Goal: Information Seeking & Learning: Learn about a topic

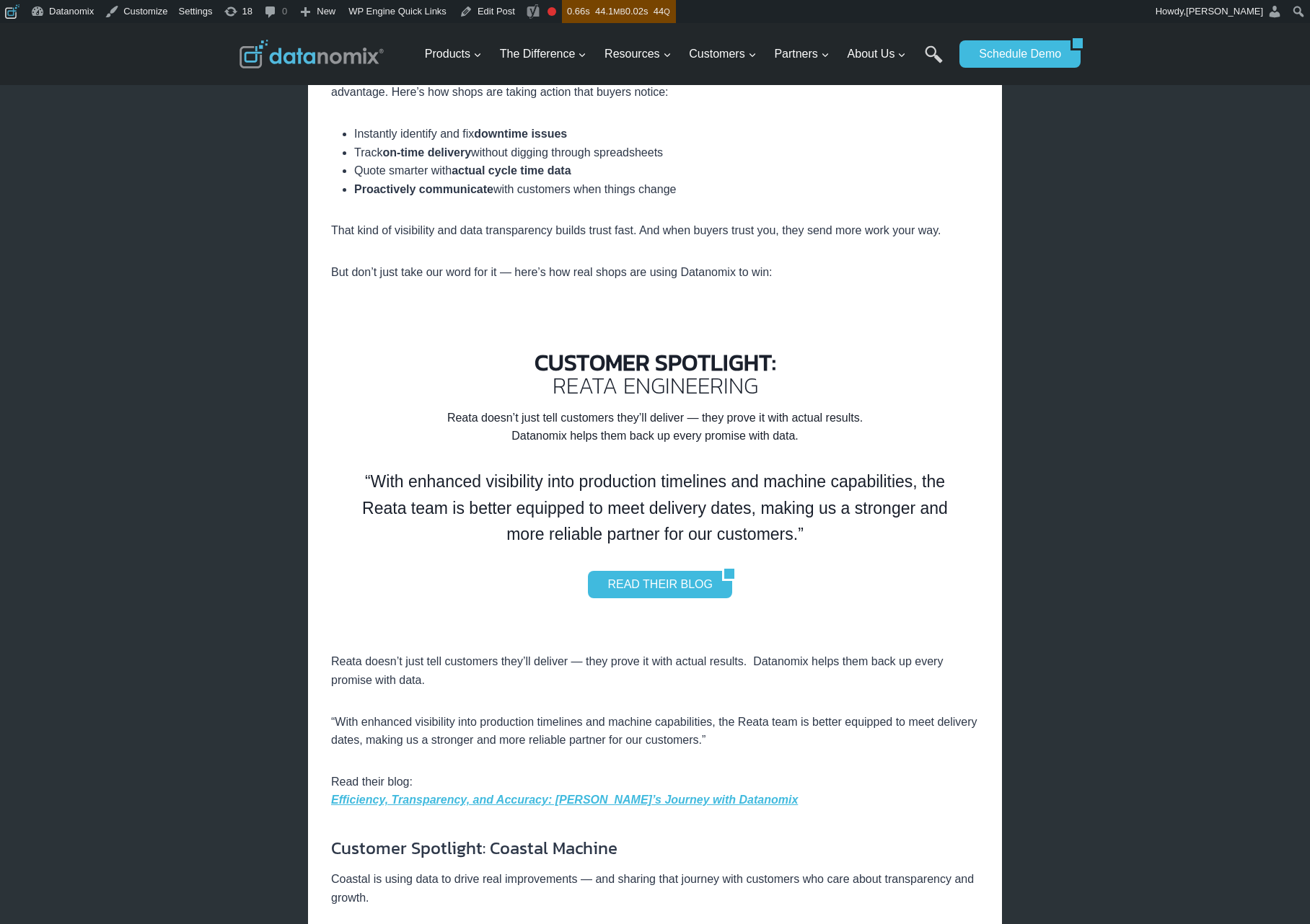
scroll to position [1307, 0]
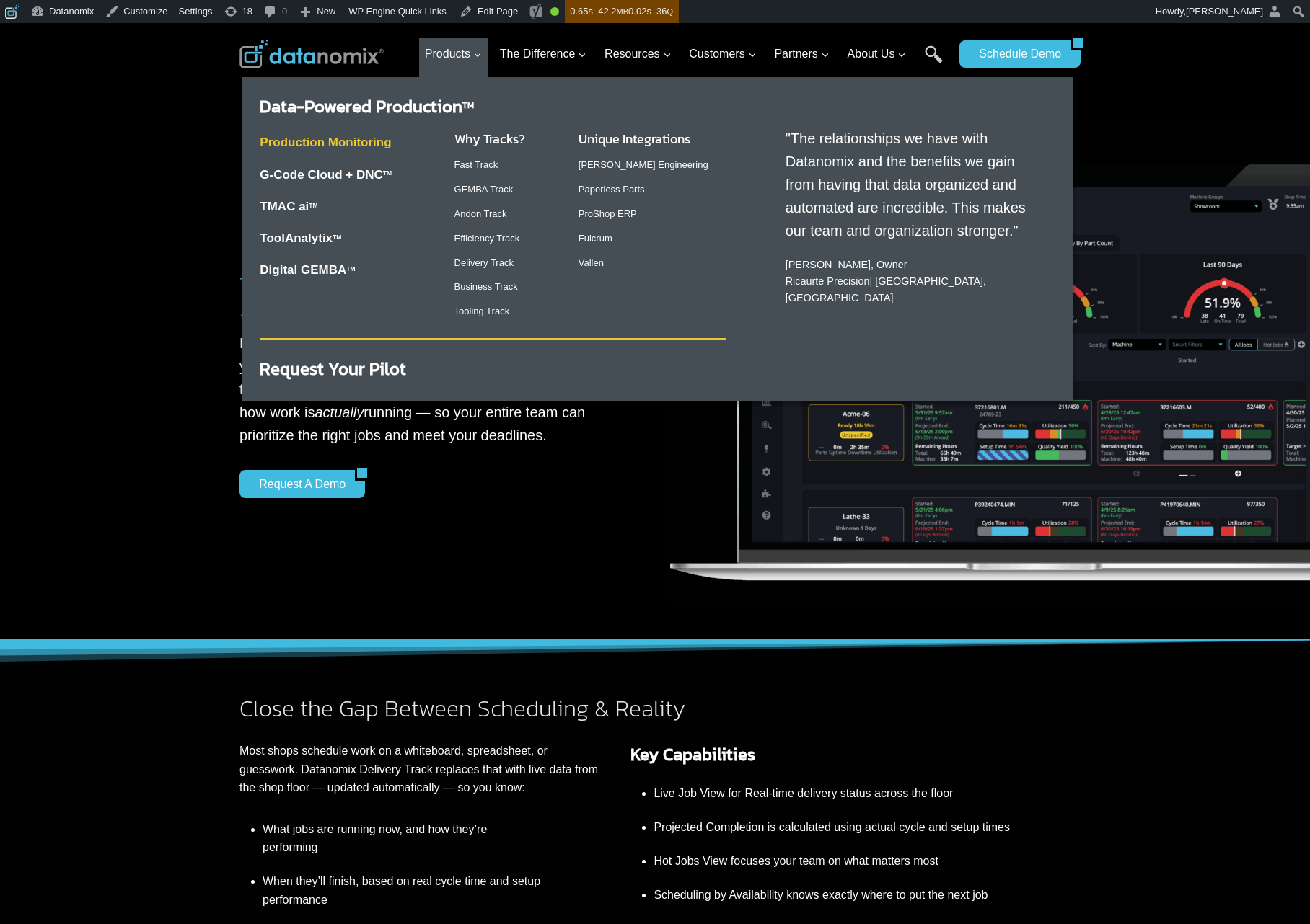
click at [348, 140] on link "Production Monitoring" at bounding box center [325, 142] width 131 height 14
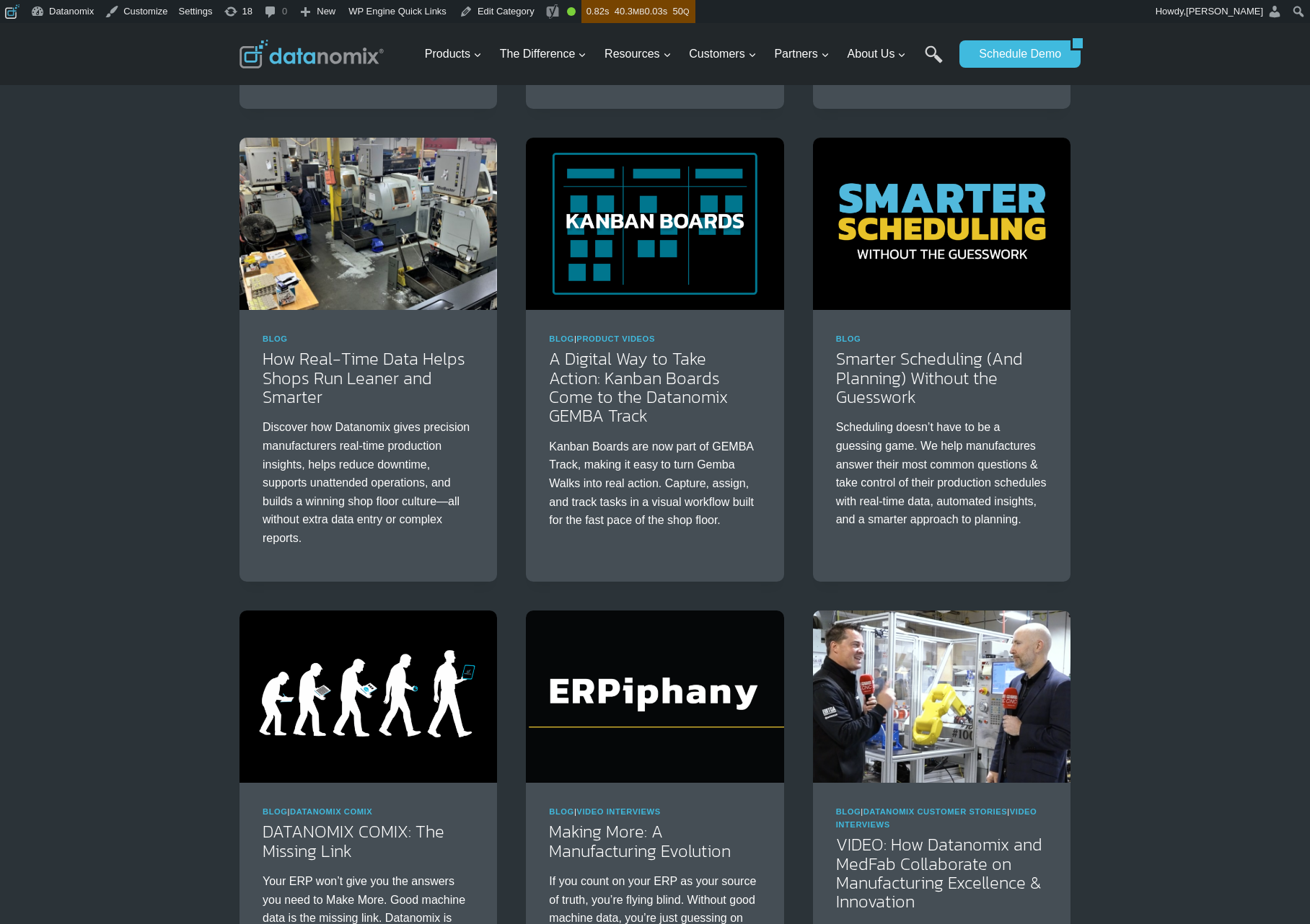
scroll to position [1625, 0]
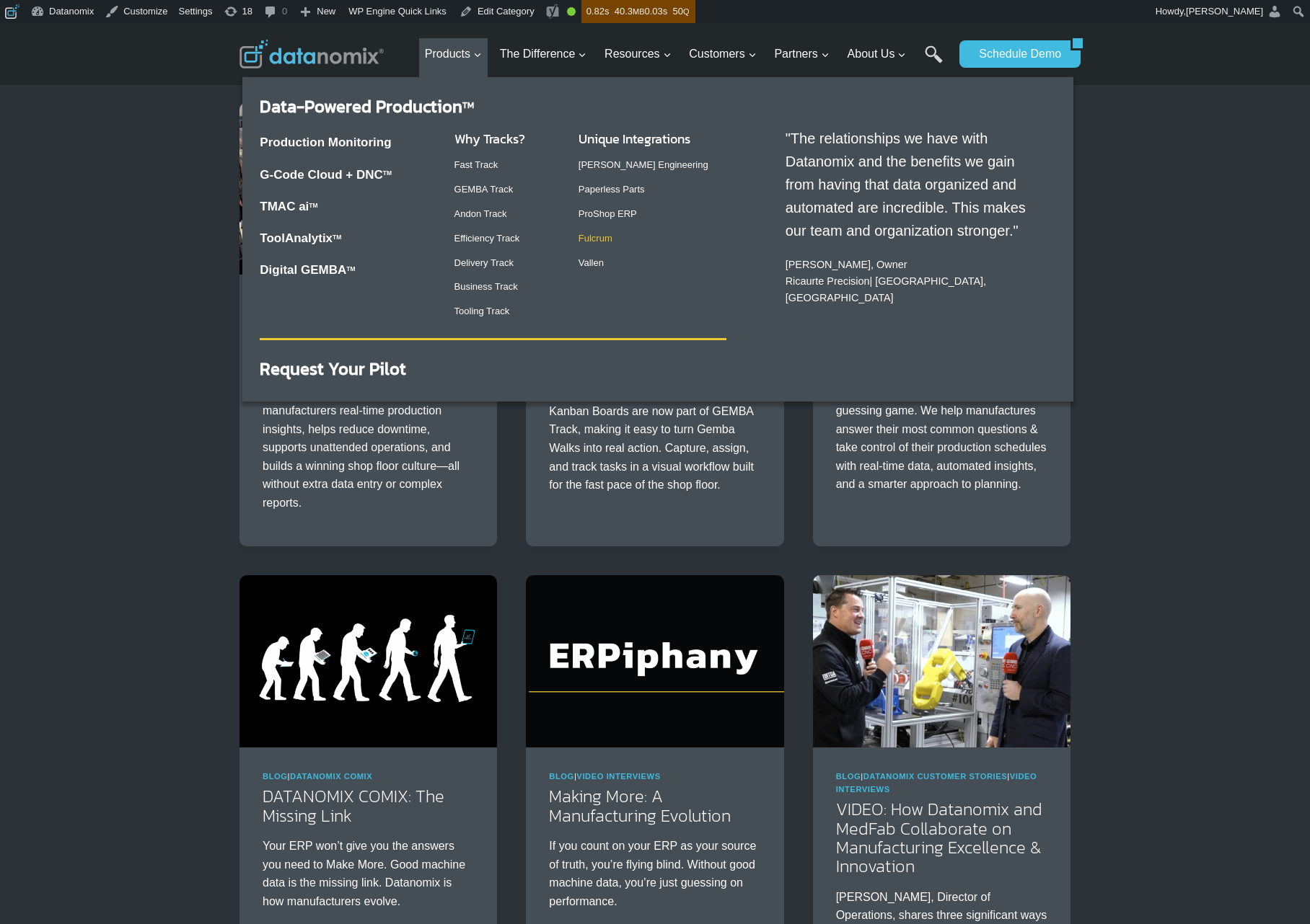
click at [603, 238] on link "Fulcrum" at bounding box center [595, 238] width 34 height 11
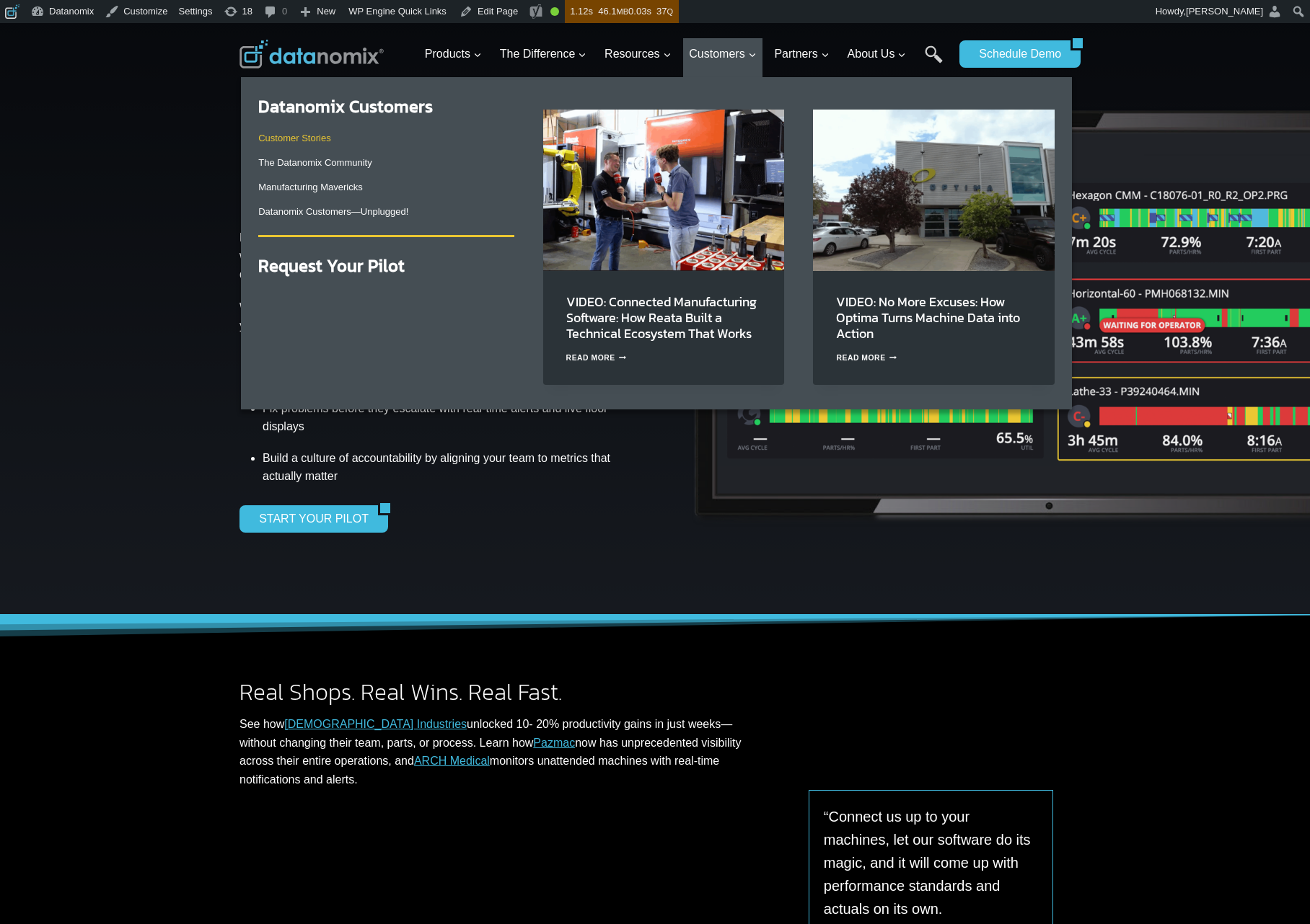
click at [315, 140] on link "Customer Stories" at bounding box center [293, 138] width 72 height 11
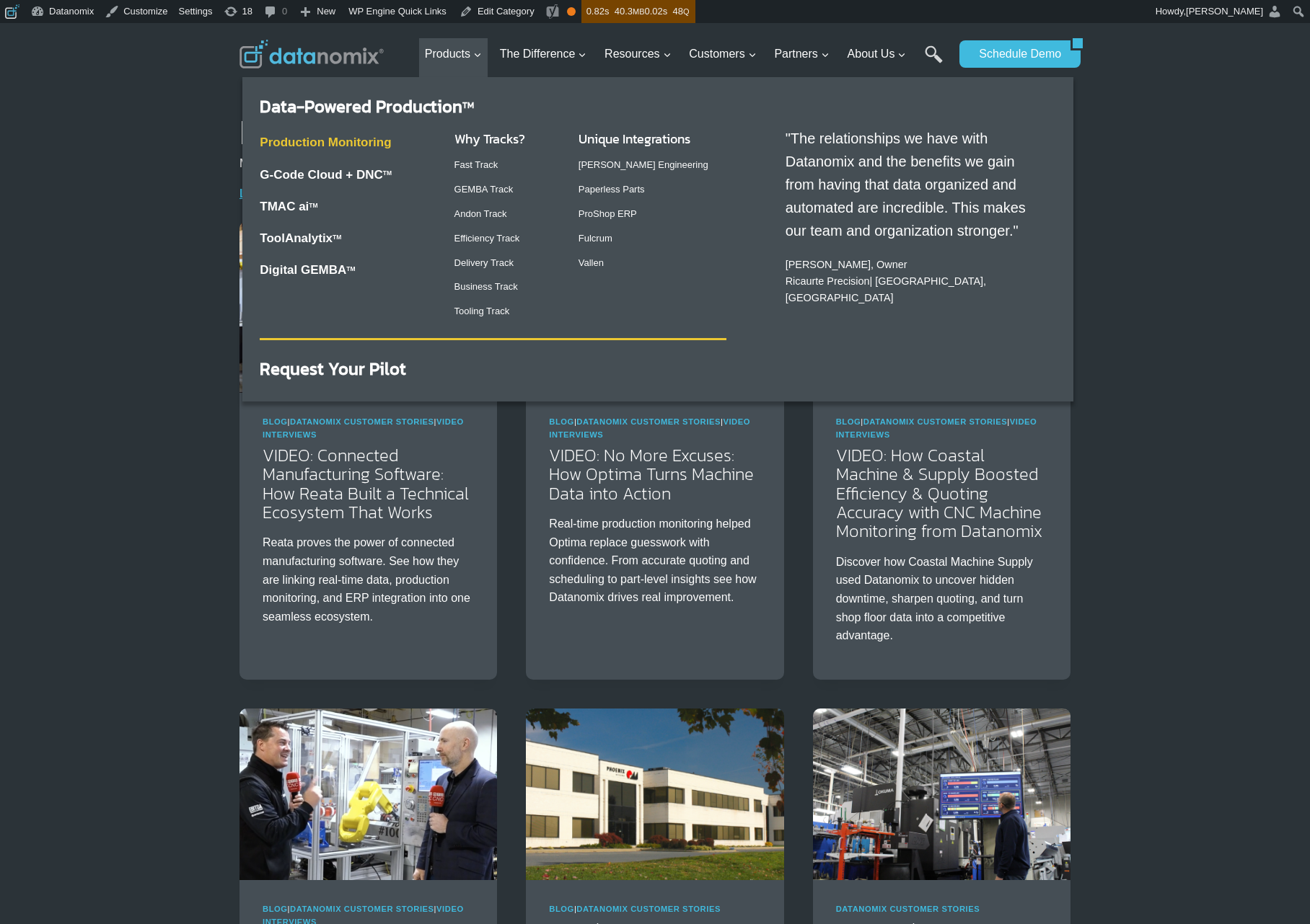
click at [343, 145] on link "Production Monitoring" at bounding box center [325, 142] width 131 height 14
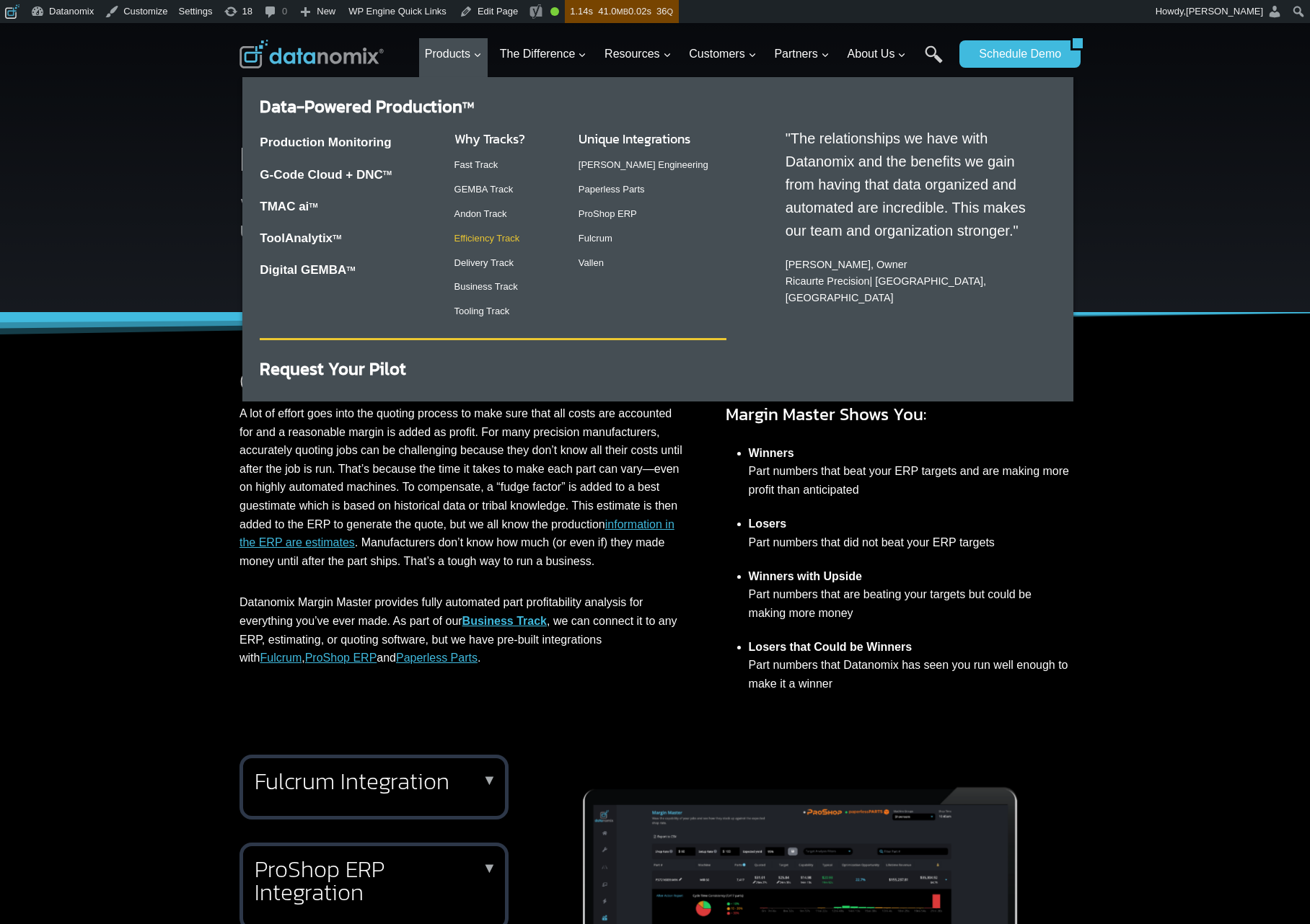
click at [488, 243] on link "Efficiency Track" at bounding box center [487, 238] width 66 height 11
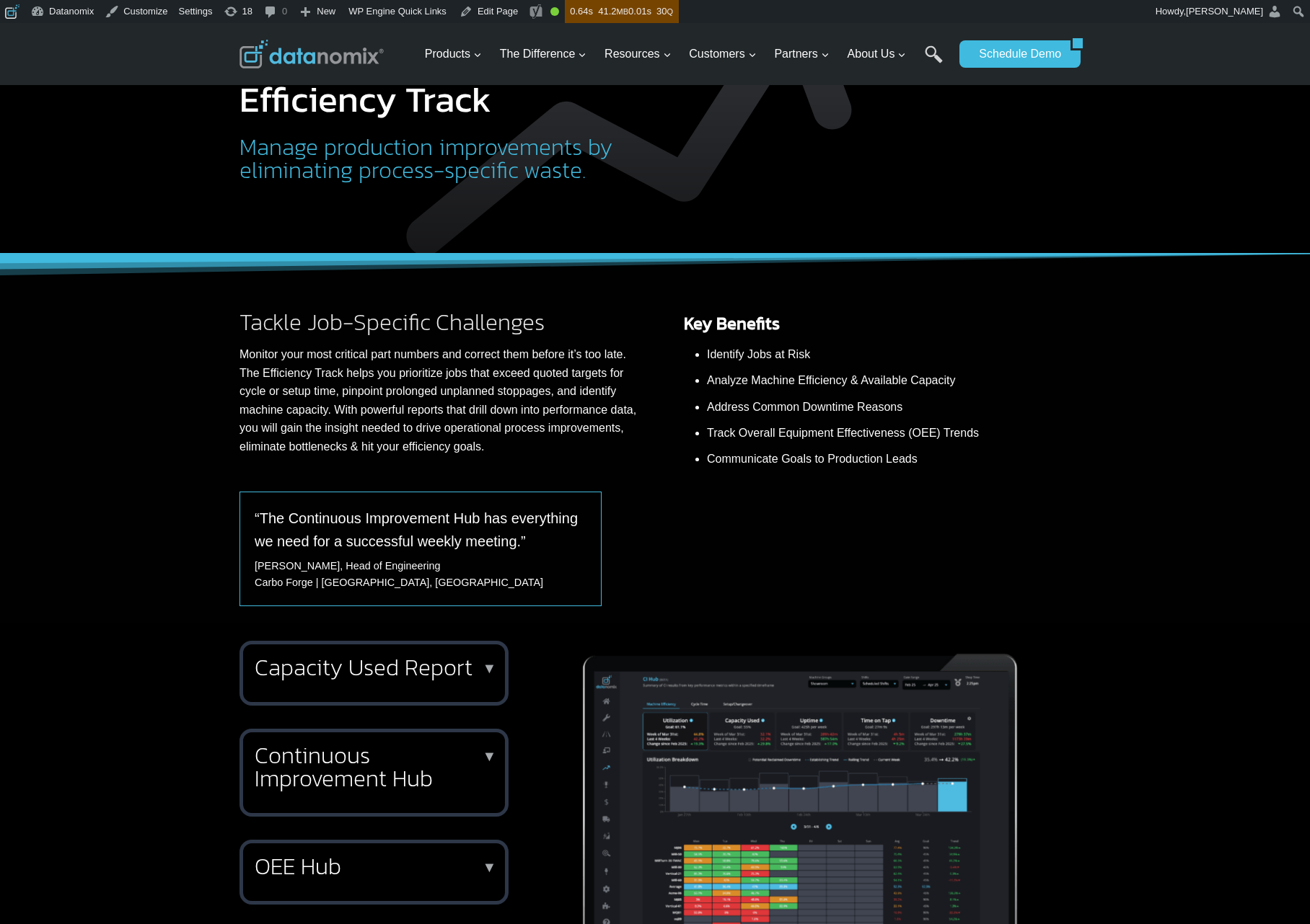
scroll to position [572, 0]
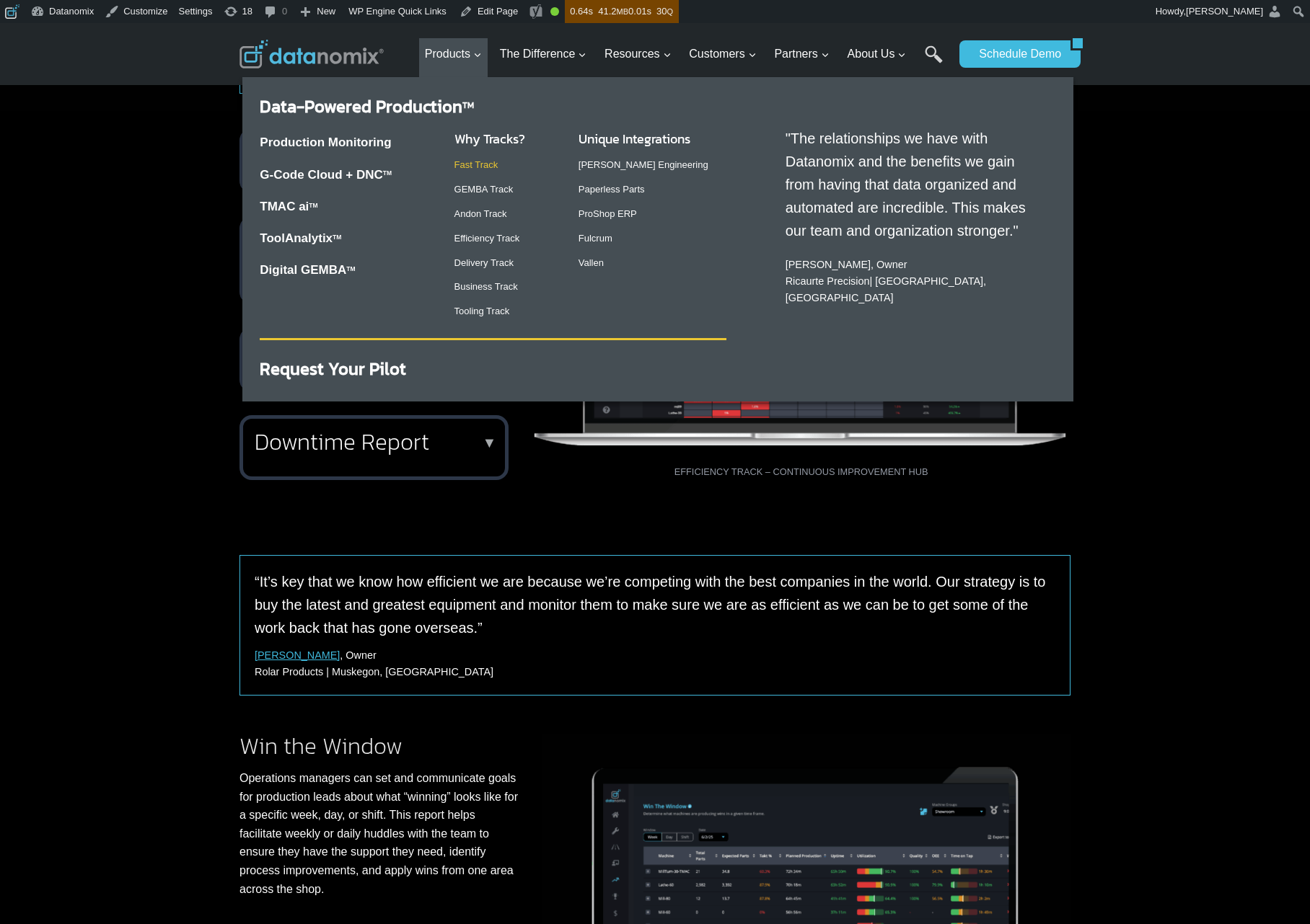
click at [481, 167] on link "Fast Track" at bounding box center [476, 165] width 44 height 11
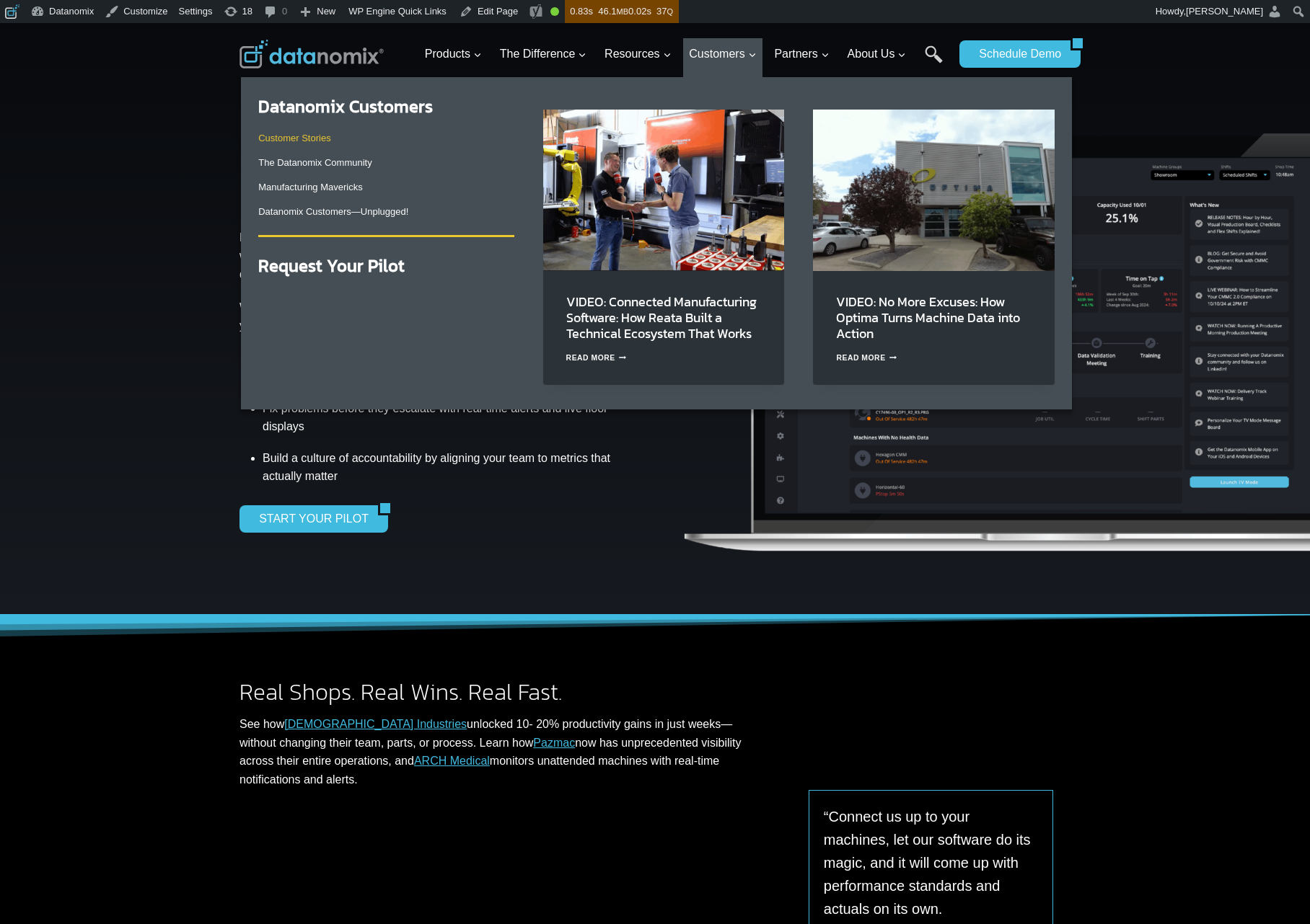
click at [321, 140] on link "Customer Stories" at bounding box center [293, 138] width 72 height 11
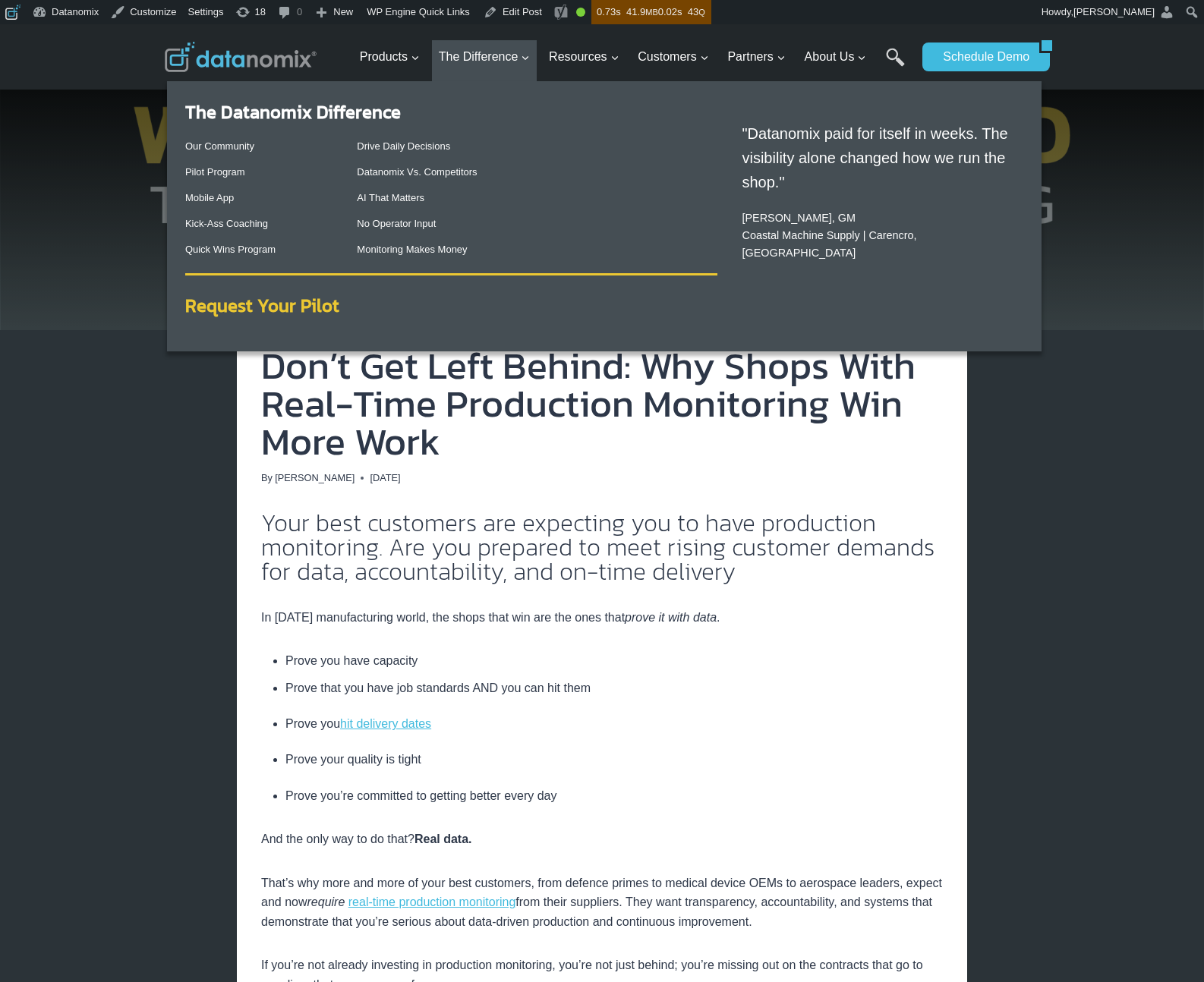
drag, startPoint x: 249, startPoint y: 314, endPoint x: 365, endPoint y: 172, distance: 183.4
click at [249, 314] on strong "Request Your Pilot" at bounding box center [262, 305] width 154 height 27
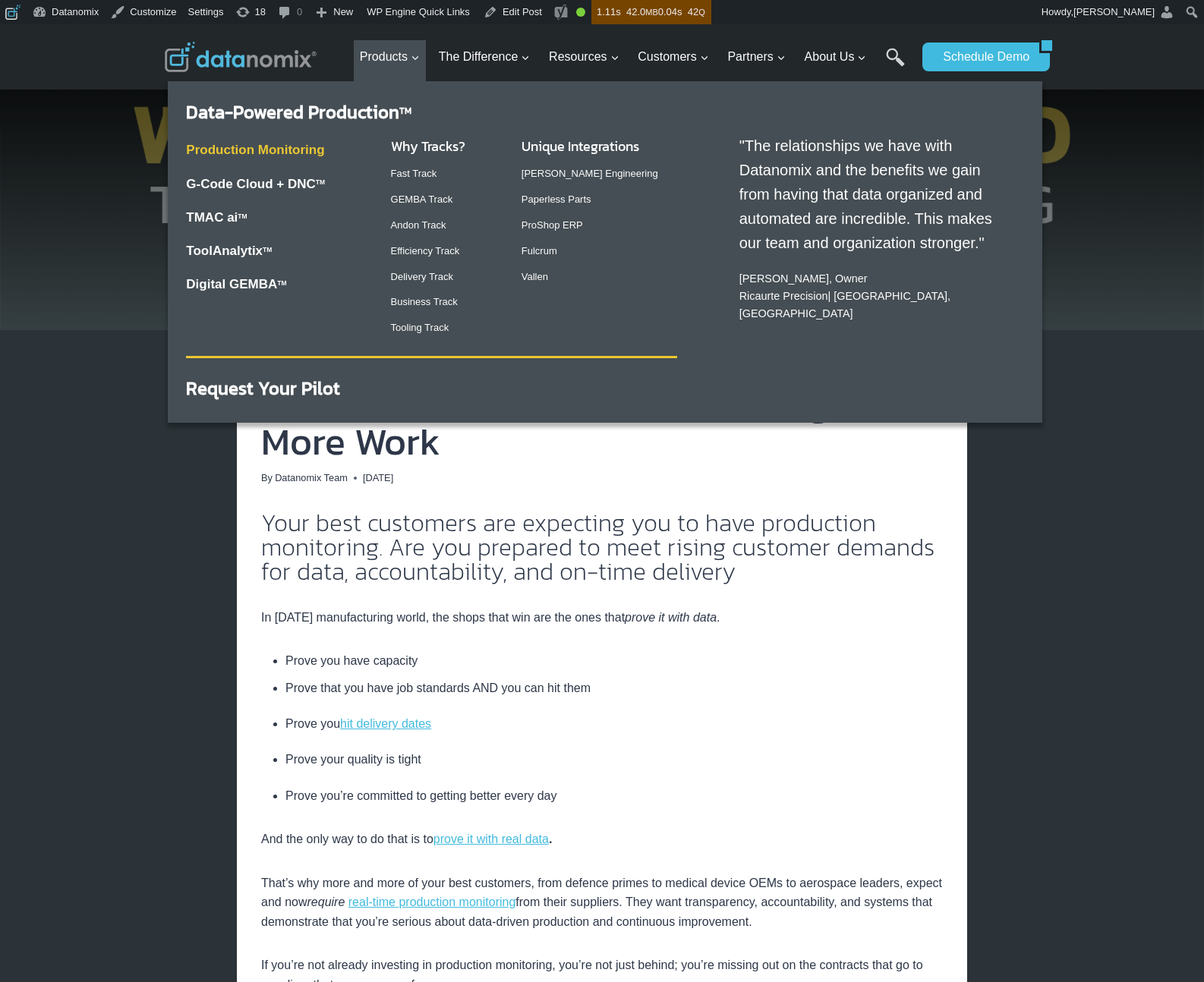
click at [282, 147] on link "Production Monitoring" at bounding box center [255, 149] width 138 height 14
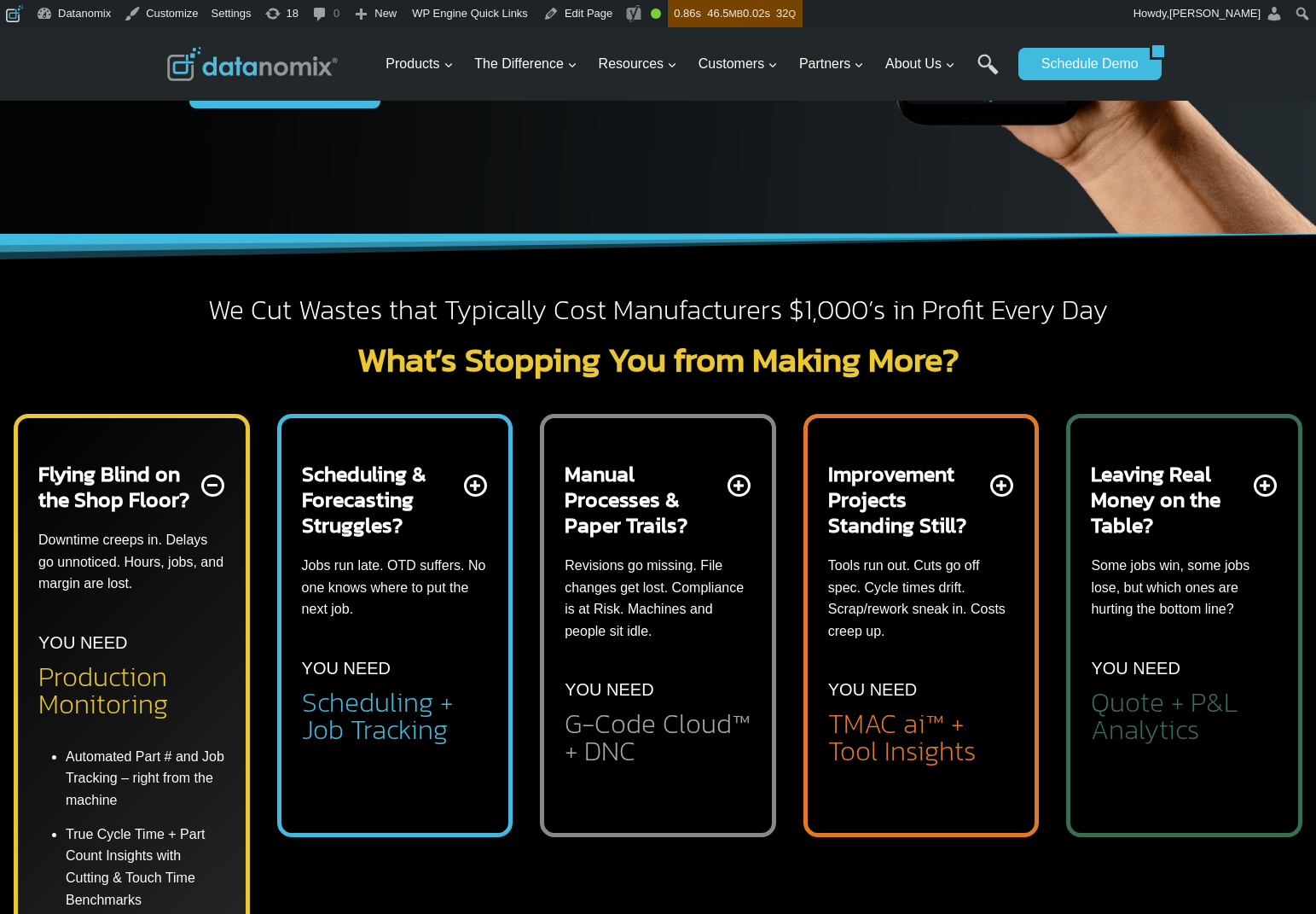
click at [390, 654] on div "Scheduling & Forecasting Struggles? Jobs run late. OTD suffers. No one knows wh…" at bounding box center [395, 602] width 187 height 282
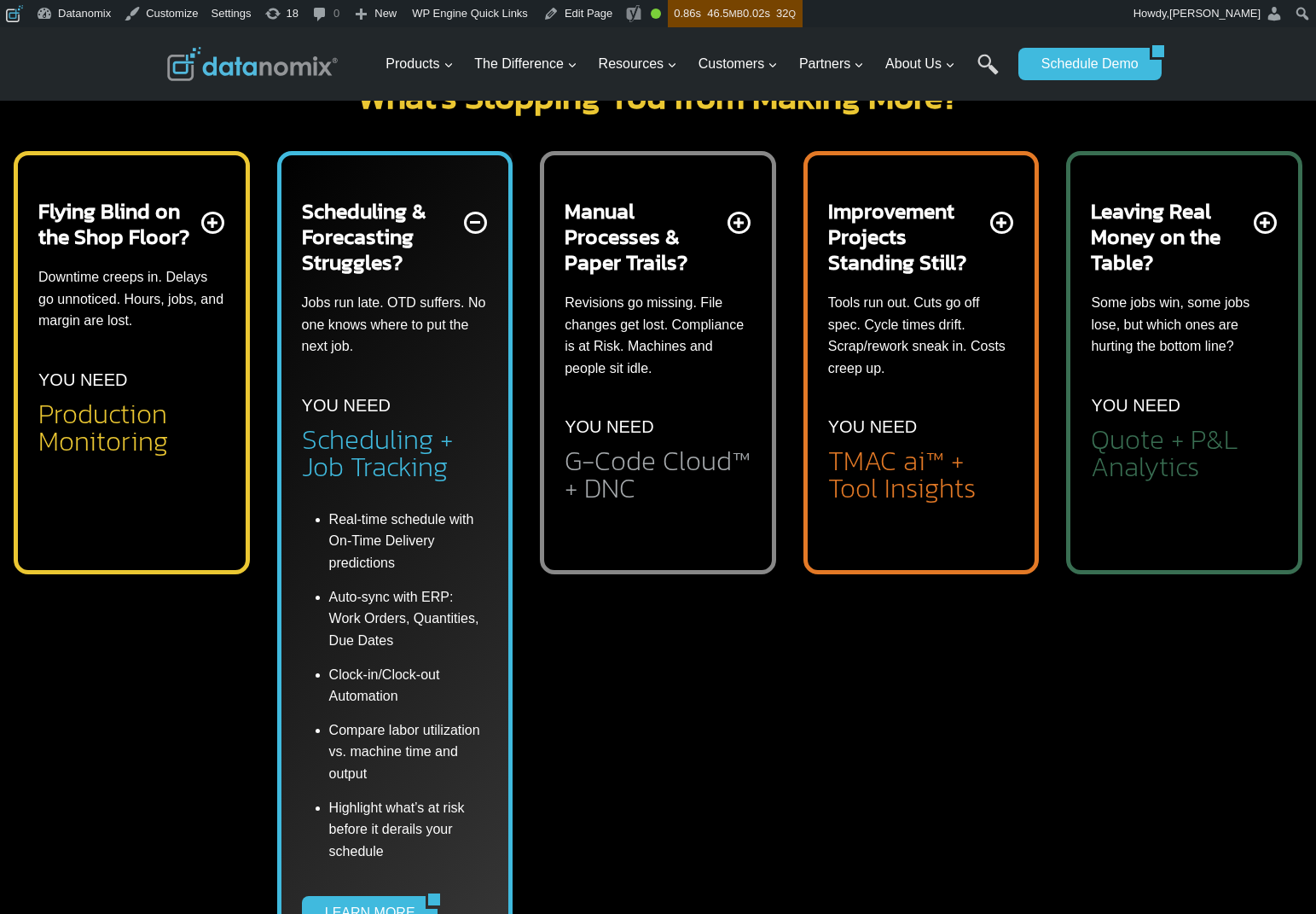
scroll to position [1126, 0]
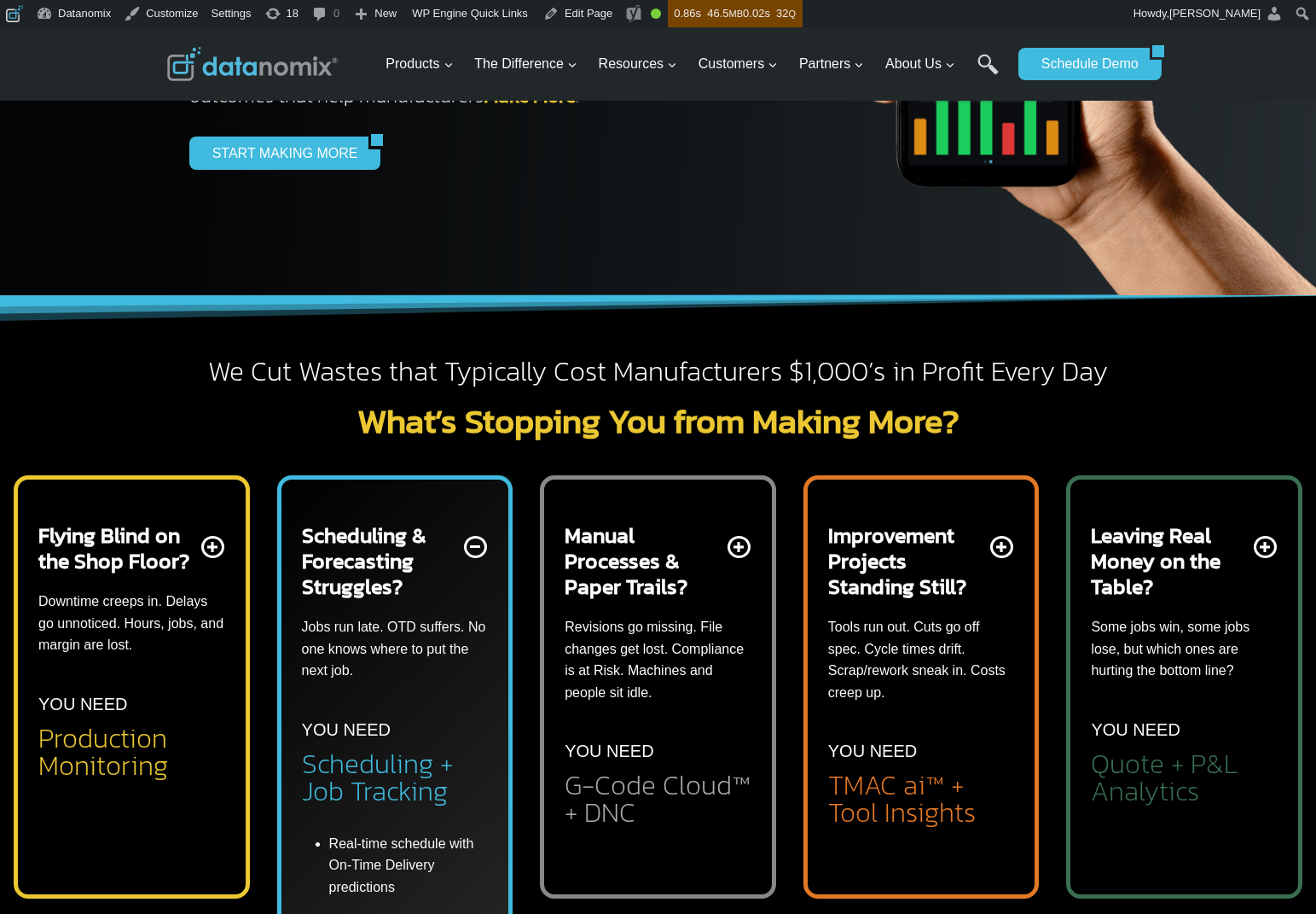
click at [633, 596] on h2 "Manual Processes & Paper Trails?" at bounding box center [645, 560] width 160 height 77
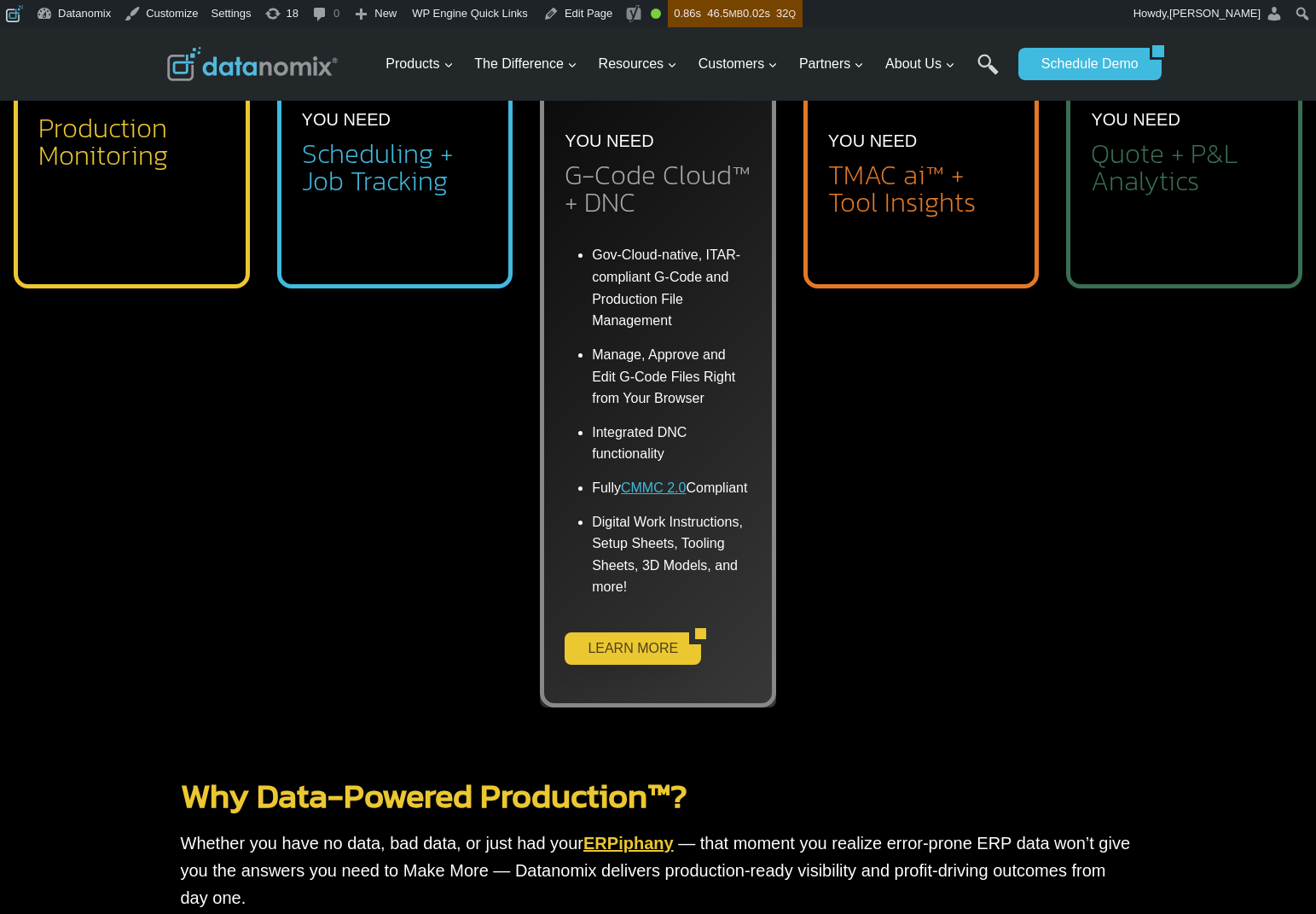
scroll to position [1039, 0]
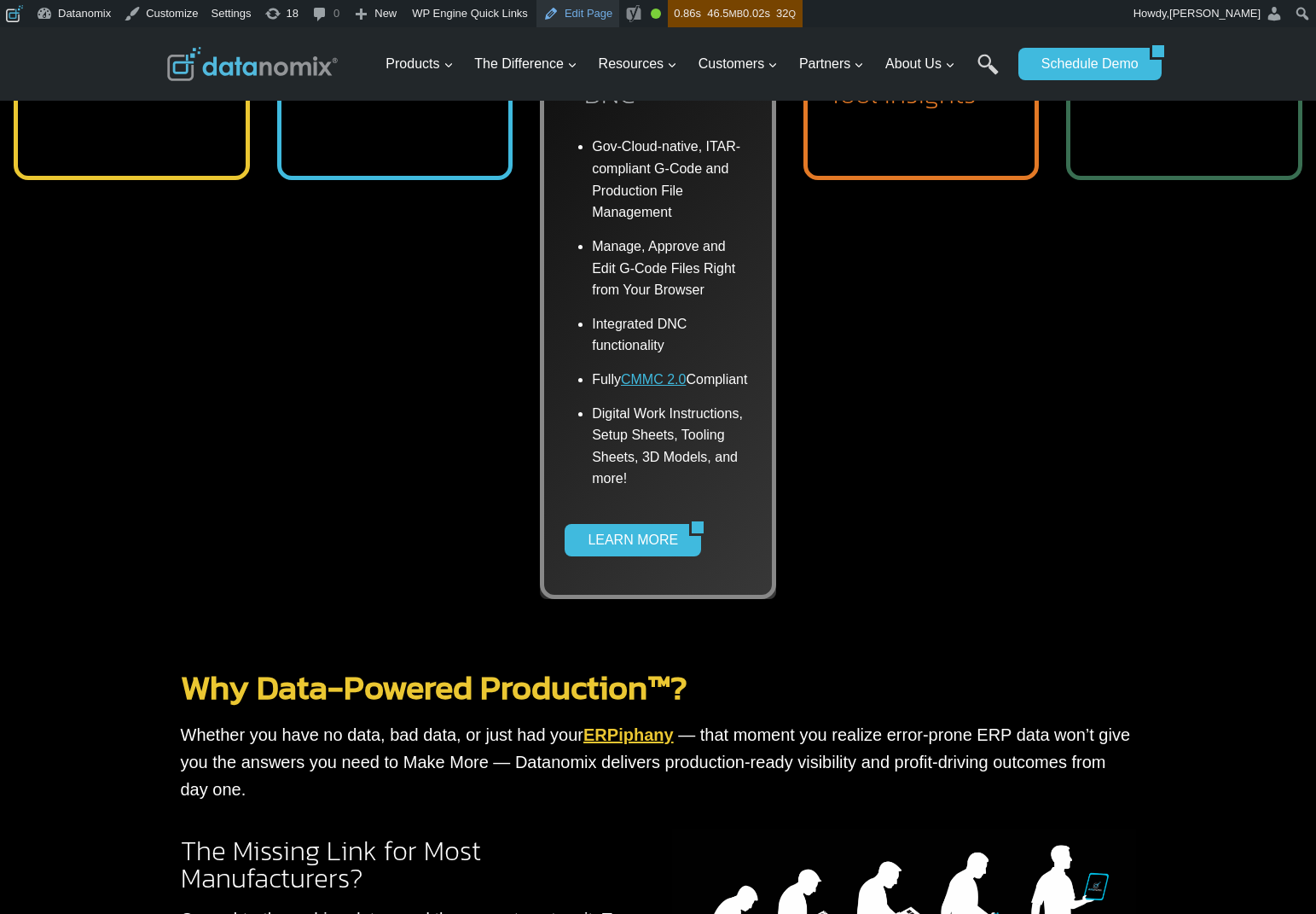
click at [600, 15] on link "Edit Page" at bounding box center [578, 13] width 83 height 27
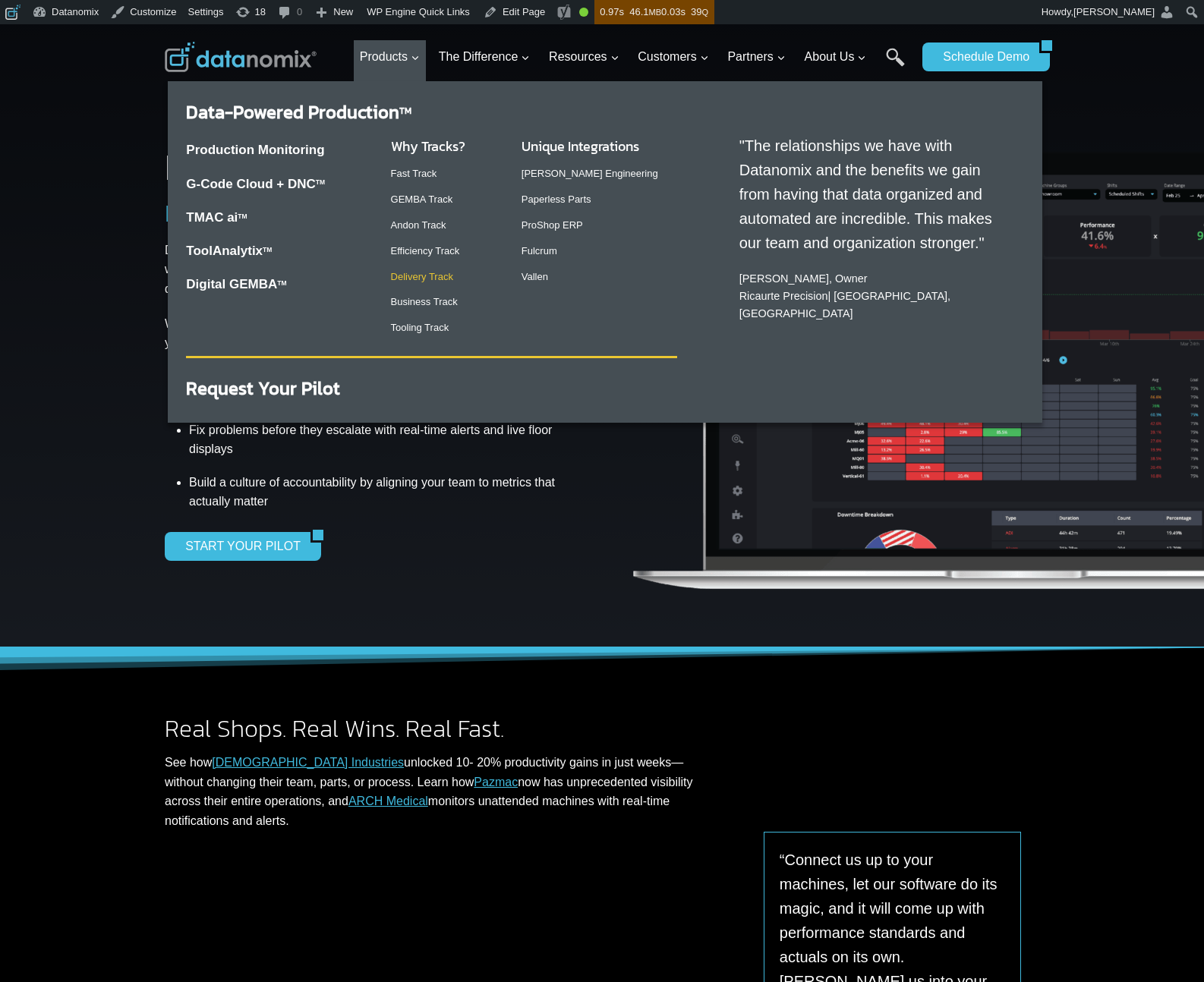
click at [424, 281] on link "Delivery Track" at bounding box center [422, 277] width 62 height 12
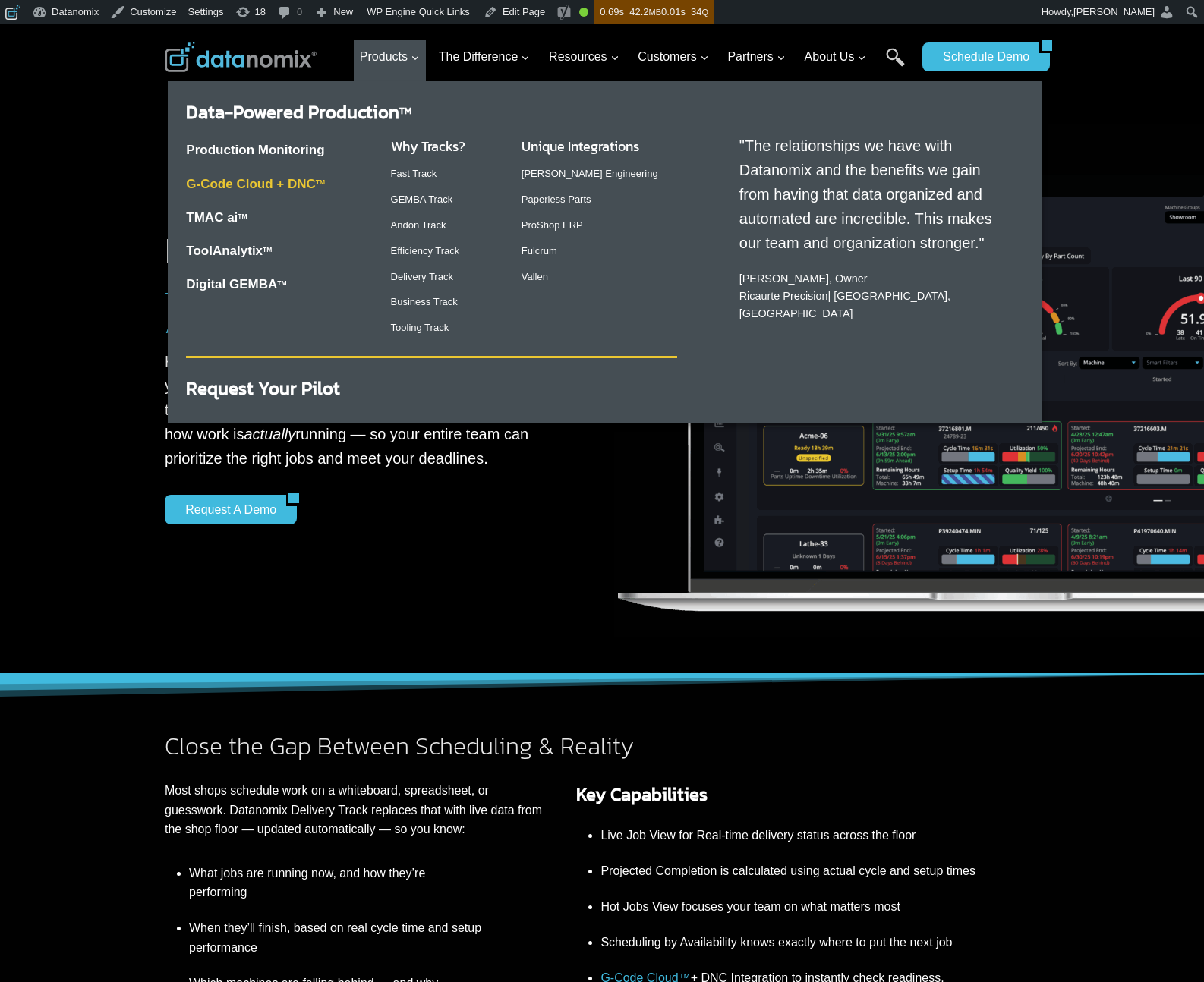
click at [244, 185] on link "G-Code Cloud + DNC TM" at bounding box center [255, 184] width 139 height 14
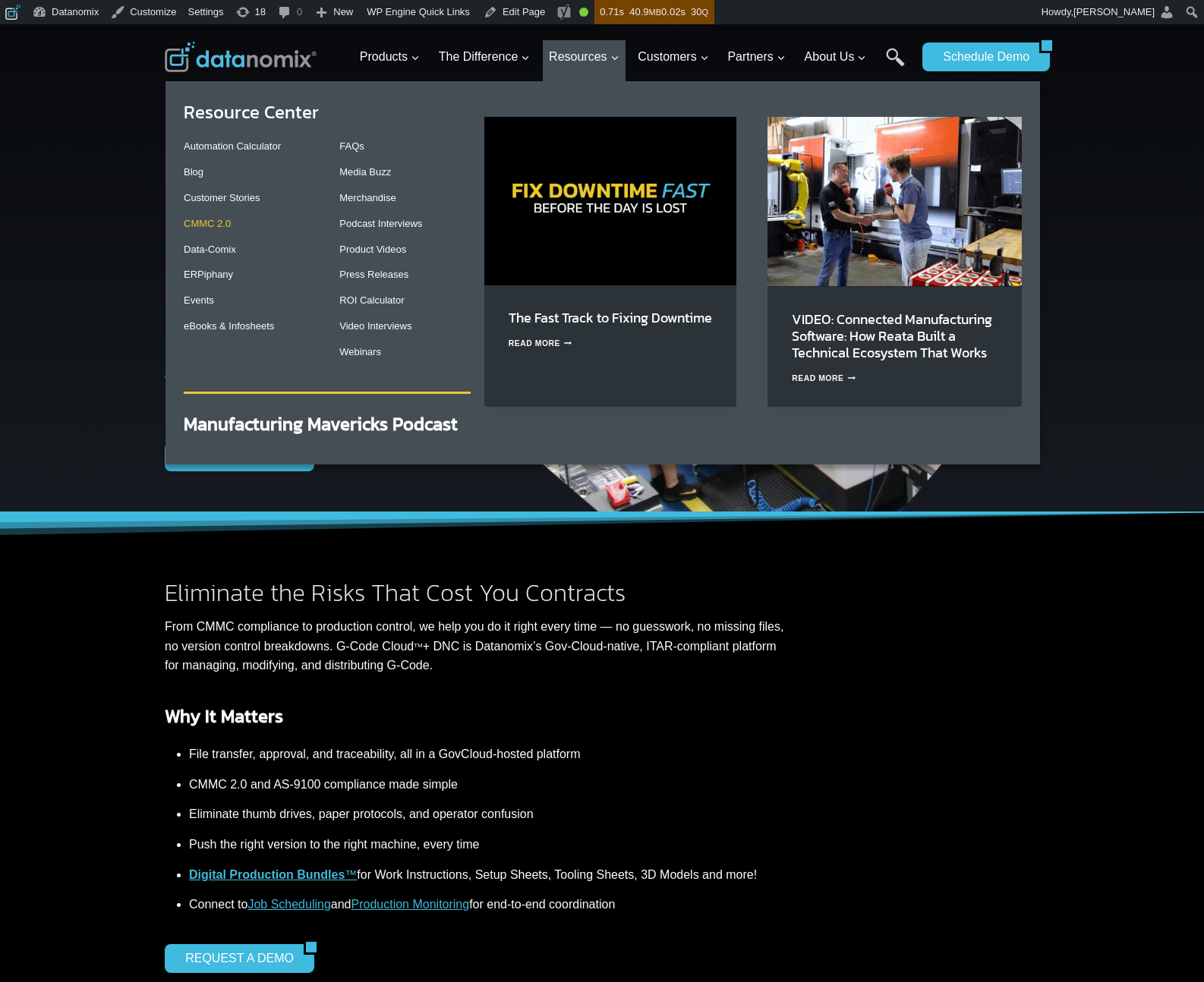
click at [213, 226] on link "CMMC 2.0" at bounding box center [206, 223] width 47 height 12
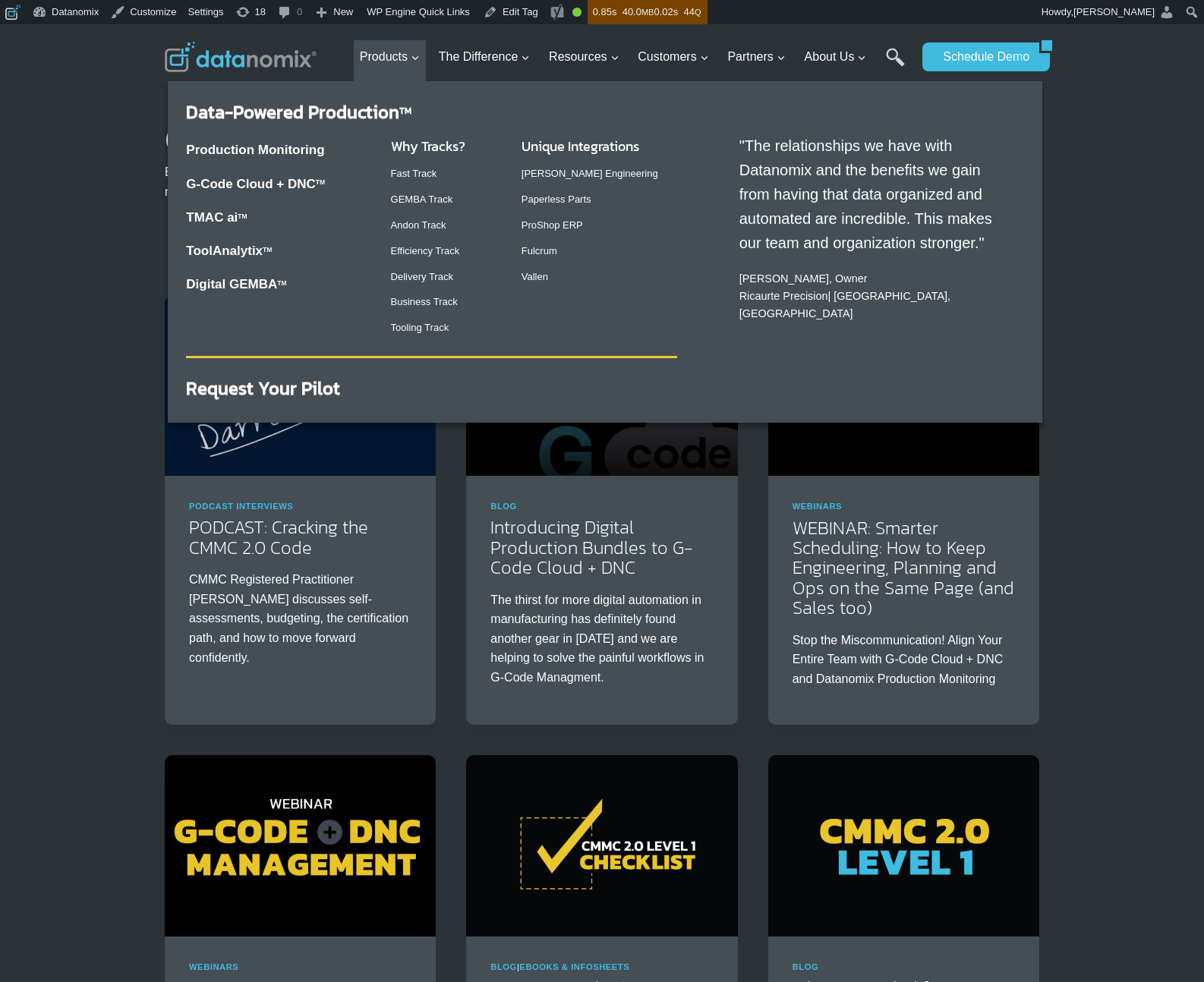
click at [230, 224] on p "TMAC ai TM" at bounding box center [276, 217] width 180 height 20
click at [231, 221] on link "TMAC ai TM" at bounding box center [216, 217] width 61 height 14
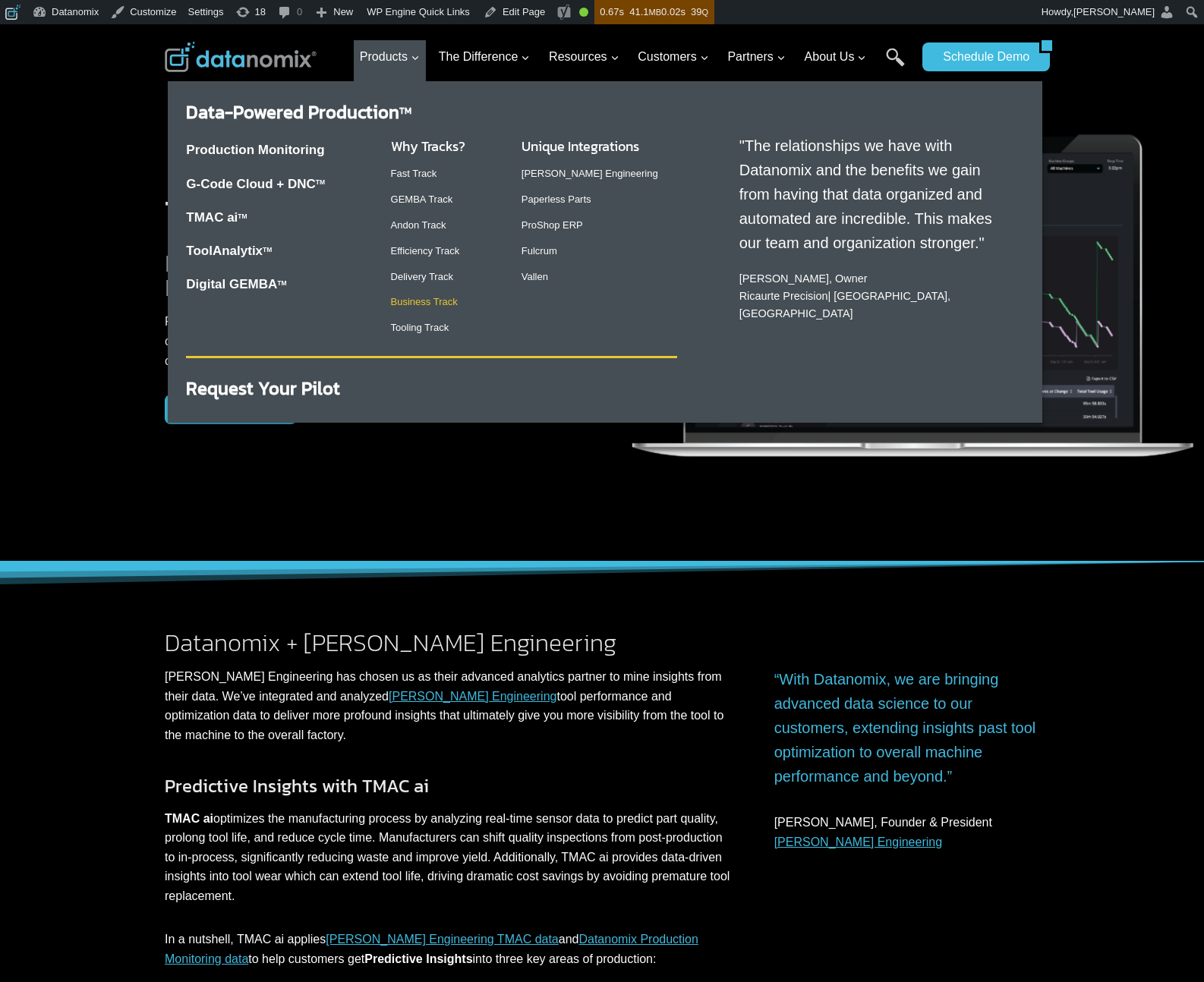
click at [423, 305] on link "Business Track" at bounding box center [424, 302] width 67 height 12
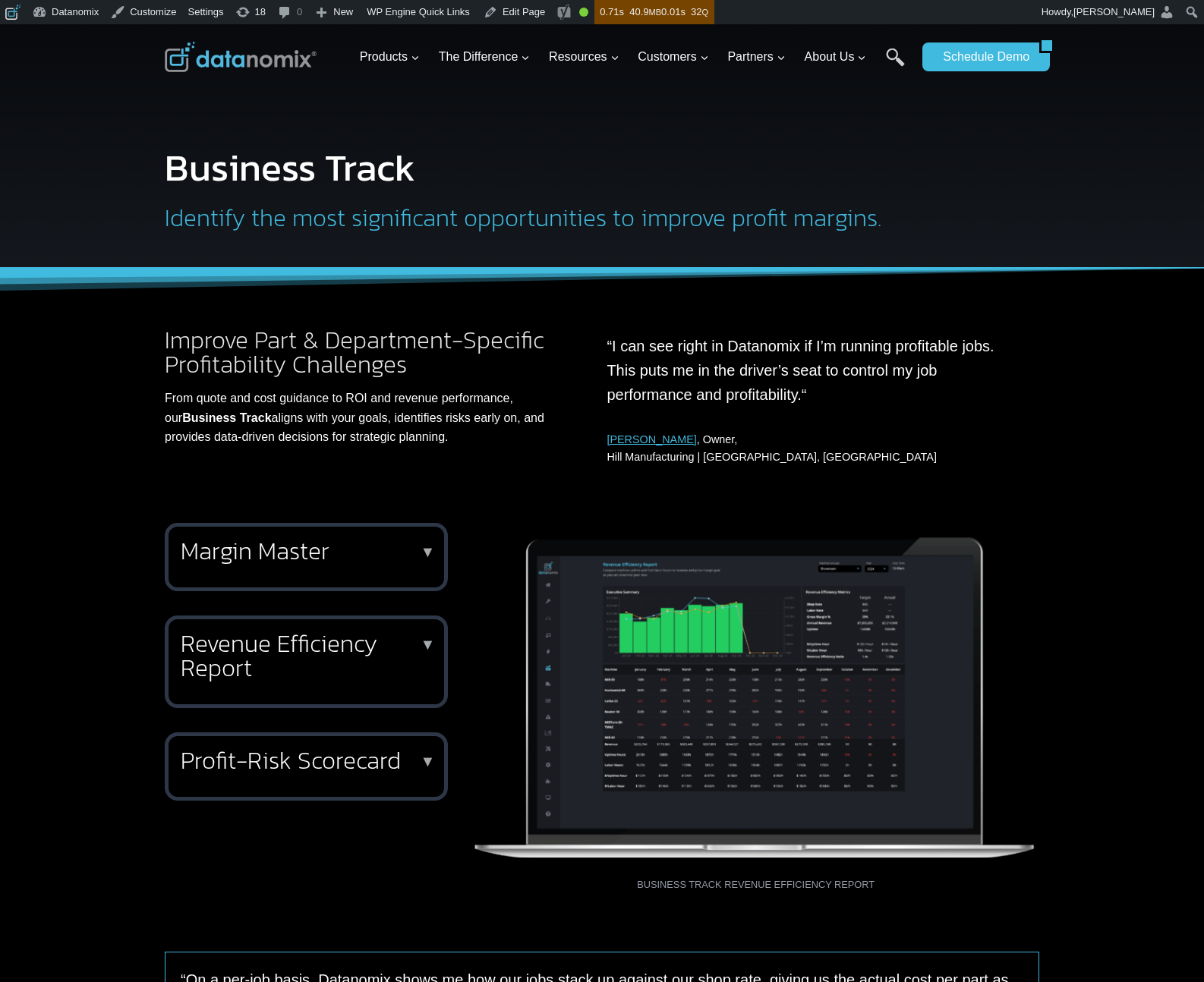
click at [216, 66] on img at bounding box center [240, 57] width 152 height 30
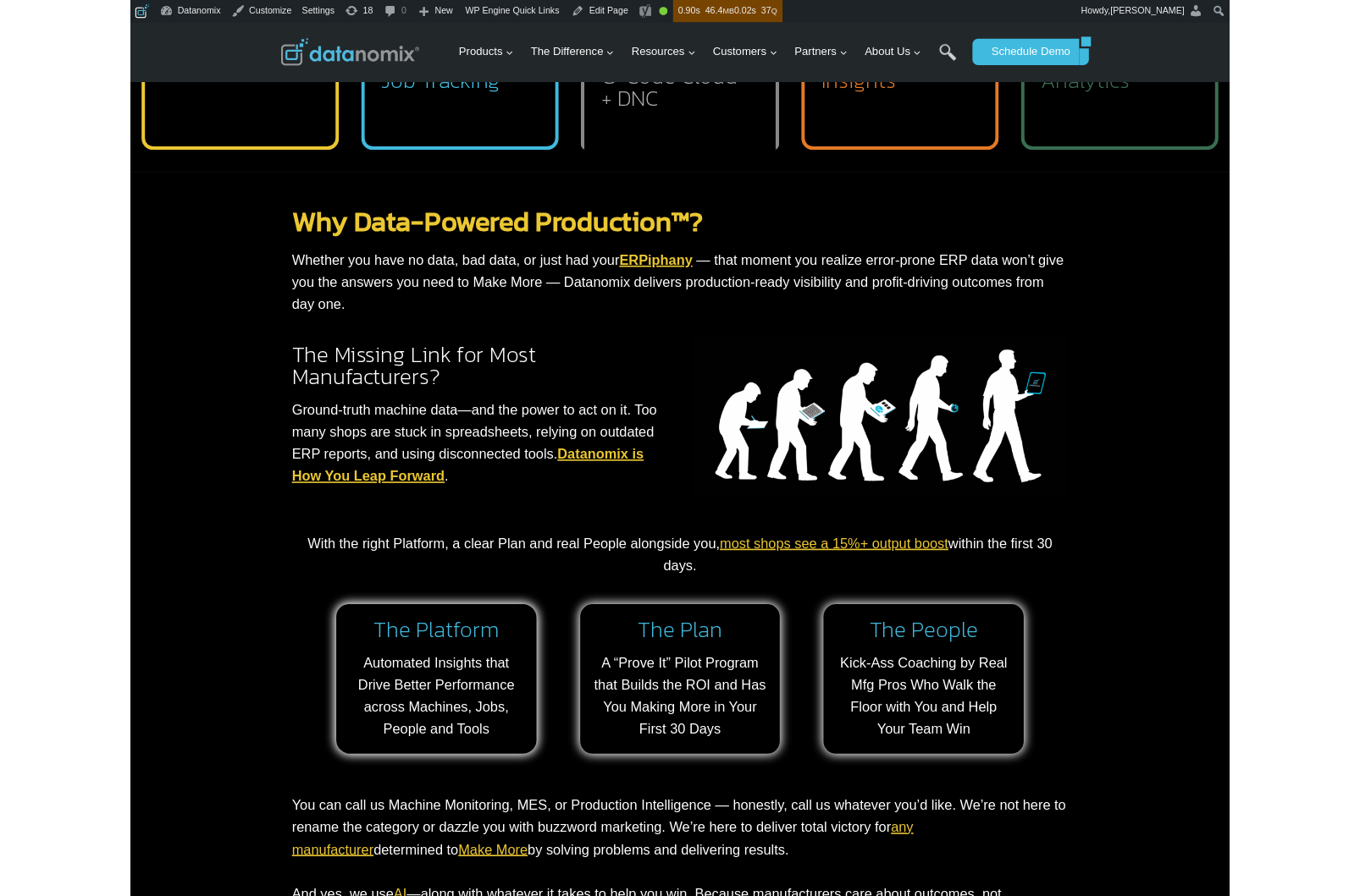
scroll to position [1052, 0]
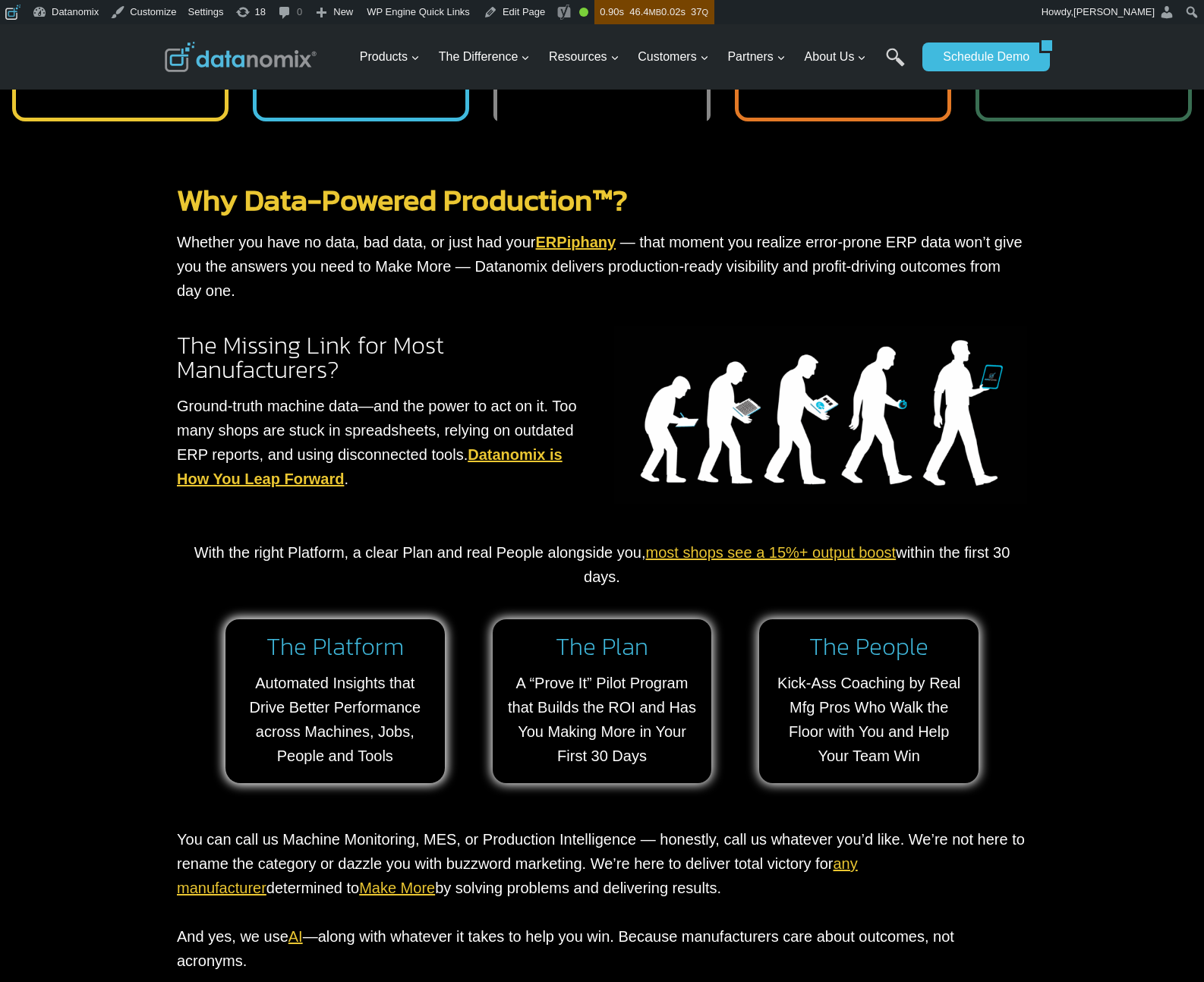
drag, startPoint x: 602, startPoint y: 360, endPoint x: 592, endPoint y: 316, distance: 45.1
click at [602, 359] on div "The Missing Link for Most Manufacturers? Ground-truth machine data—and the powe…" at bounding box center [602, 417] width 850 height 184
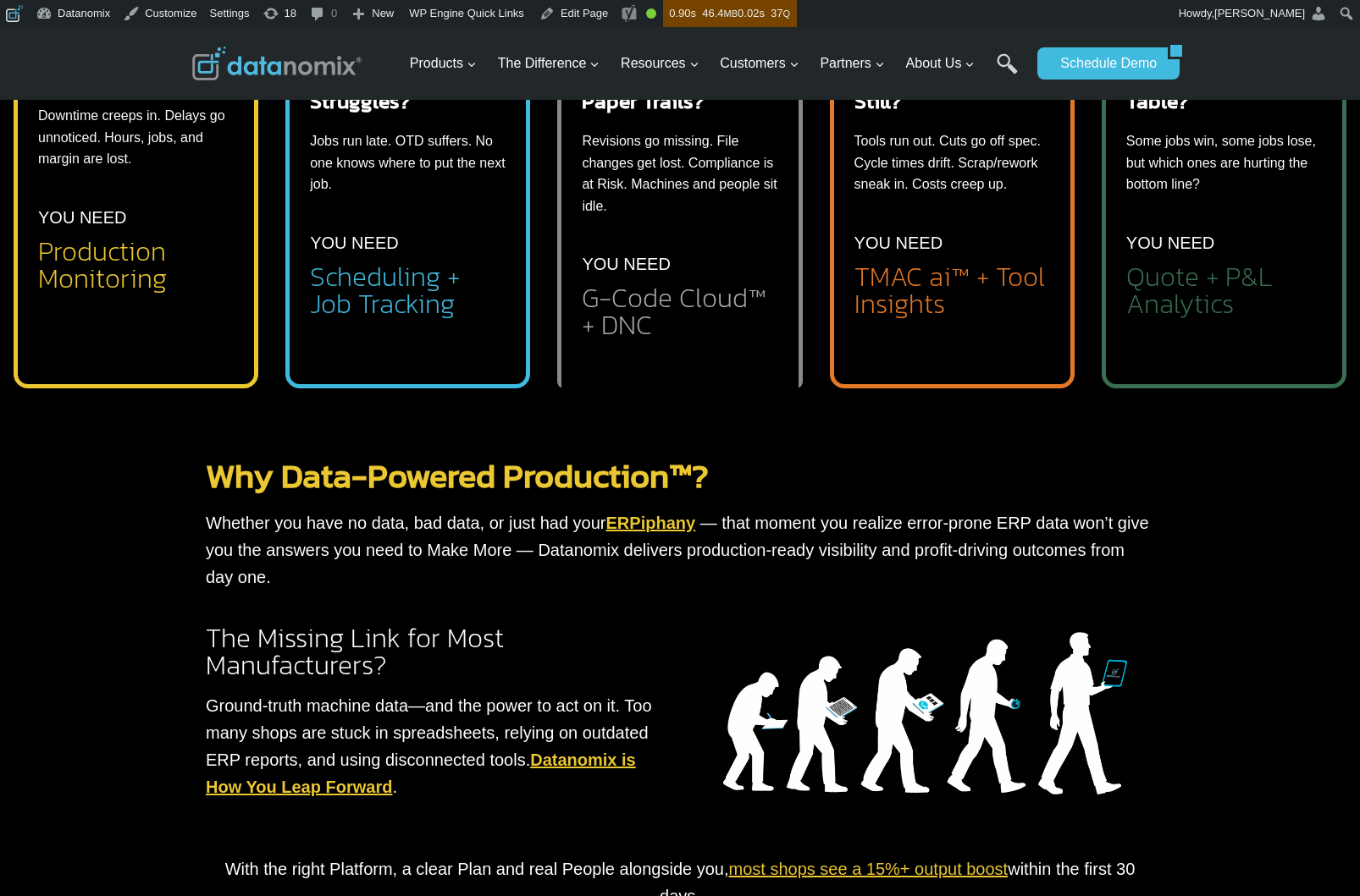
scroll to position [0, 0]
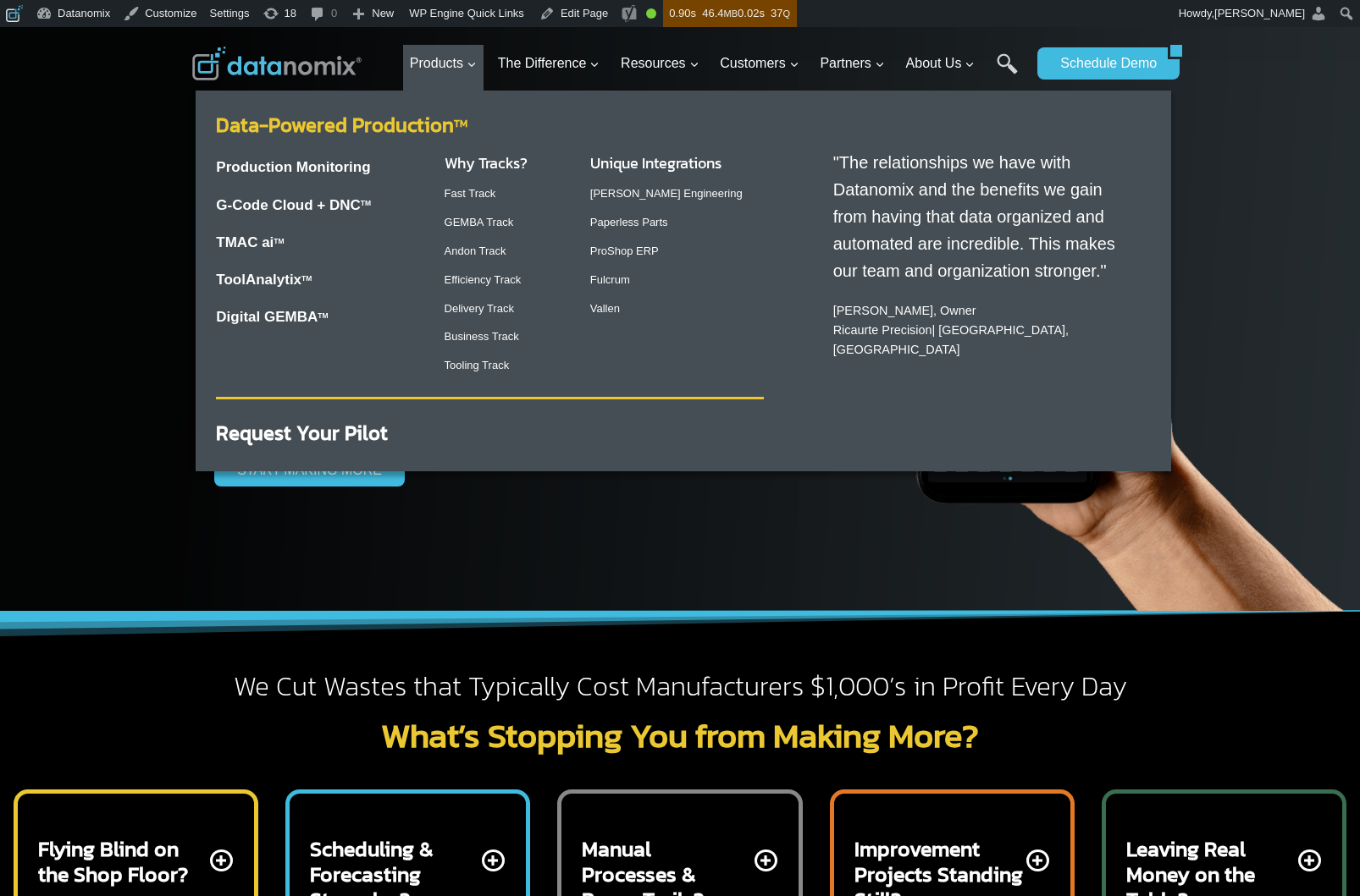
click at [378, 127] on link "Data-Powered Production TM" at bounding box center [341, 125] width 251 height 30
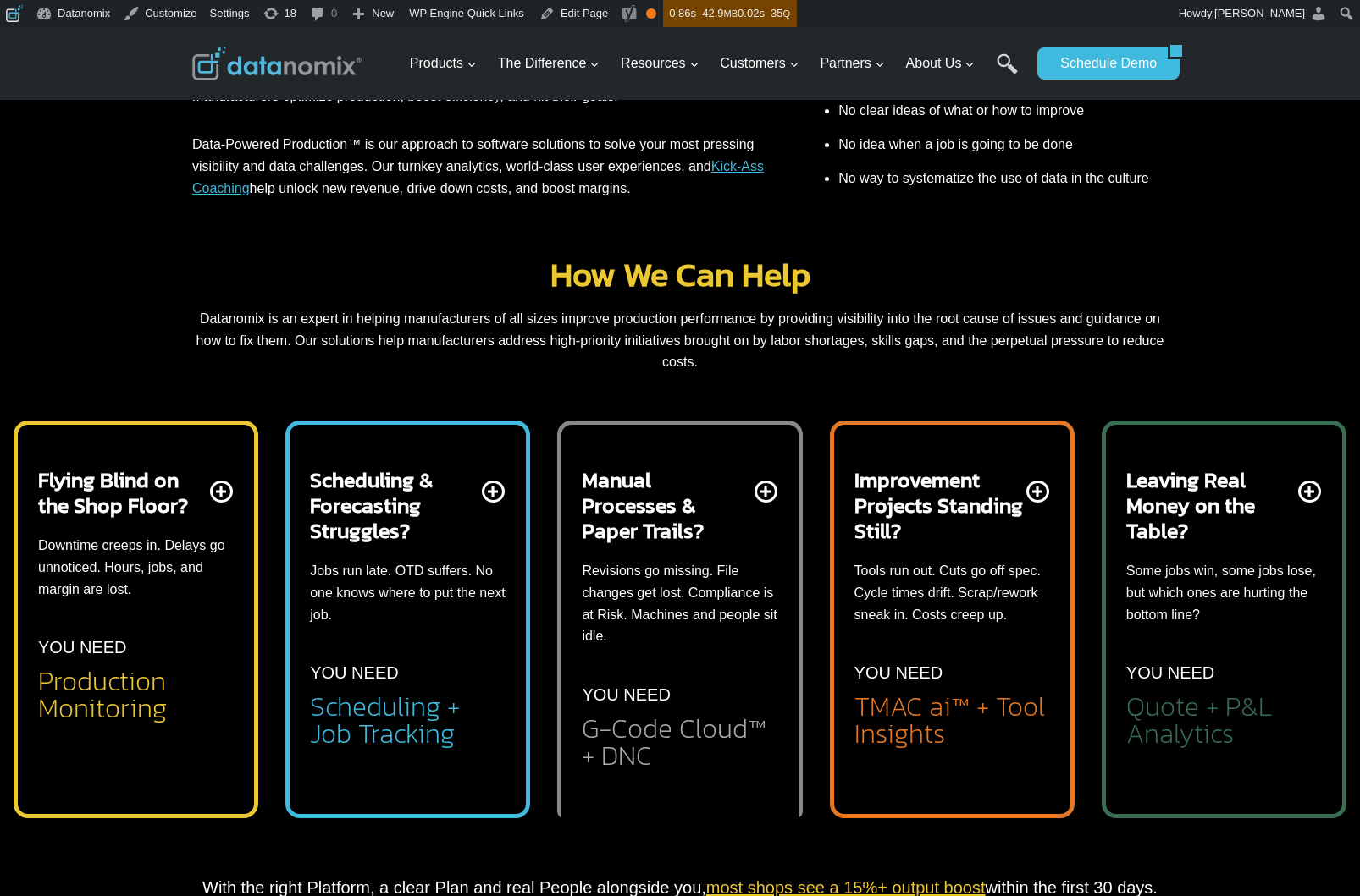
scroll to position [584, 0]
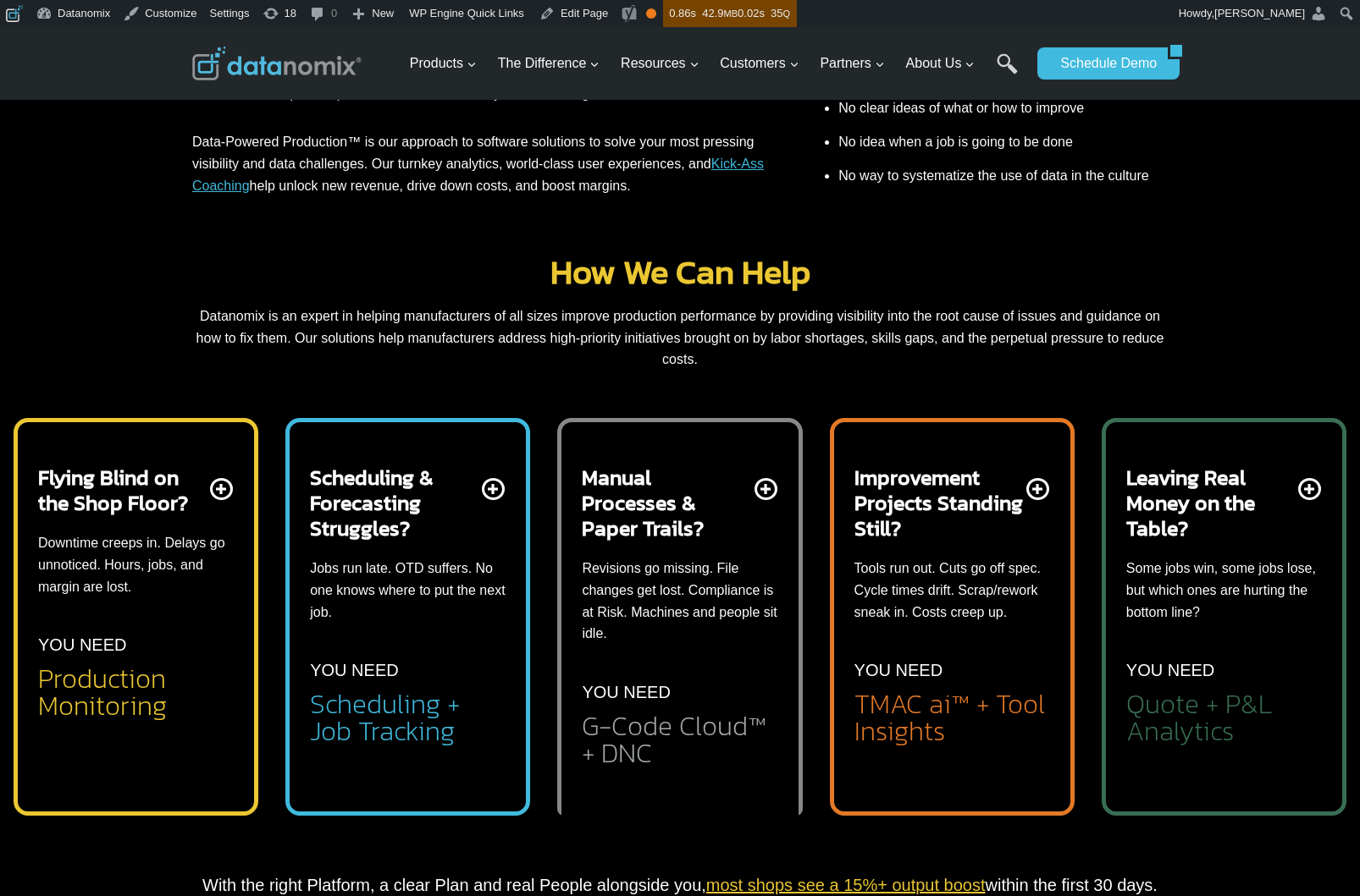
click at [95, 665] on h2 "Production Monitoring" at bounding box center [135, 692] width 196 height 55
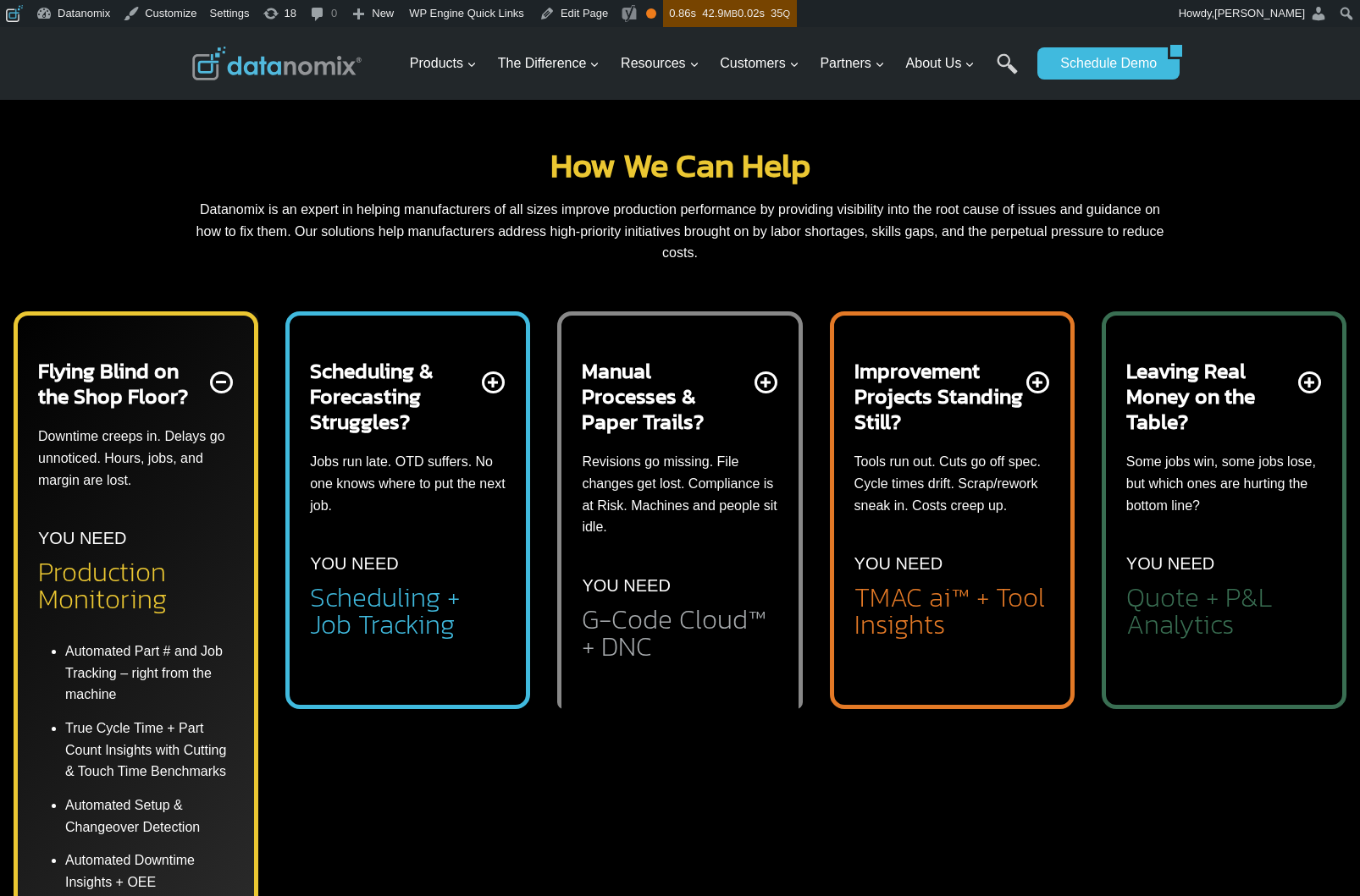
scroll to position [971, 0]
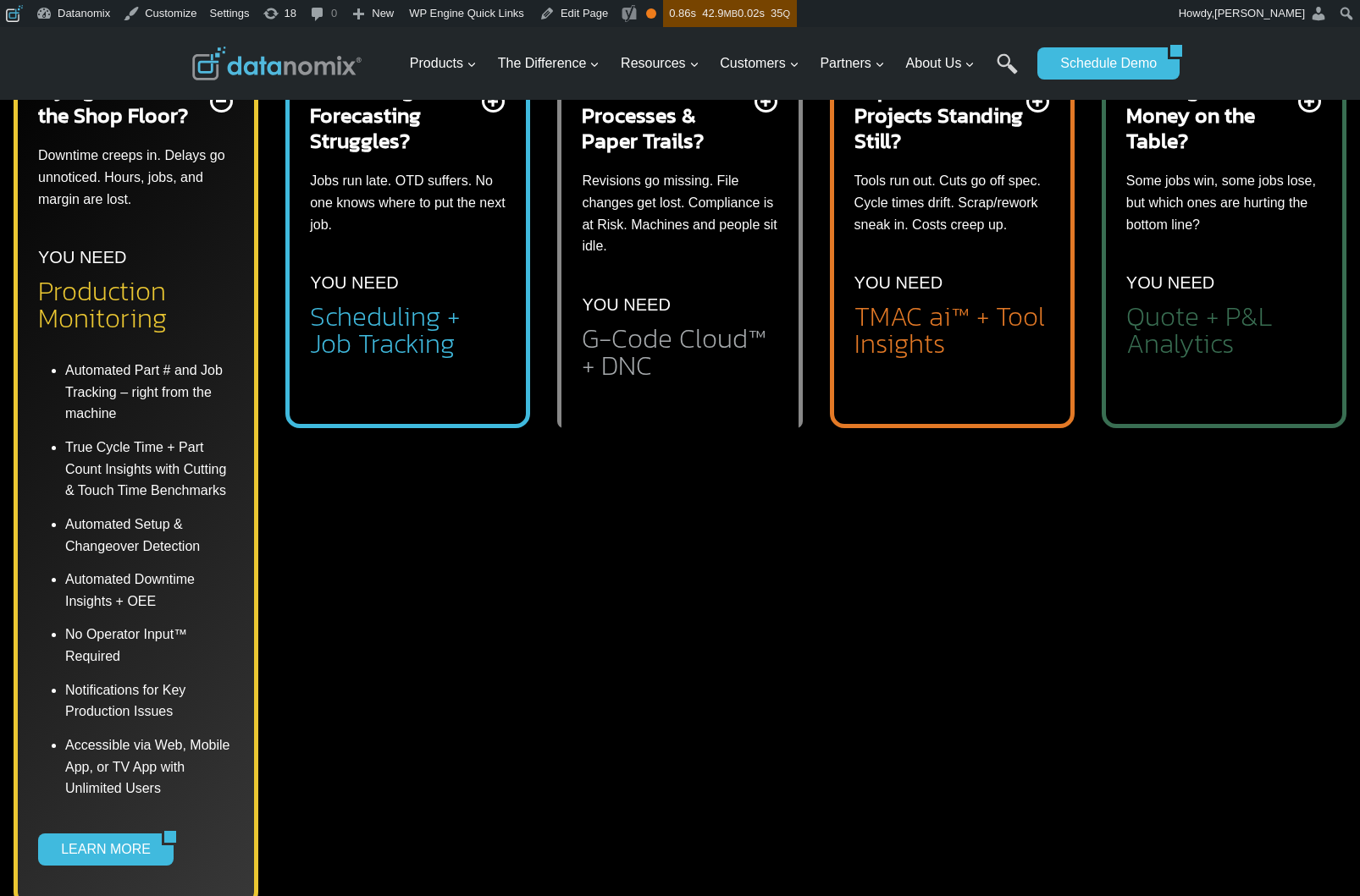
click at [391, 317] on h2 "Scheduling + Job Tracking" at bounding box center [407, 329] width 196 height 55
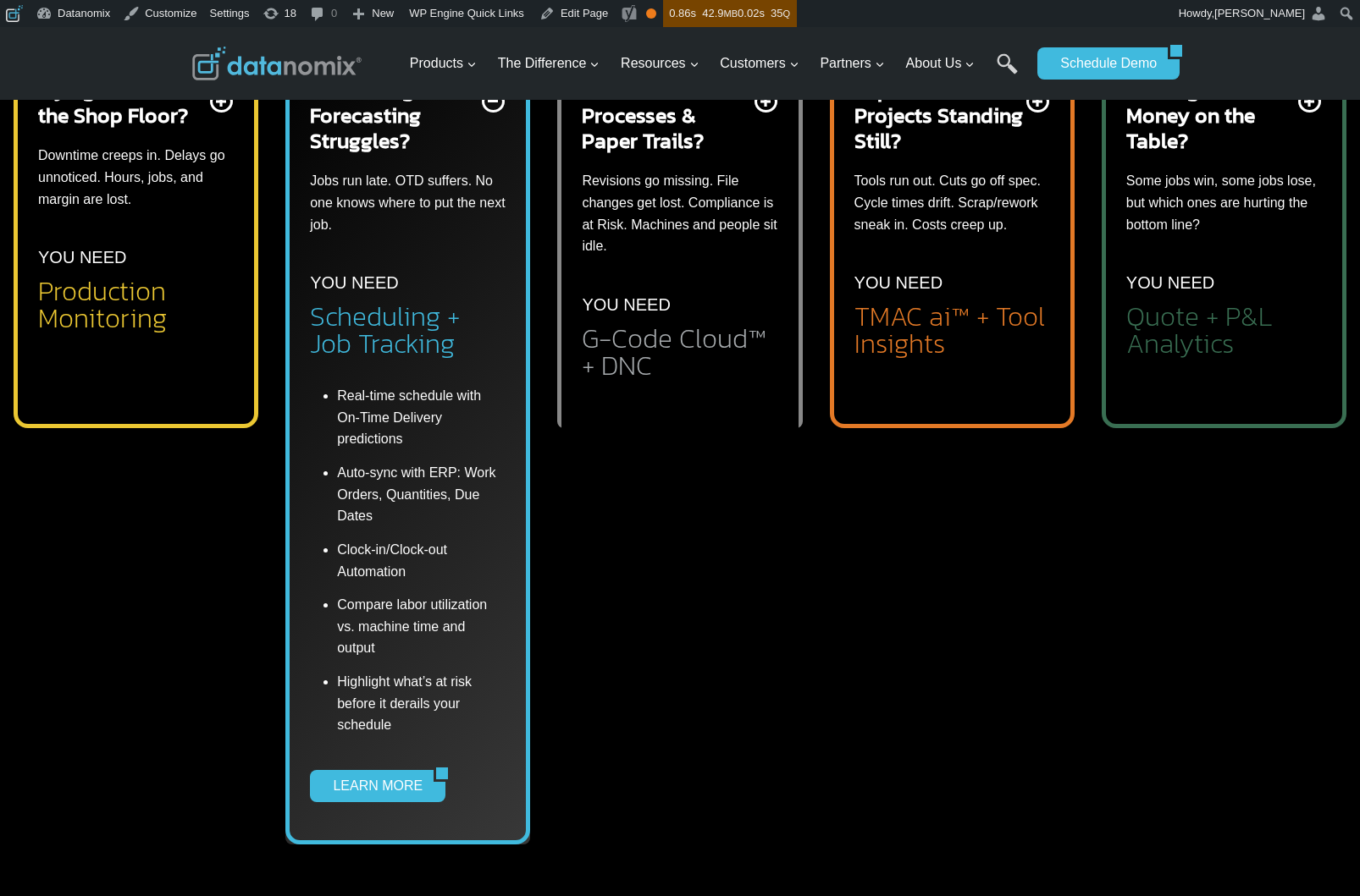
click at [711, 325] on h2 "G-Code Cloud™ + DNC" at bounding box center [679, 352] width 196 height 55
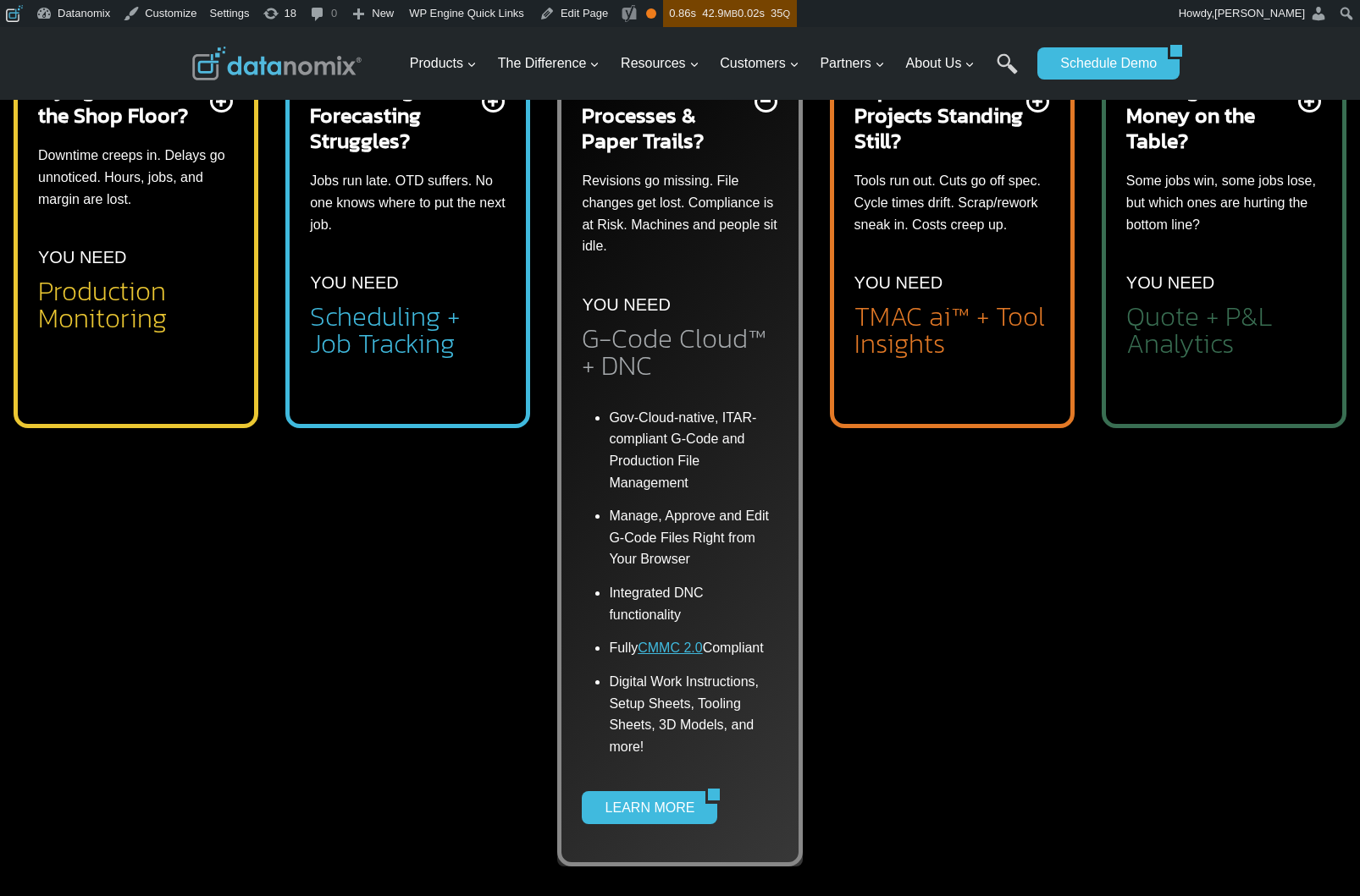
click at [950, 323] on h2 "TMAC ai™ + Tool Insights" at bounding box center [952, 329] width 196 height 55
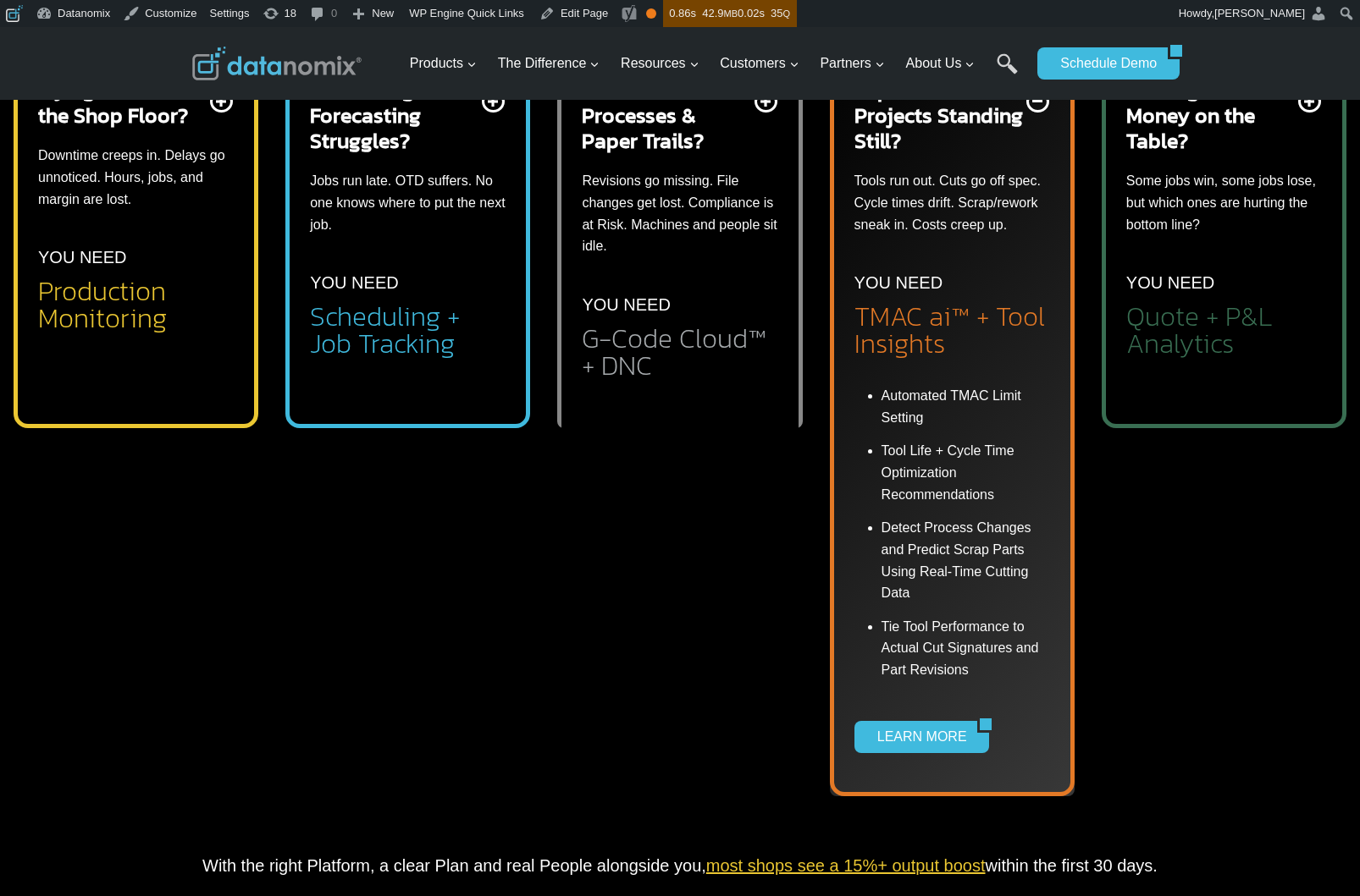
click at [1256, 327] on h2 "Quote + P&L Analytics" at bounding box center [1223, 329] width 196 height 55
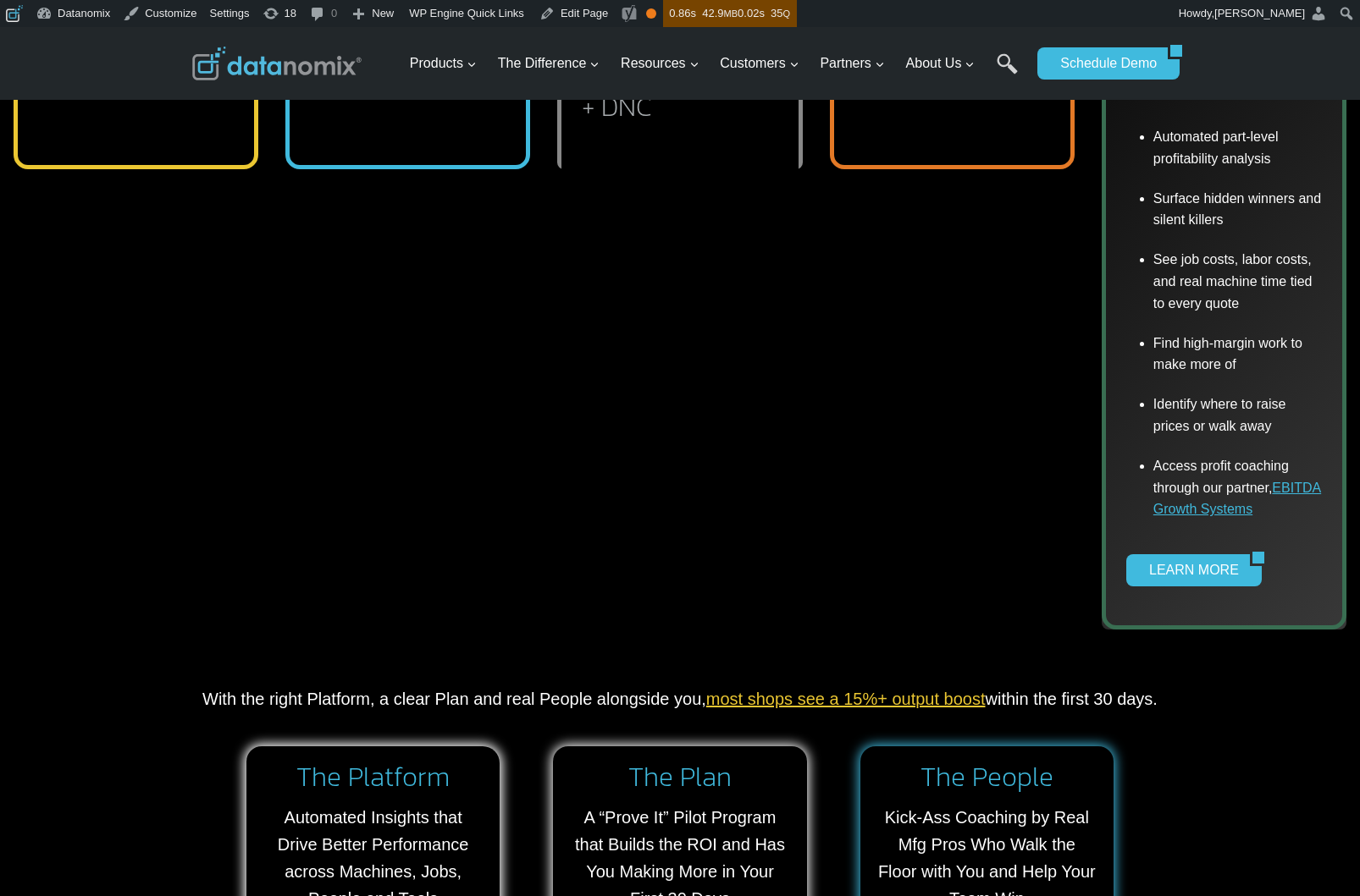
scroll to position [1398, 0]
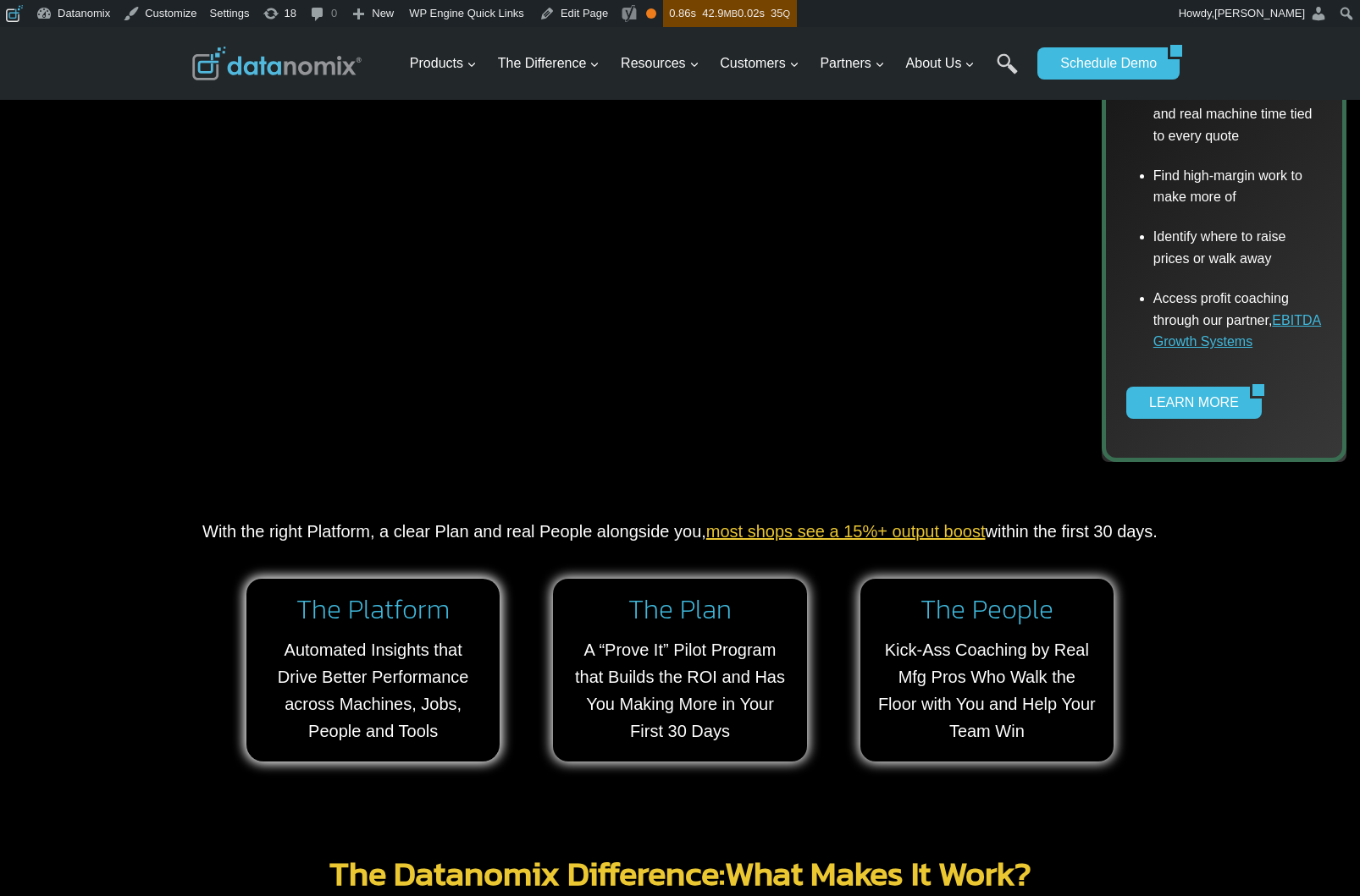
click at [786, 453] on div "Manual Processes & Paper Trails? Revisions go missing. File changes get lost. C…" at bounding box center [679, 22] width 245 height 878
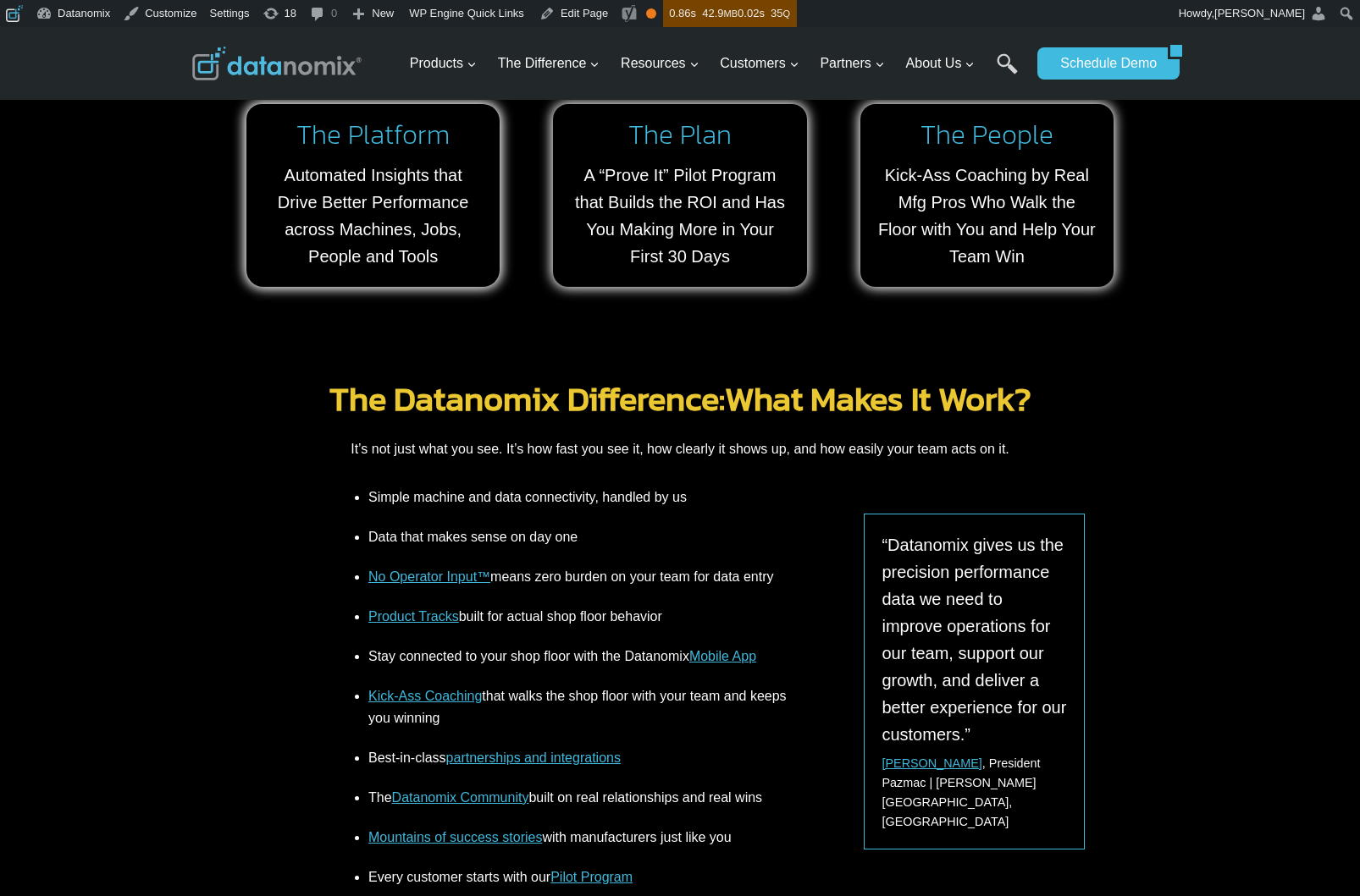
scroll to position [1984, 0]
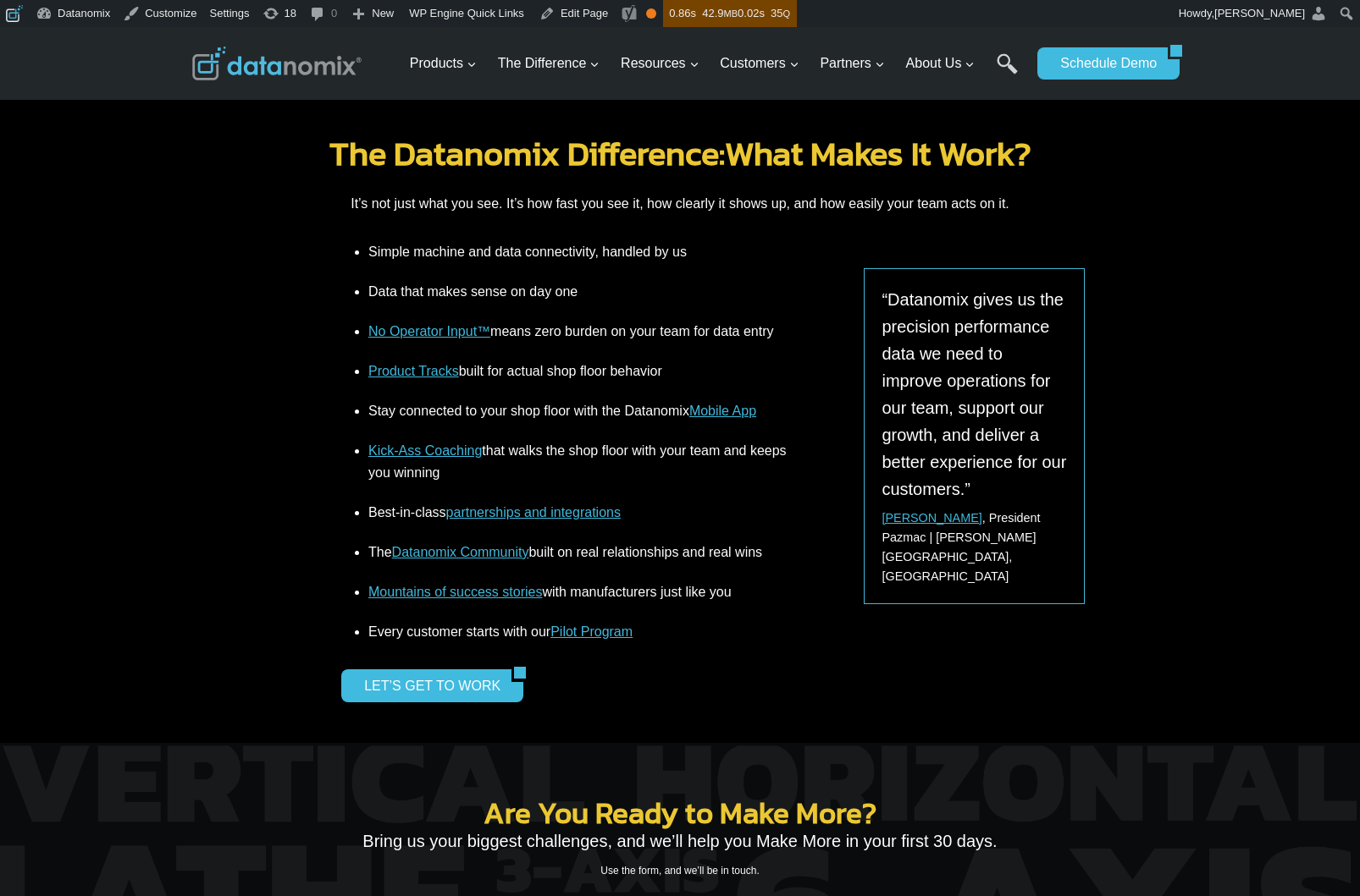
scroll to position [2180, 0]
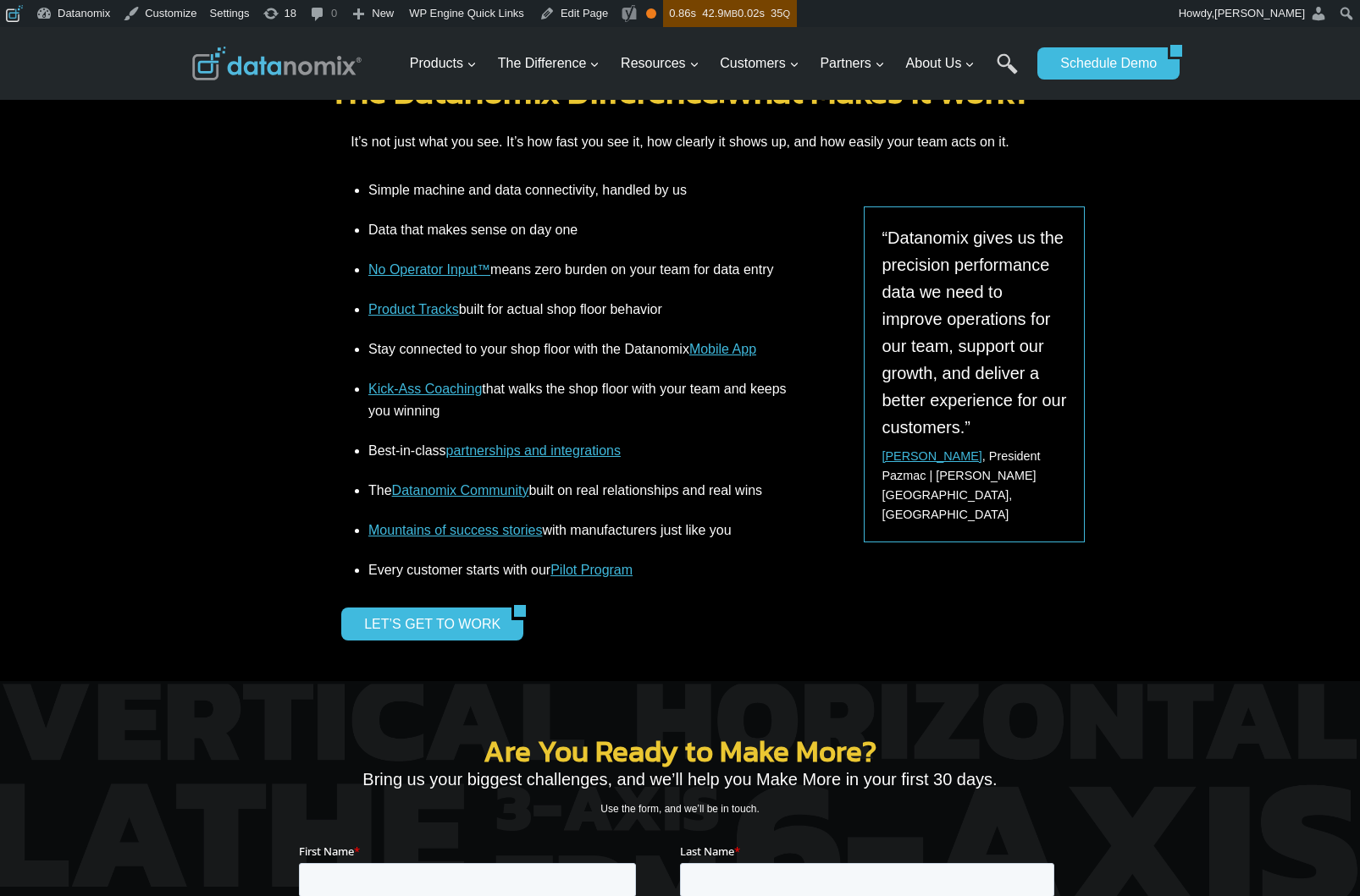
click at [586, 17] on link "Edit Page" at bounding box center [574, 13] width 82 height 27
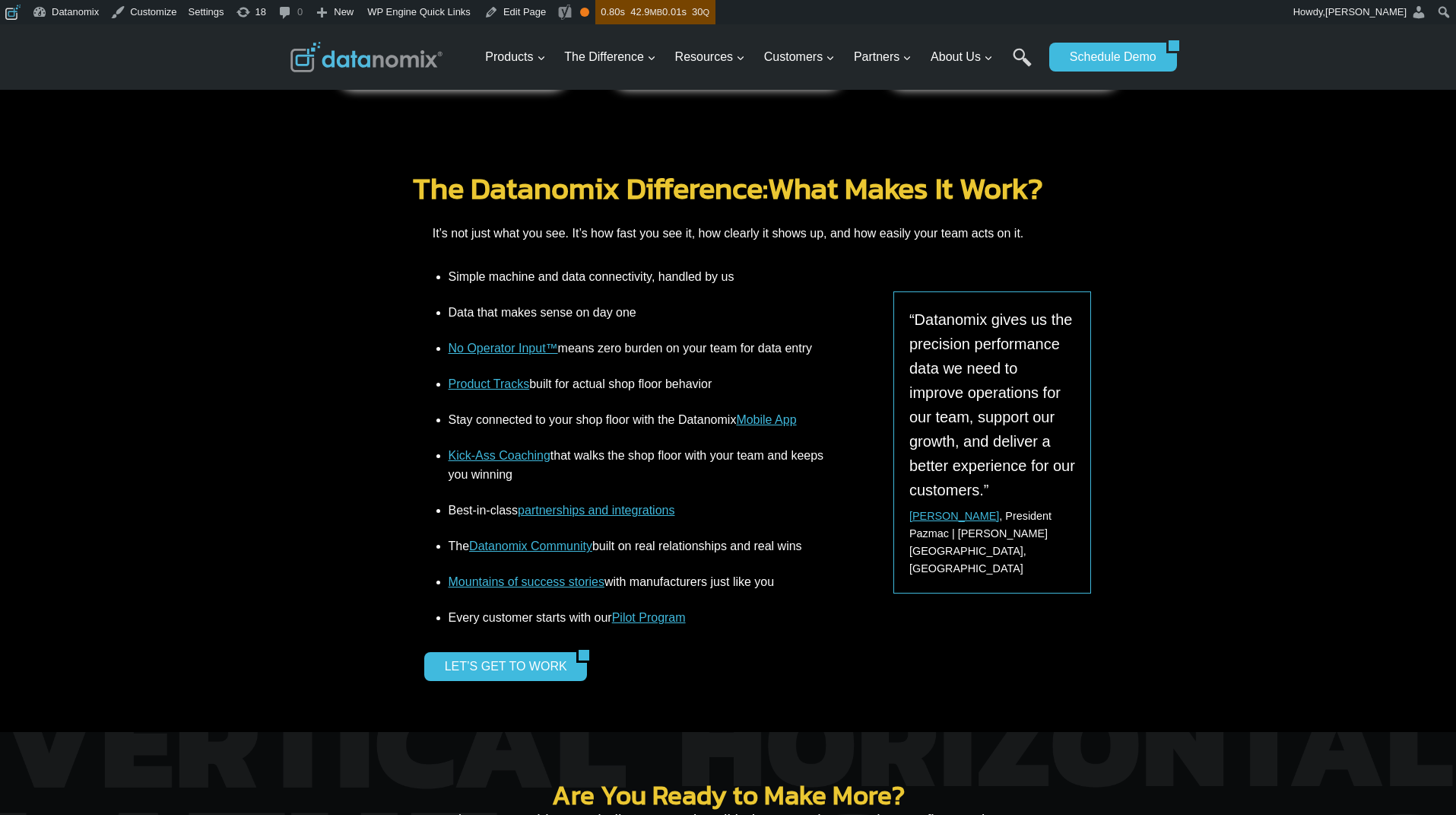
scroll to position [1622, 0]
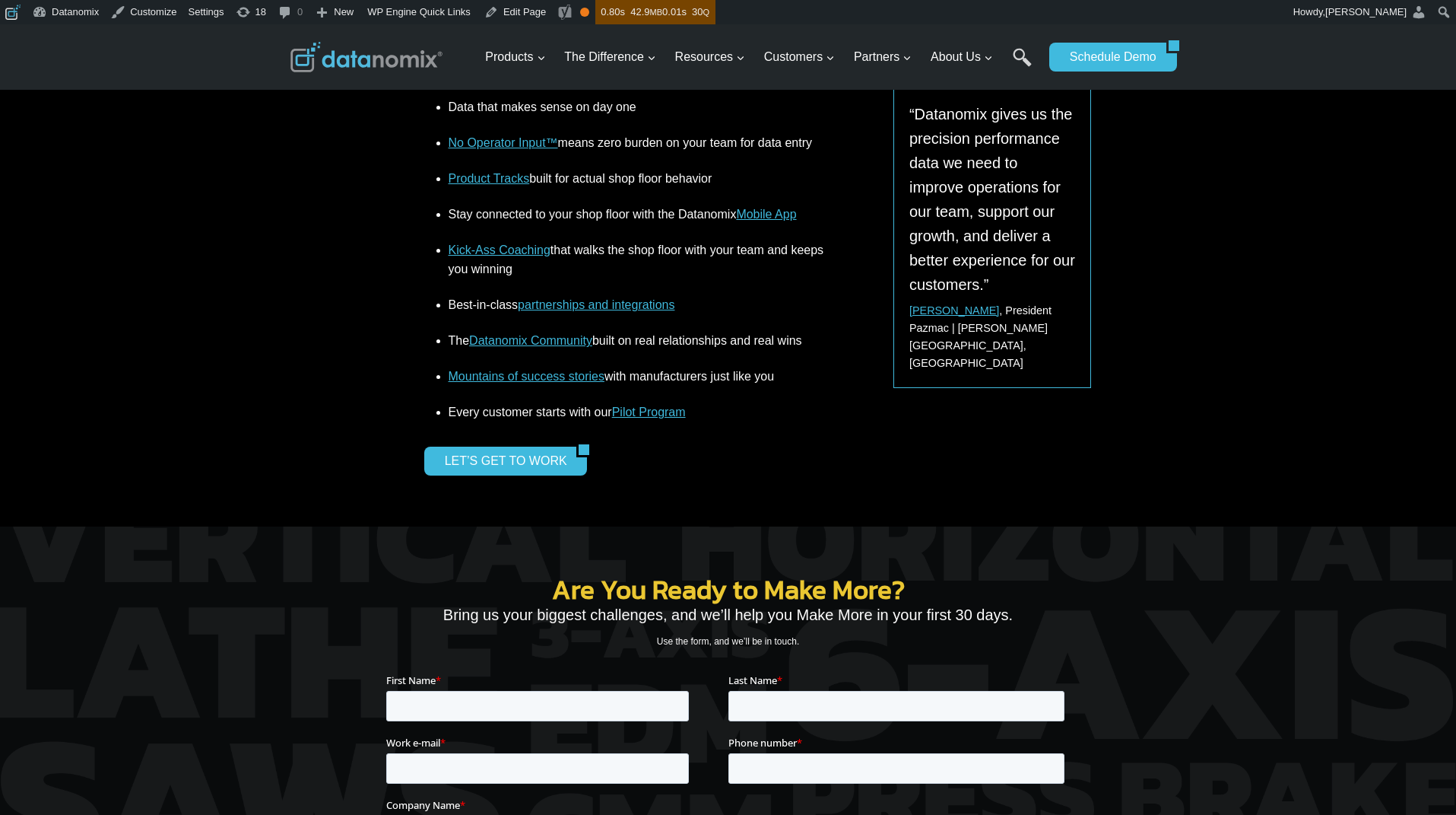
click at [525, 462] on div "Are You Ready to Make More? Bring us your biggest challenges, and we’ll help yo…" at bounding box center [728, 803] width 685 height 683
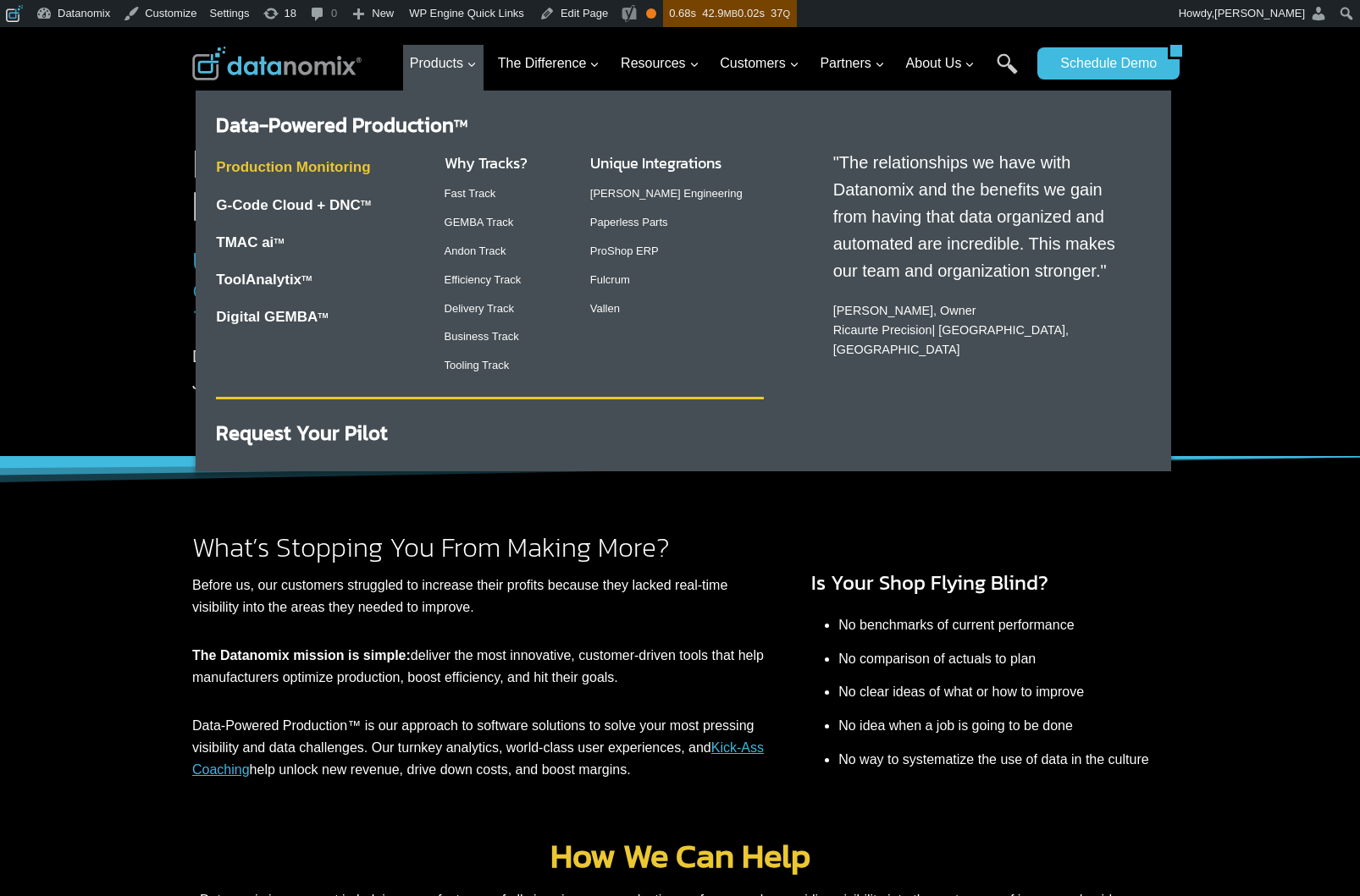
click at [328, 167] on link "Production Monitoring" at bounding box center [293, 167] width 154 height 16
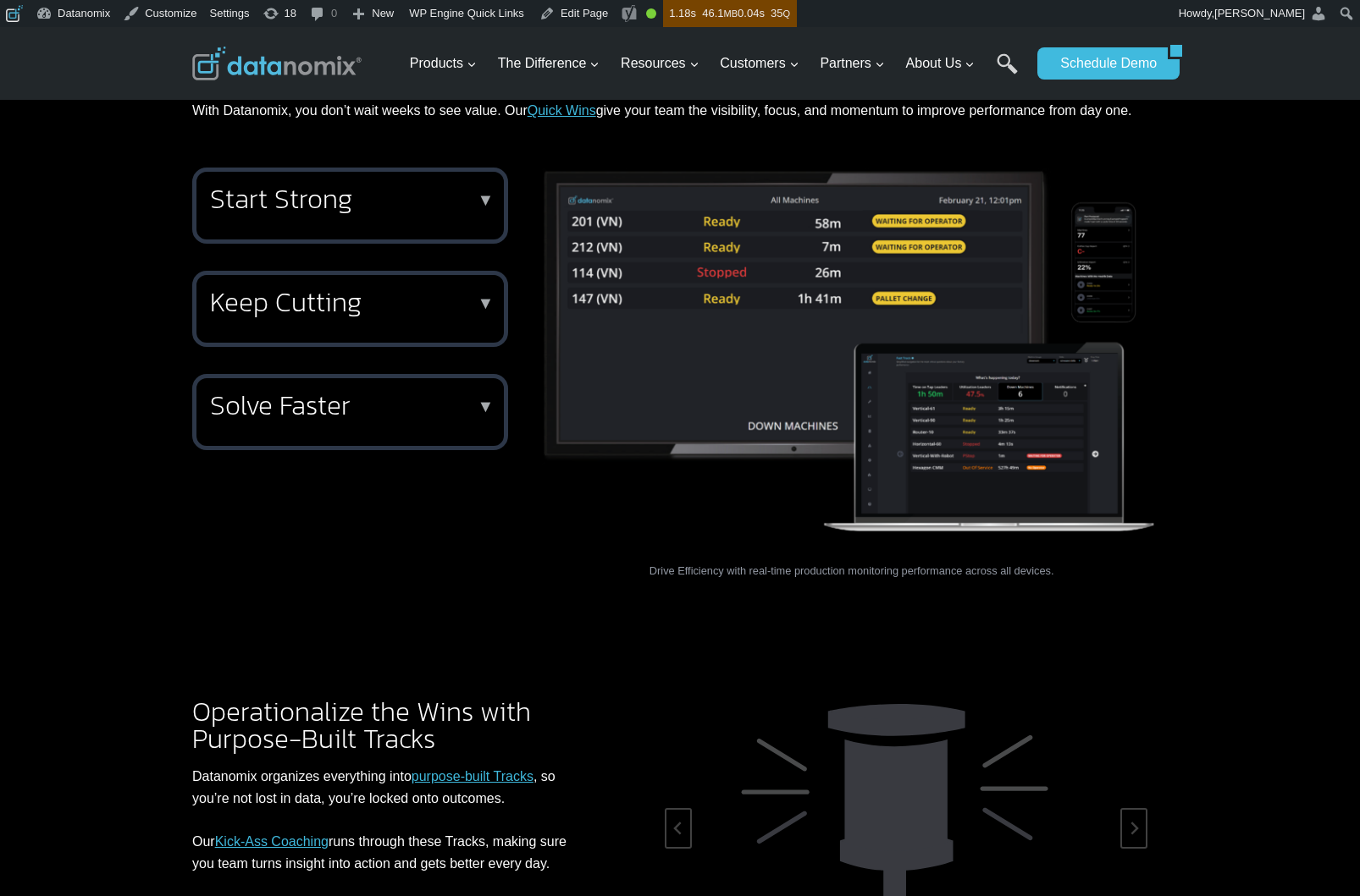
scroll to position [2038, 0]
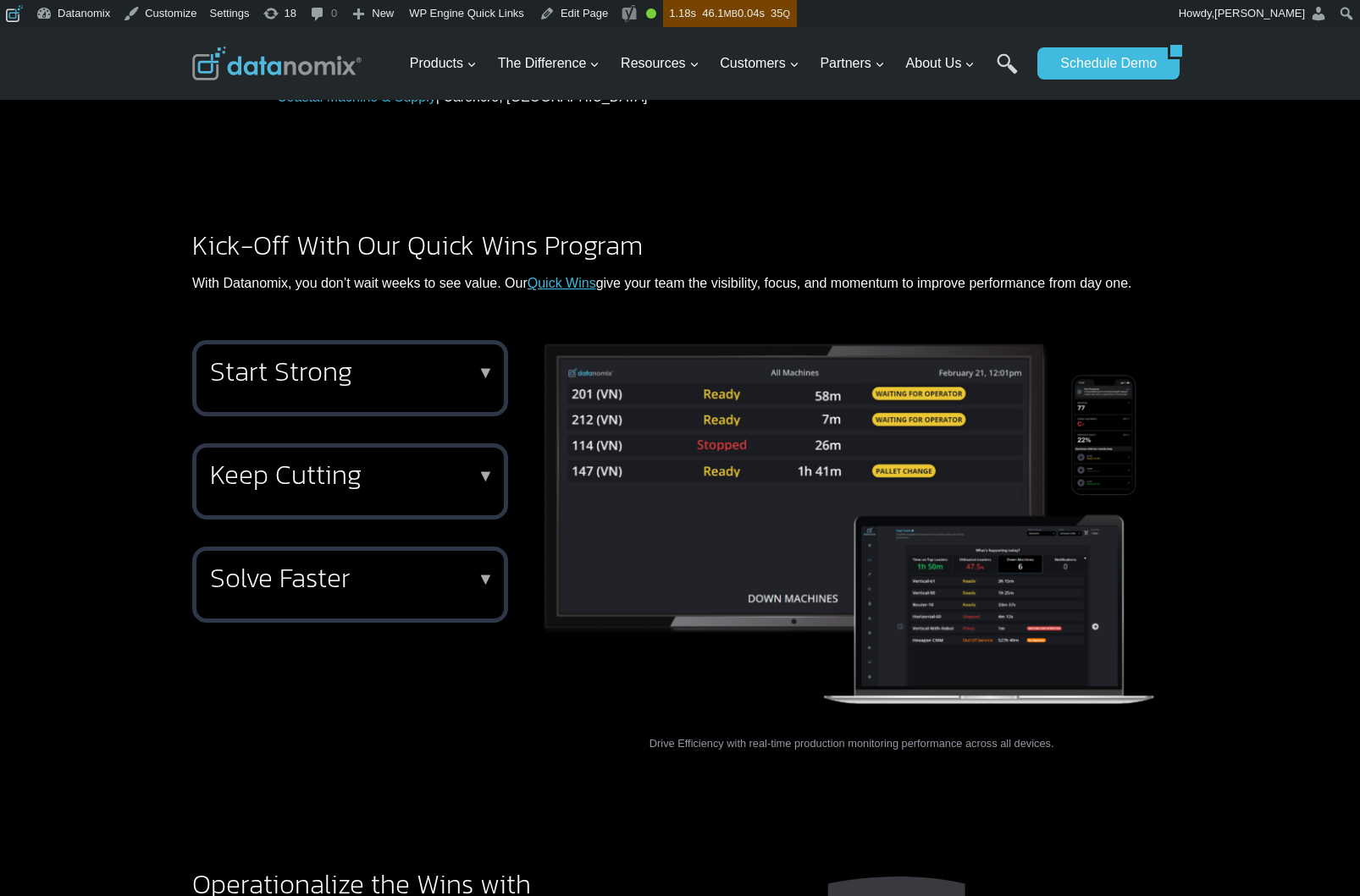
click at [373, 340] on div "Start Strong ▼ Use Time to First Active and Time on Tap™ to hit the ground runn…" at bounding box center [350, 378] width 316 height 76
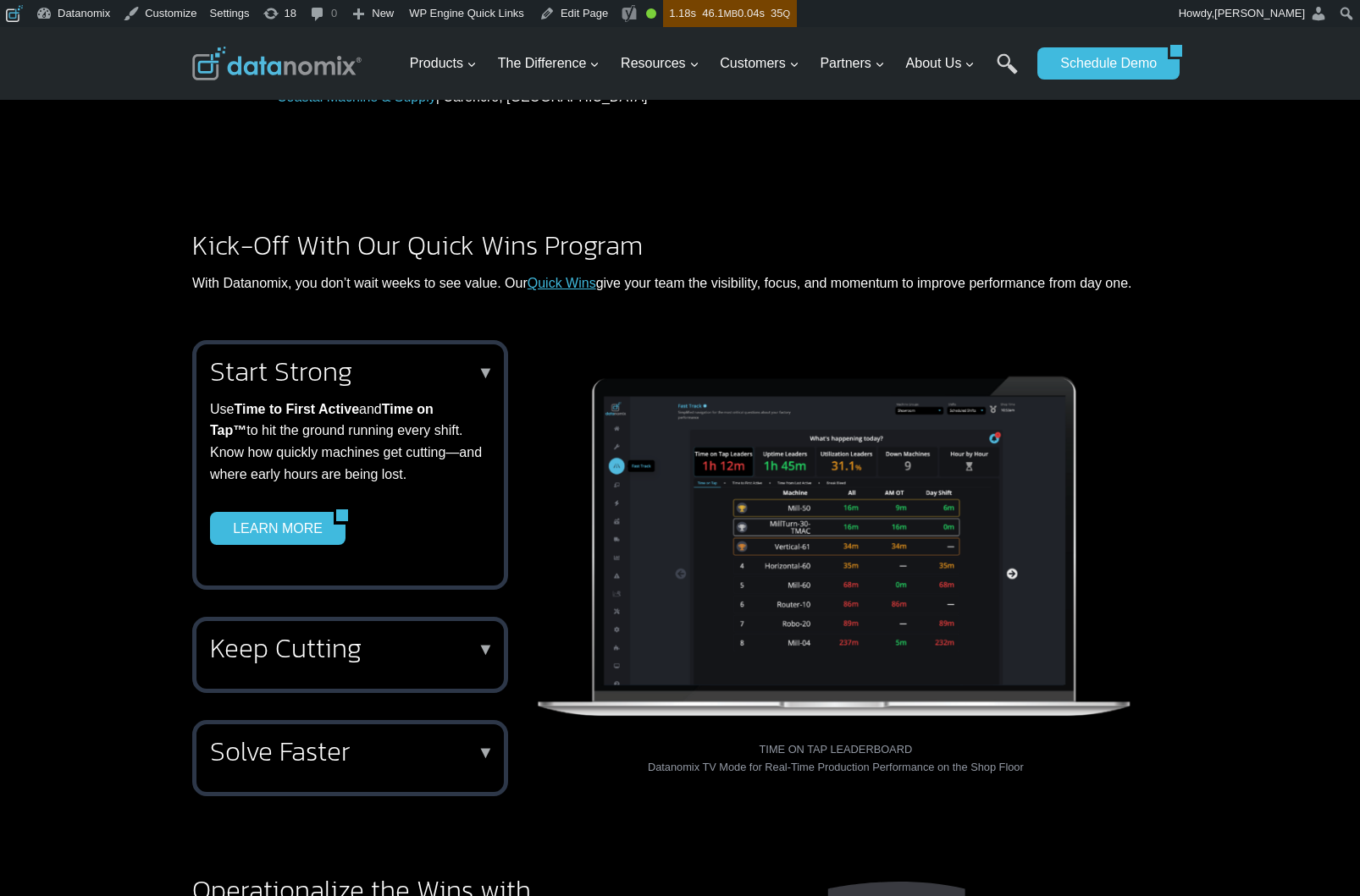
drag, startPoint x: 288, startPoint y: 575, endPoint x: 287, endPoint y: 584, distance: 9.1
click at [288, 635] on h2 "Keep Cutting" at bounding box center [347, 648] width 274 height 27
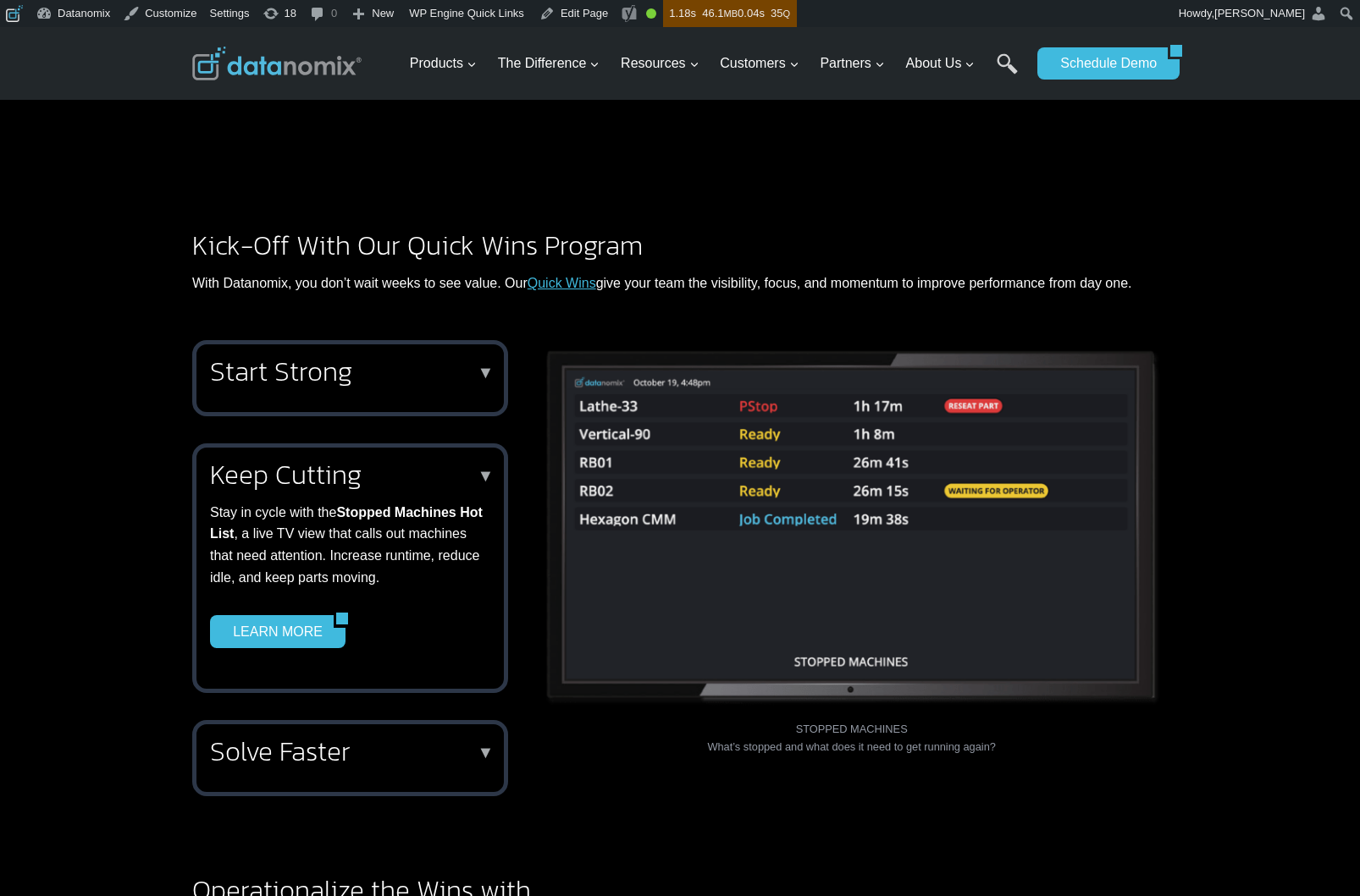
click at [307, 738] on h2 "Solve Faster" at bounding box center [347, 751] width 274 height 27
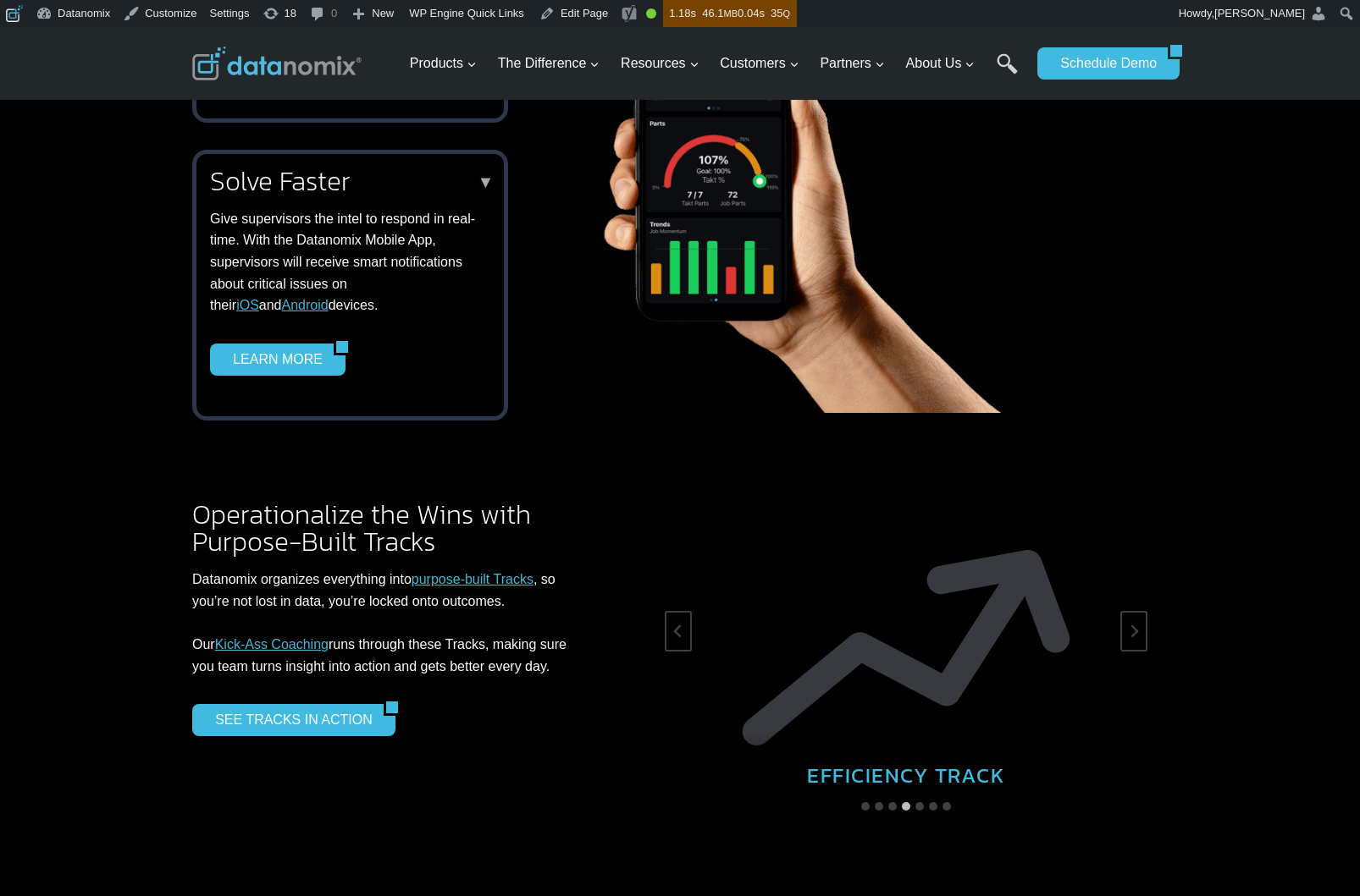
scroll to position [2829, 0]
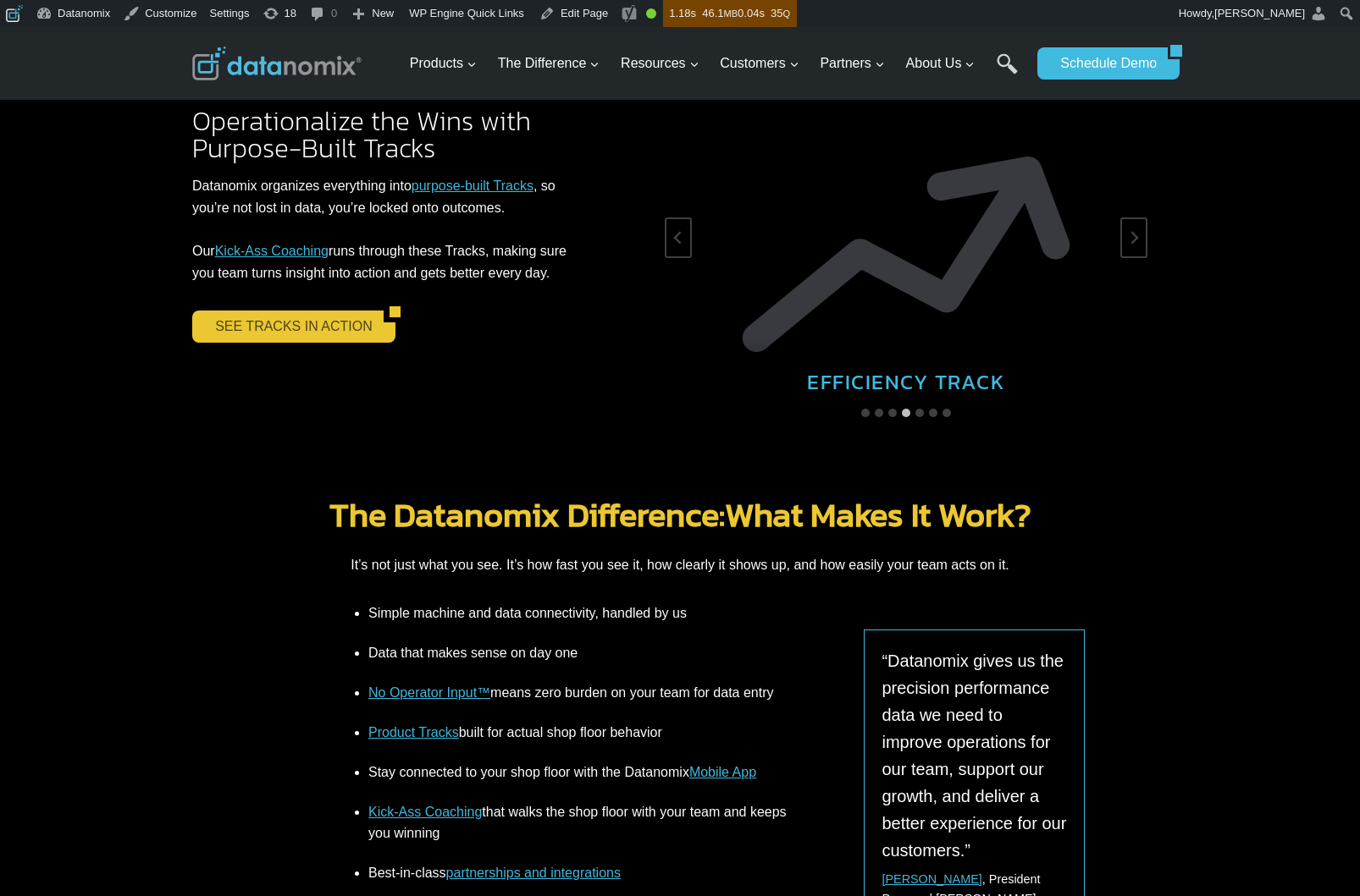
click at [262, 311] on link "SEE TRACKS IN ACTION" at bounding box center [288, 326] width 192 height 32
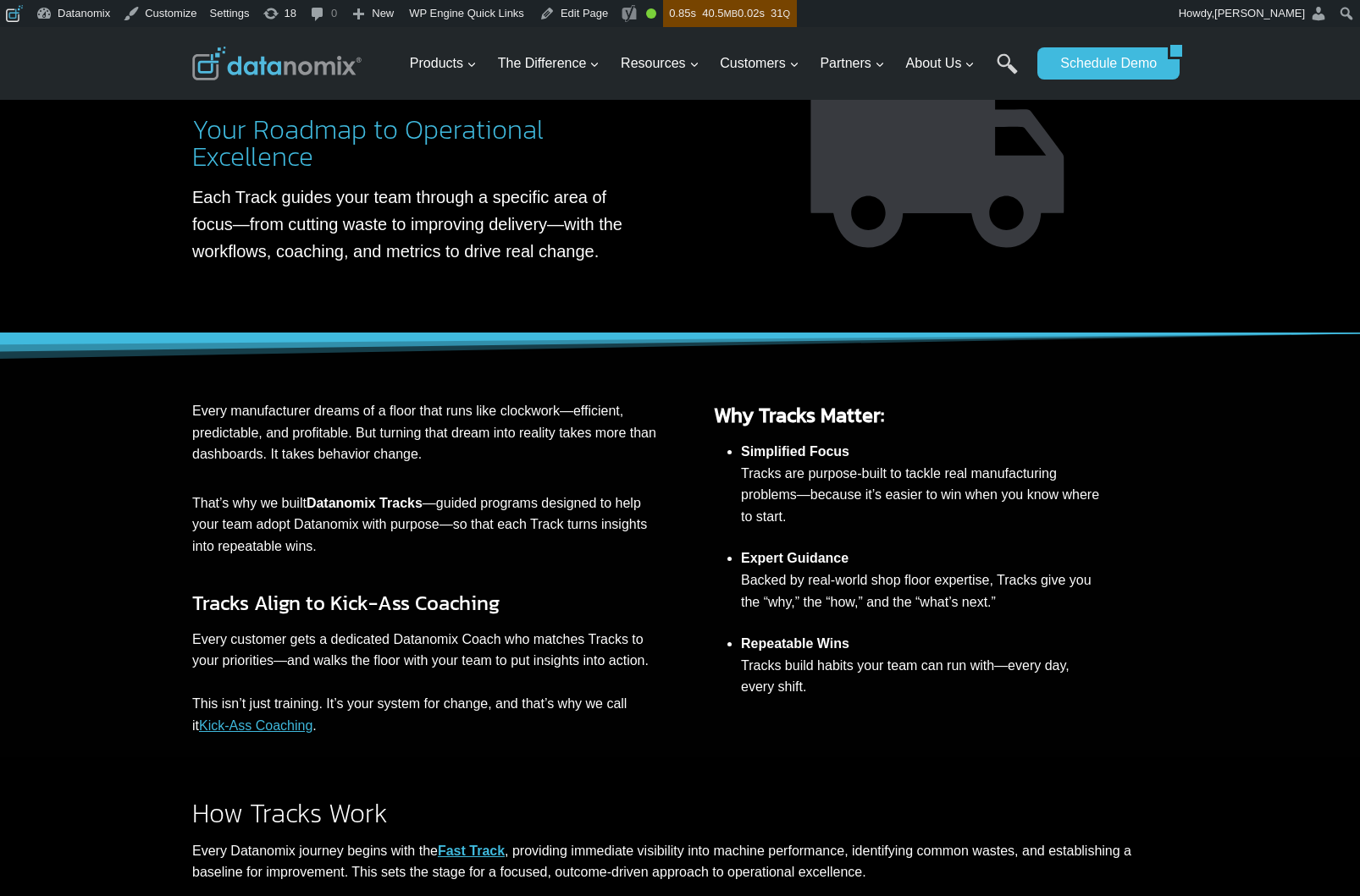
scroll to position [56, 0]
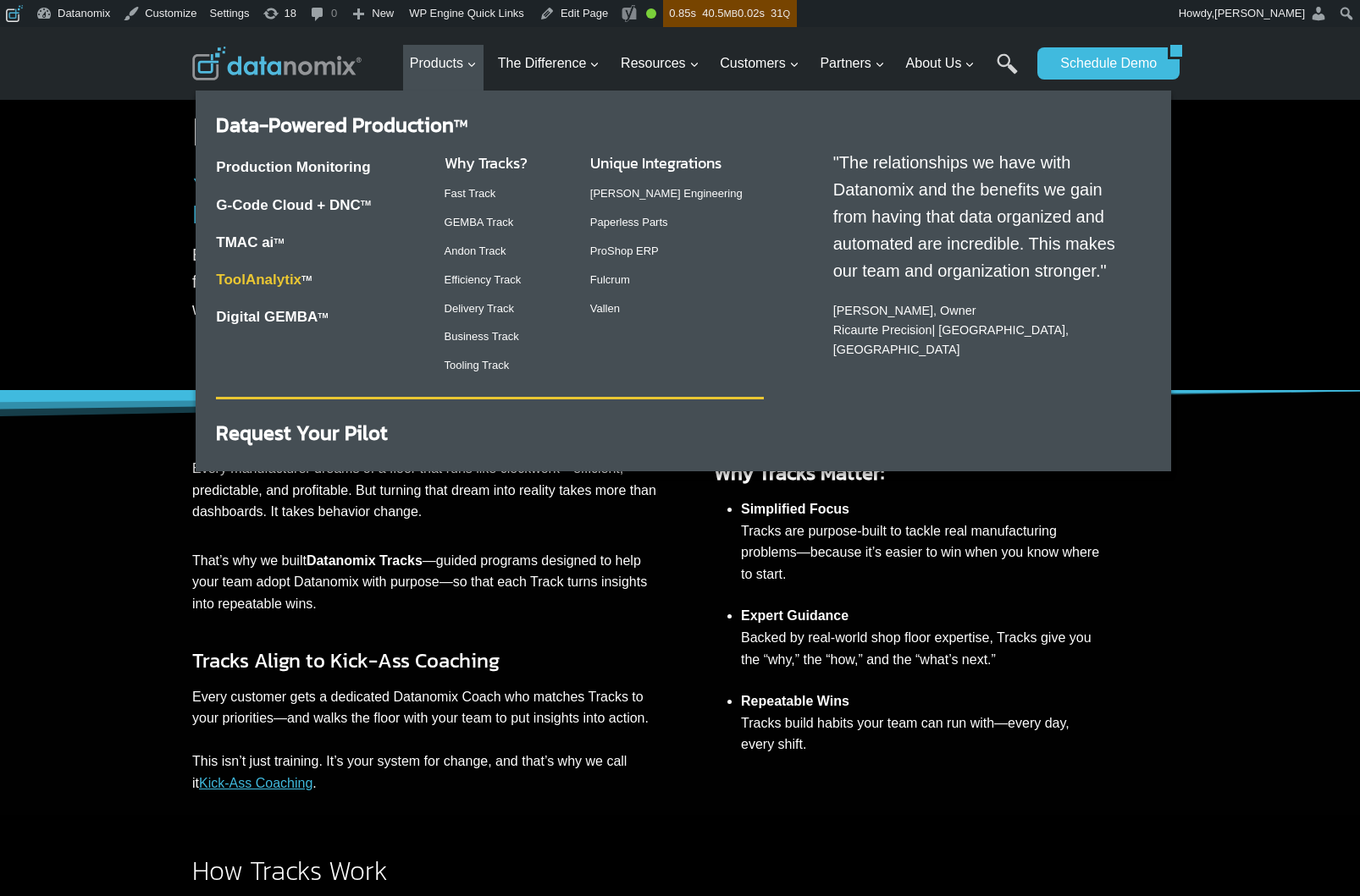
click at [246, 280] on link "ToolAnalytix" at bounding box center [259, 280] width 85 height 16
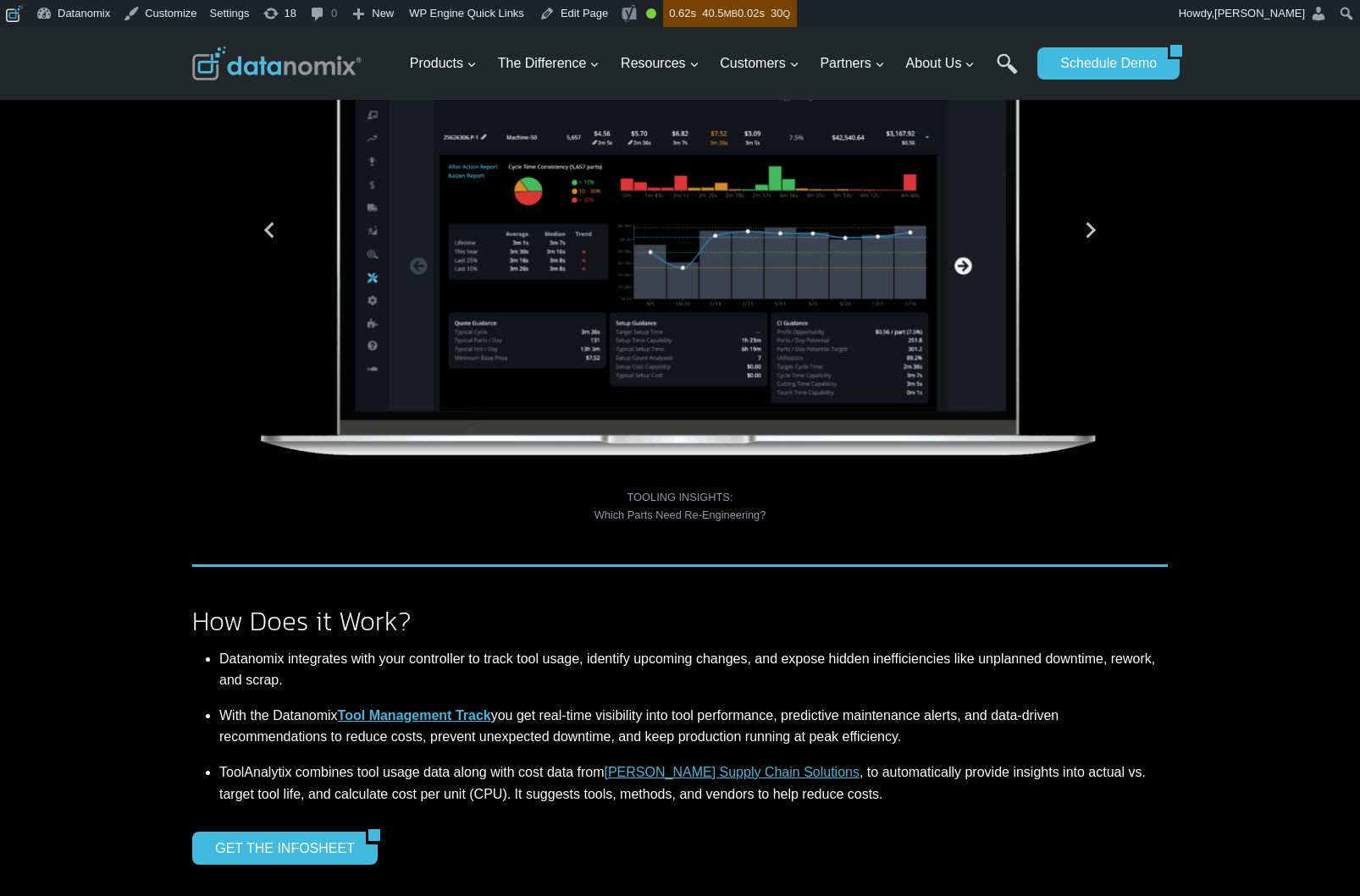
scroll to position [1021, 0]
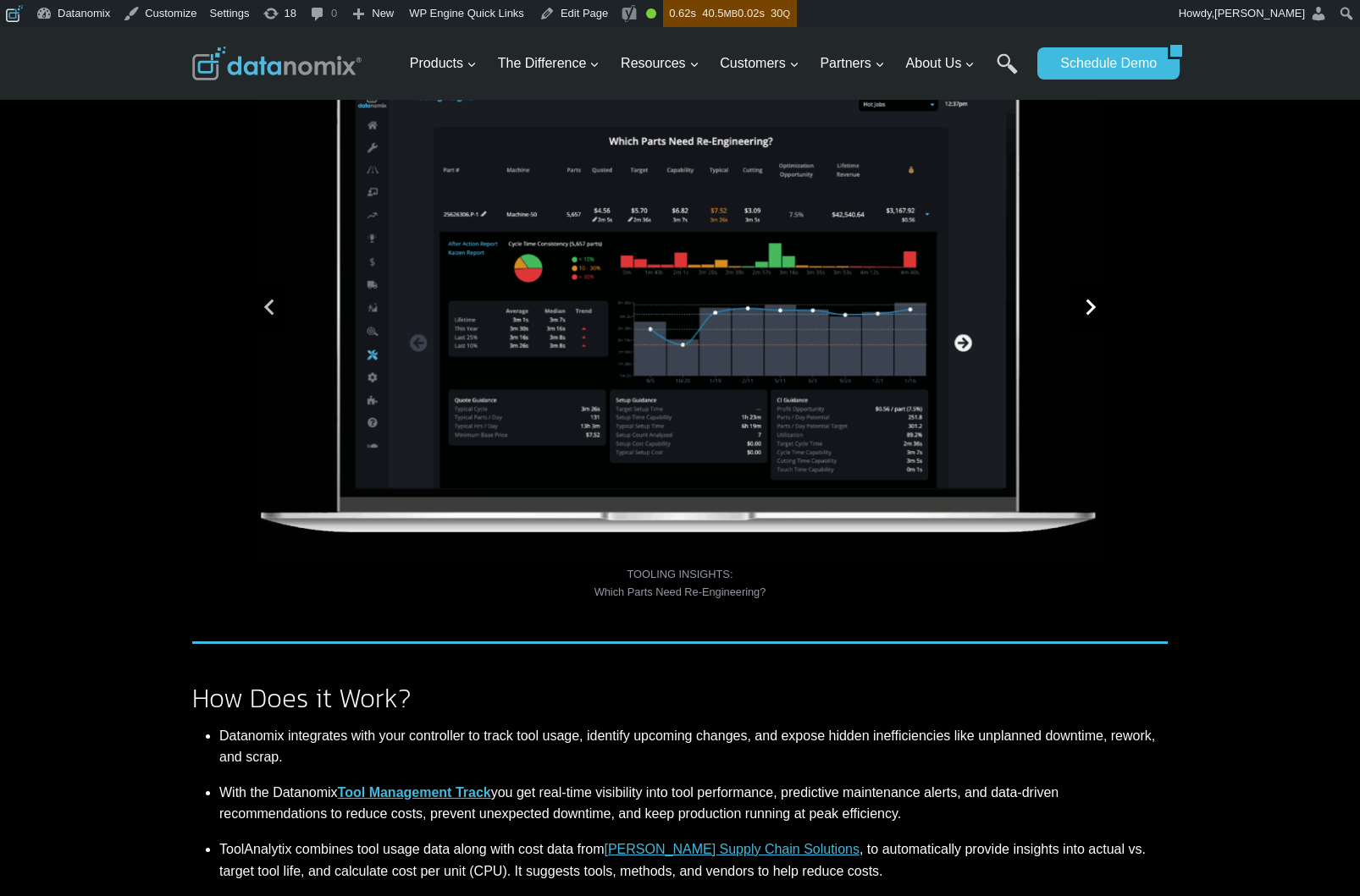
click at [1090, 320] on button "Next slide" at bounding box center [1090, 307] width 34 height 51
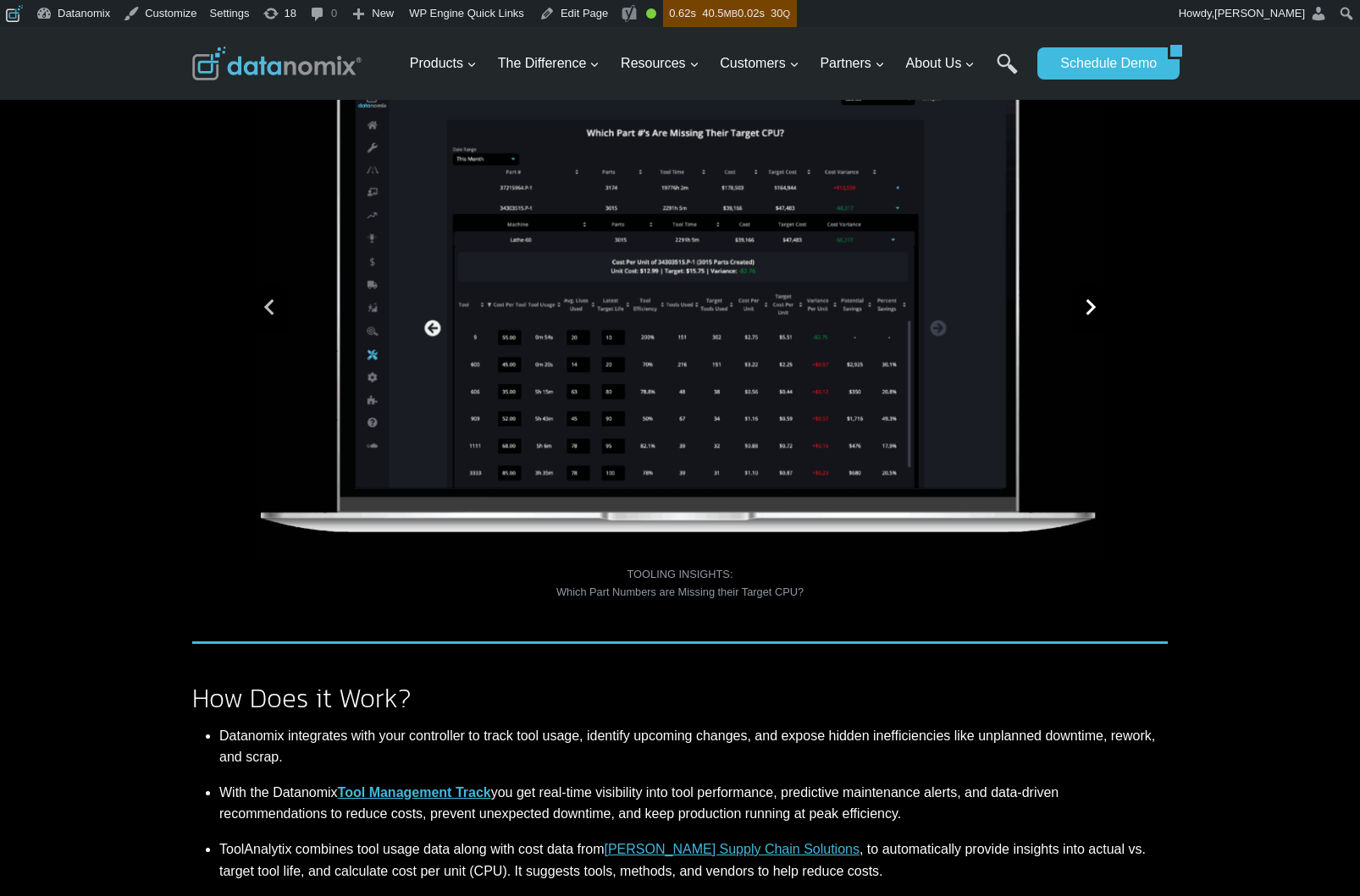
click at [1090, 320] on button "Go to first slide" at bounding box center [1090, 307] width 34 height 51
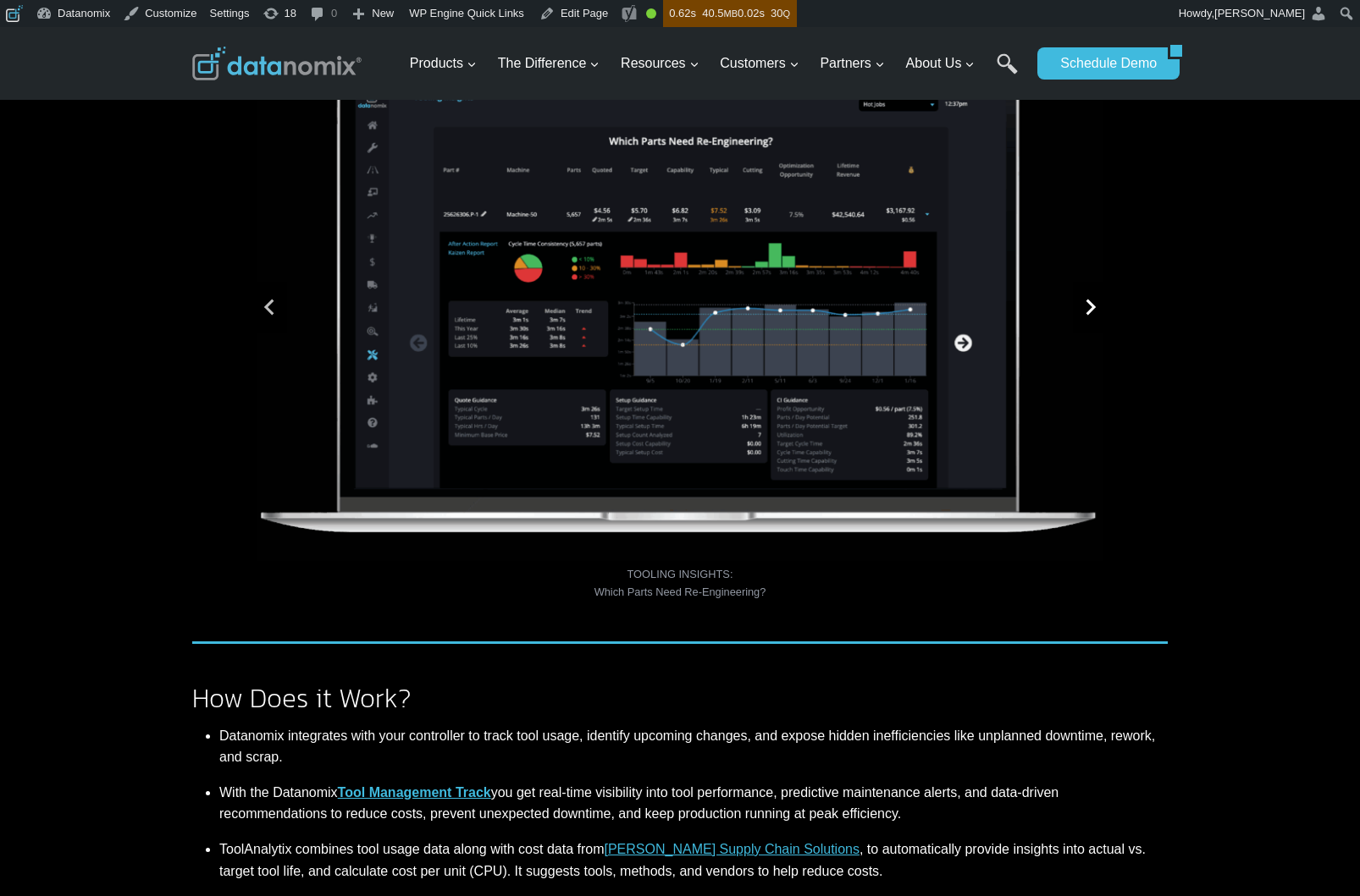
click at [1090, 320] on button "Go to first slide" at bounding box center [1090, 307] width 34 height 51
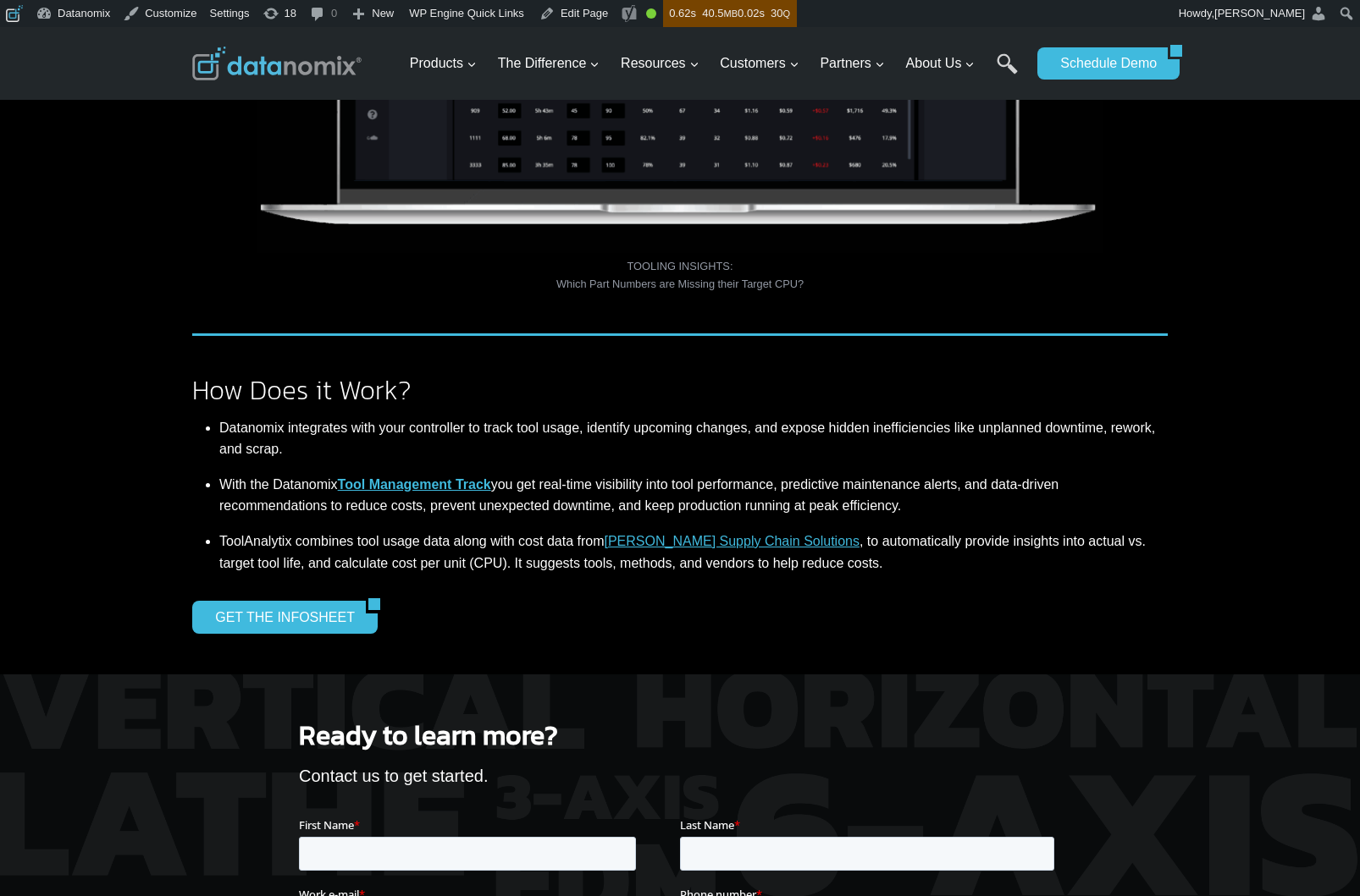
scroll to position [1156, 0]
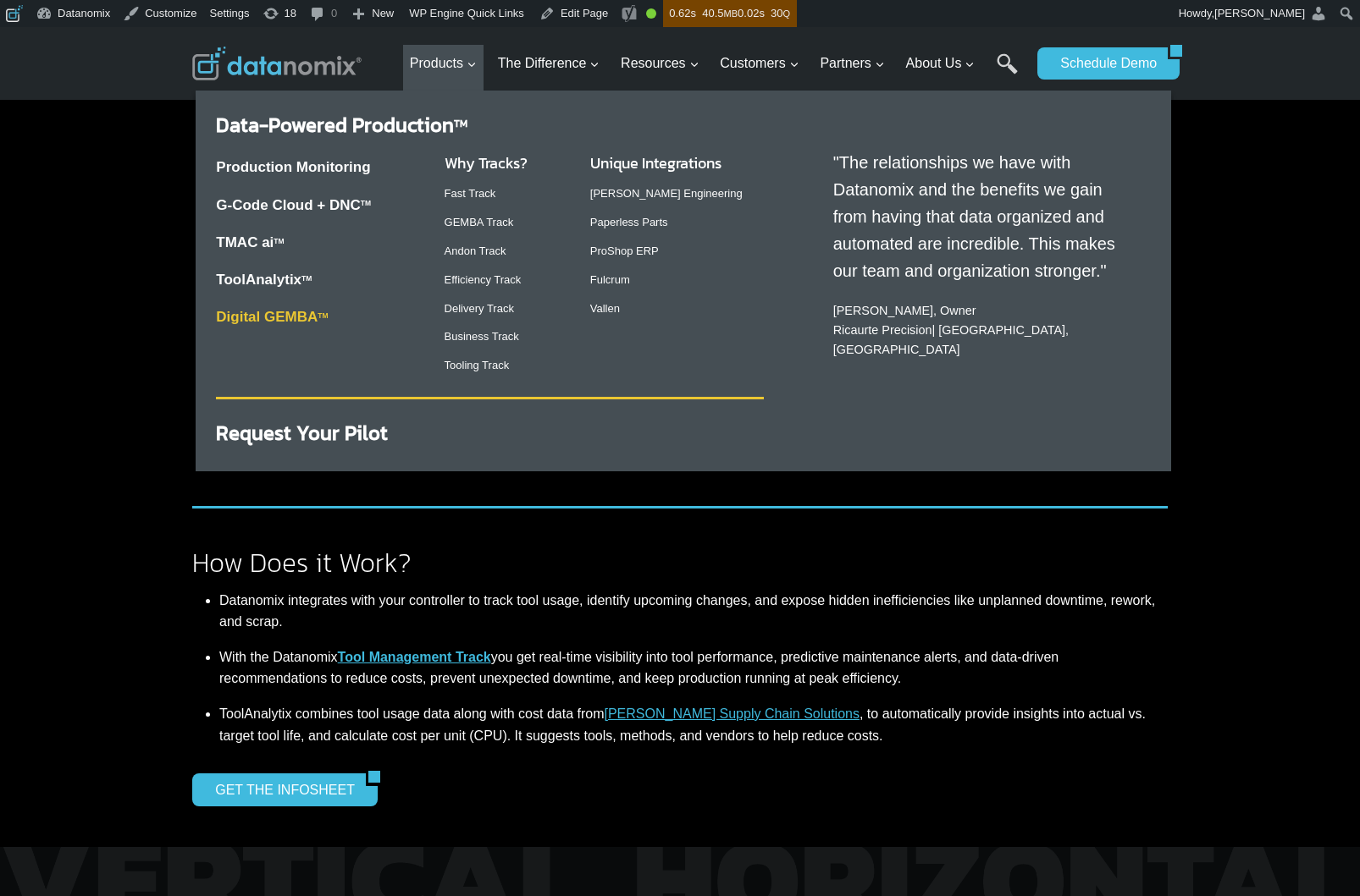
click at [287, 322] on link "Digital GEMBA TM" at bounding box center [272, 317] width 112 height 16
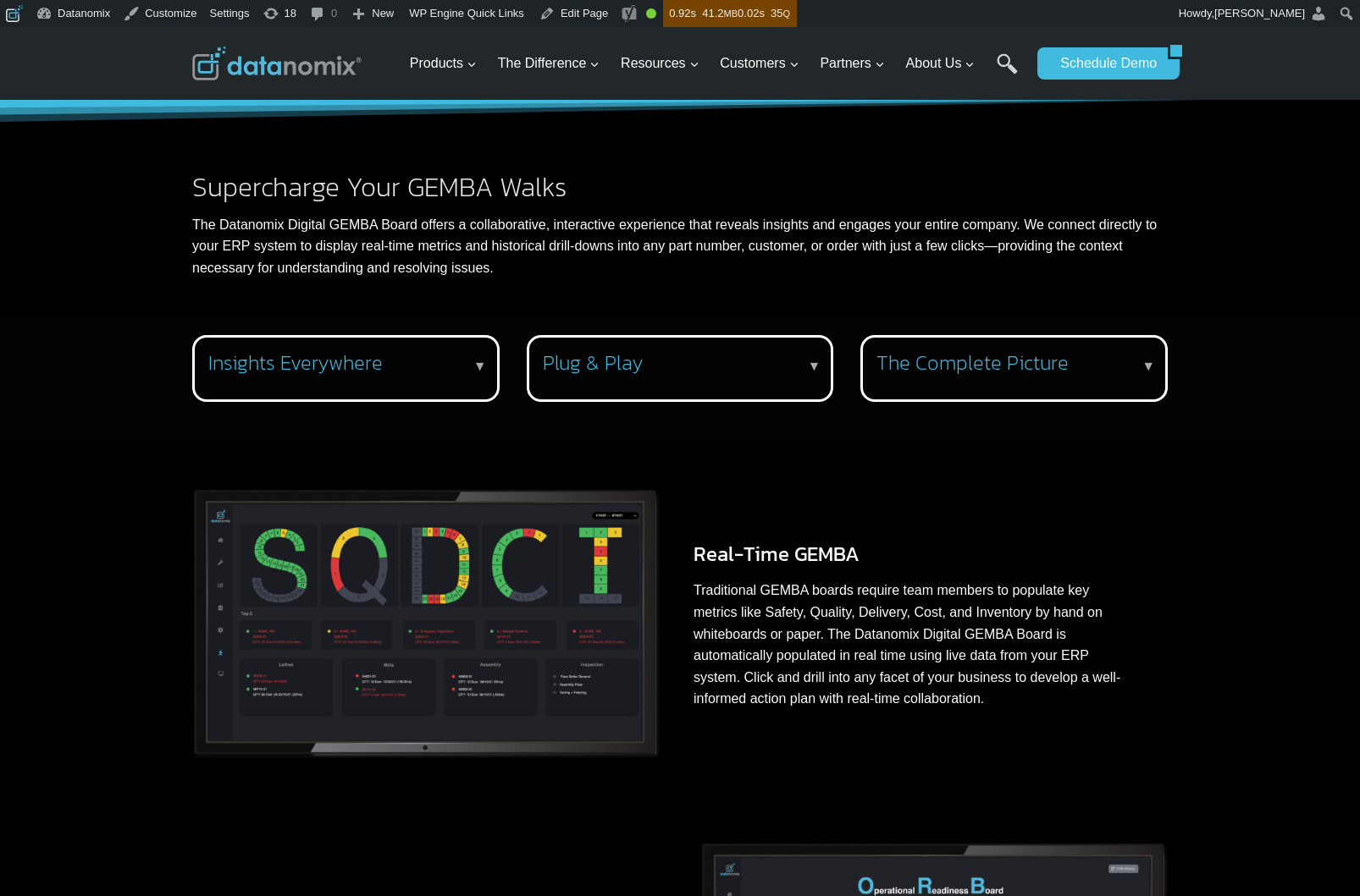
click at [295, 357] on h3 "Insights Everywhere" at bounding box center [342, 363] width 268 height 25
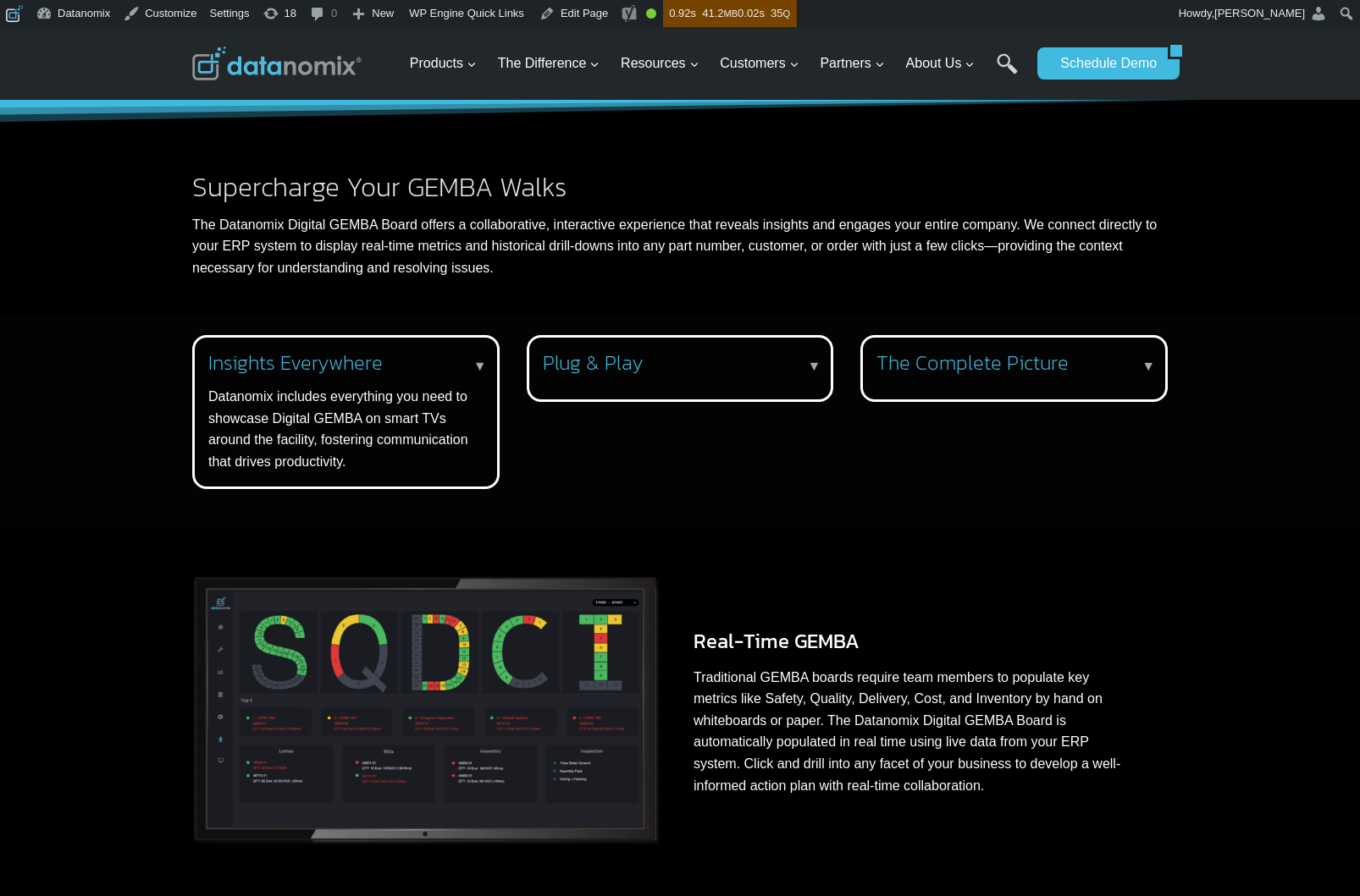
click at [634, 378] on div "Plug & Play ▼ Datanomix hooks seamlessly into your ERP database to automate you…" at bounding box center [681, 368] width 308 height 66
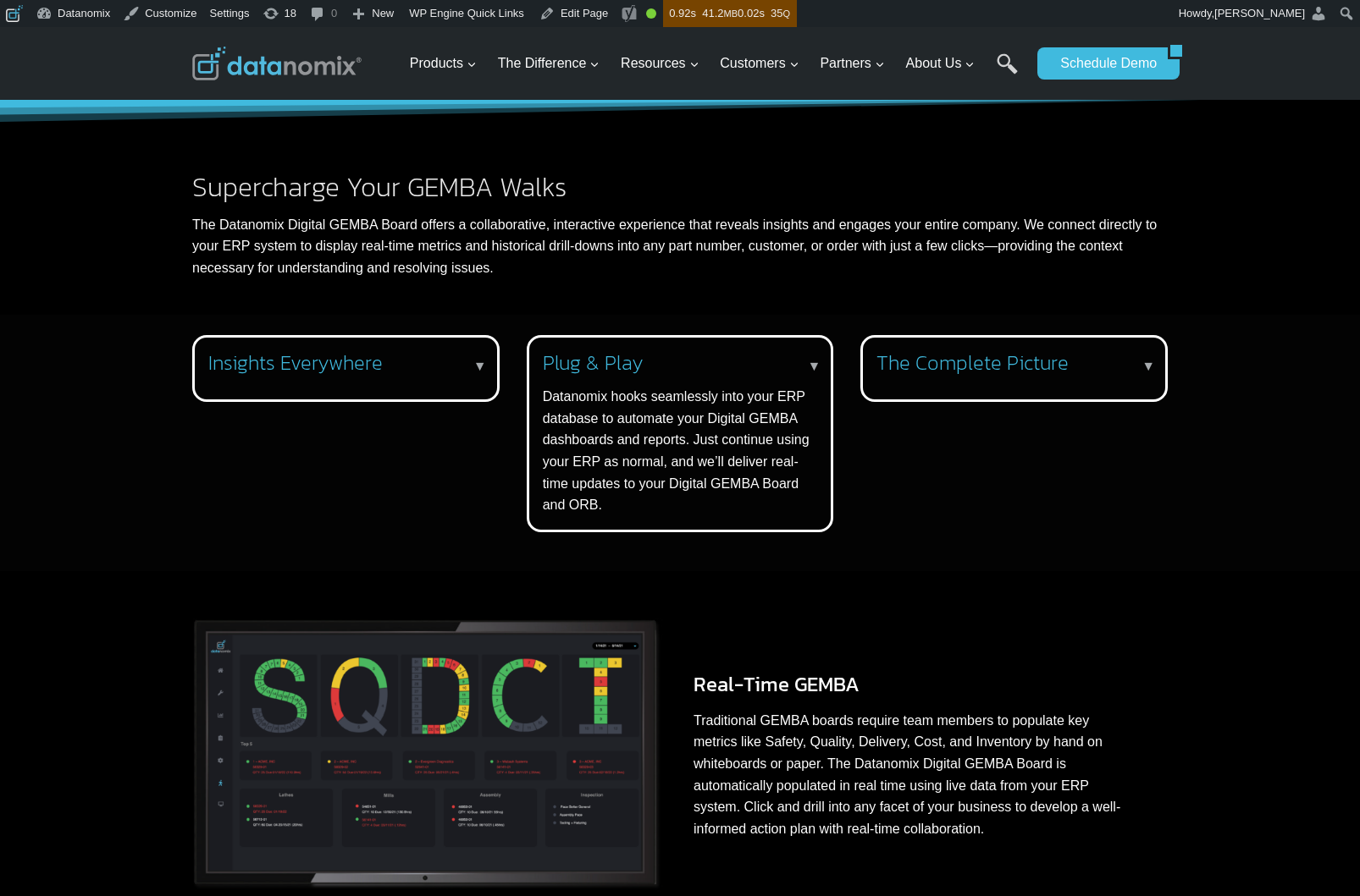
click at [973, 366] on h3 "The Complete Picture" at bounding box center [1011, 363] width 268 height 25
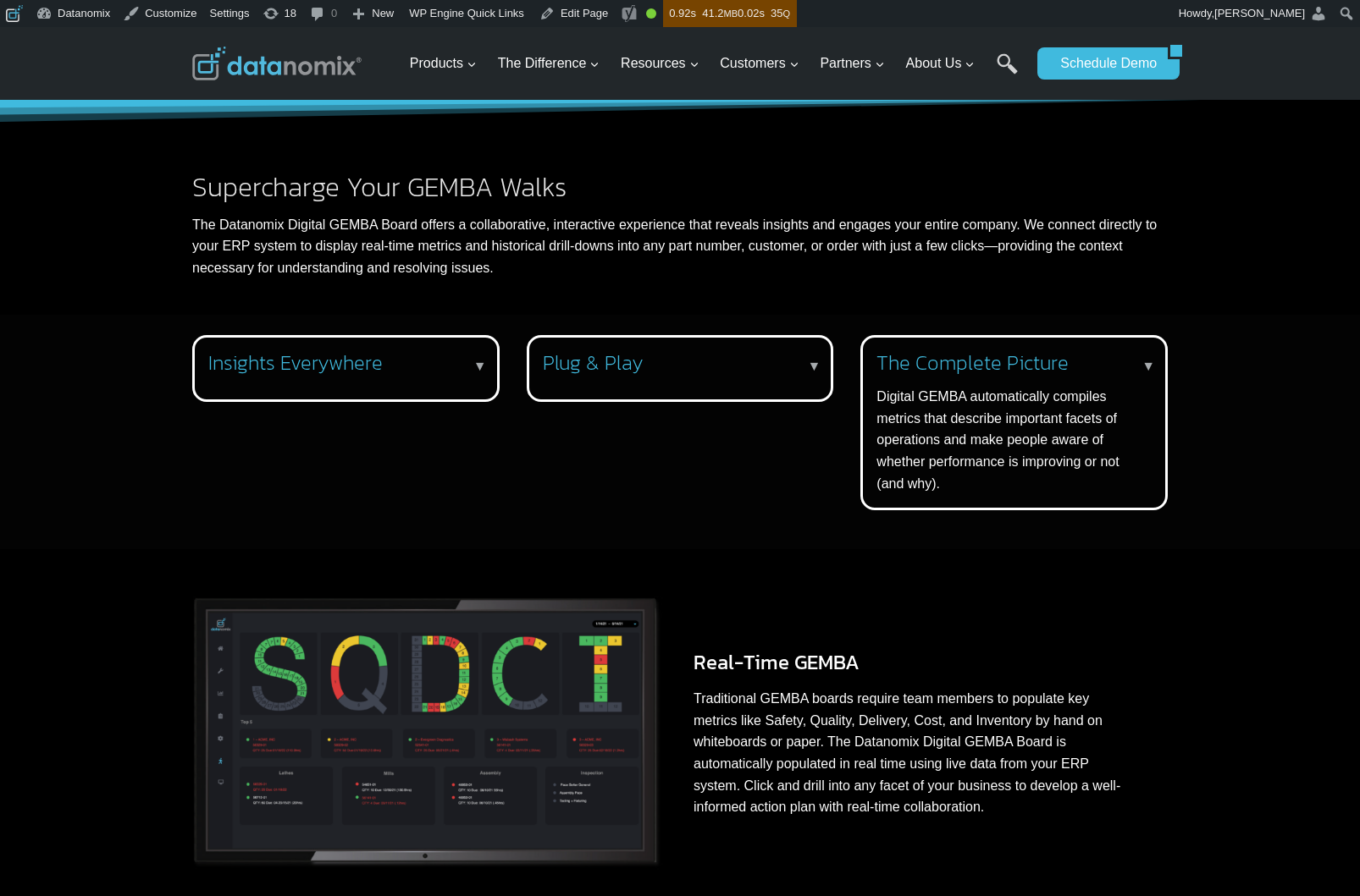
click at [1052, 423] on p "Digital GEMBA automatically compiles metrics that describe important facets of …" at bounding box center [1011, 440] width 268 height 108
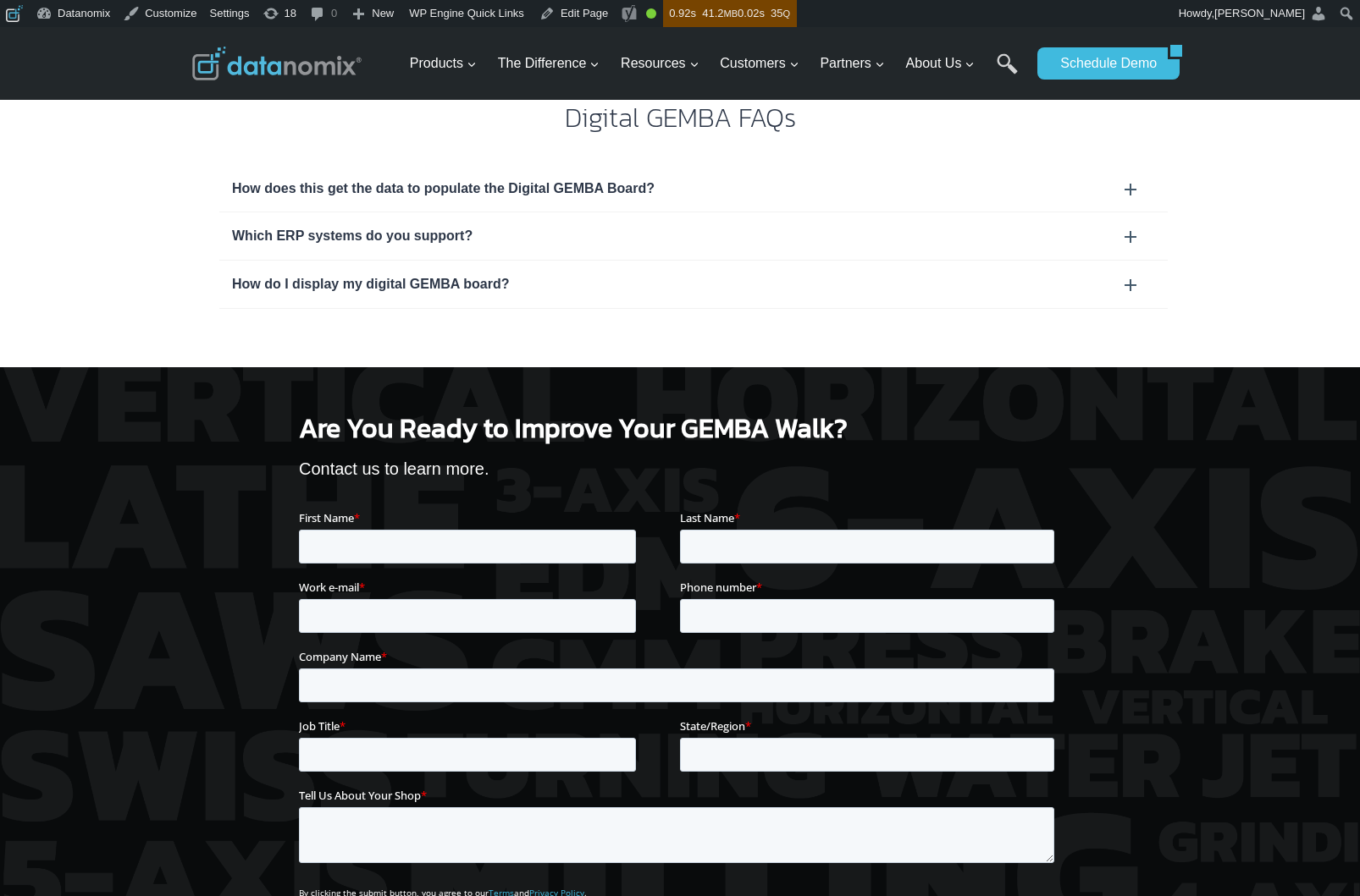
scroll to position [1615, 0]
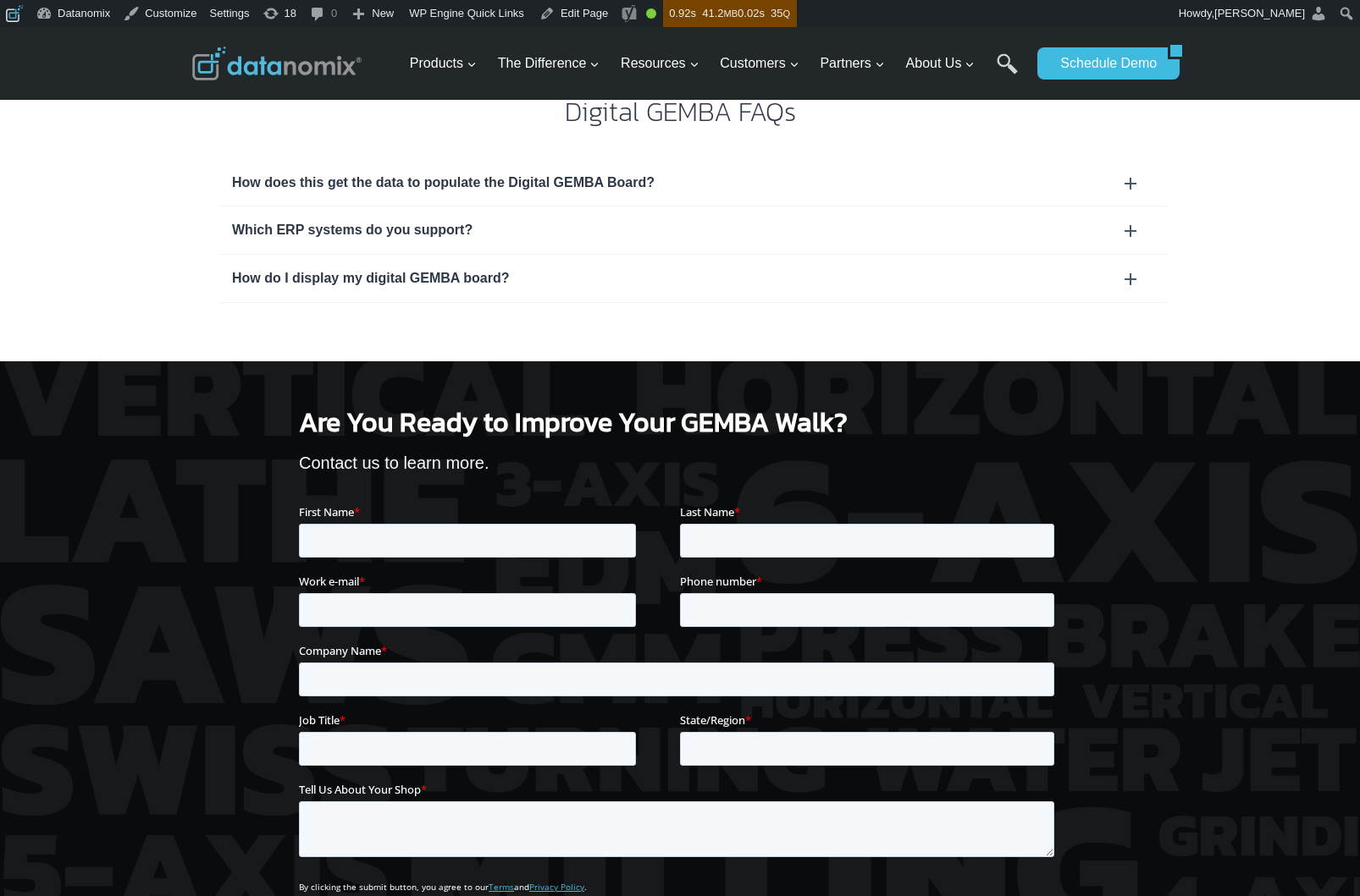
click at [392, 175] on div "How does this get the data to populate the Digital GEMBA Board?" at bounding box center [694, 183] width 923 height 22
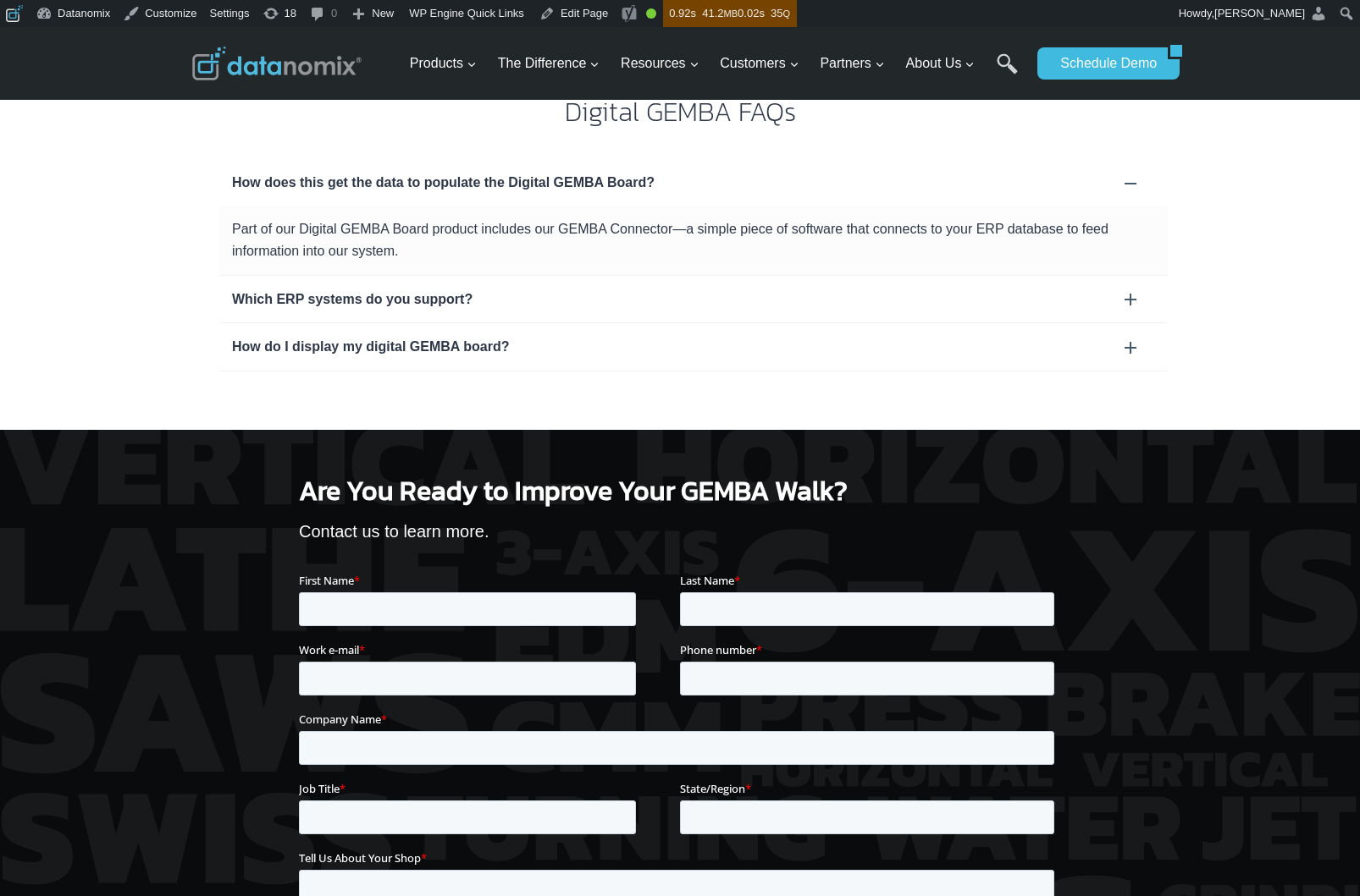
click at [388, 301] on div "Which ERP systems do you support?" at bounding box center [694, 300] width 923 height 22
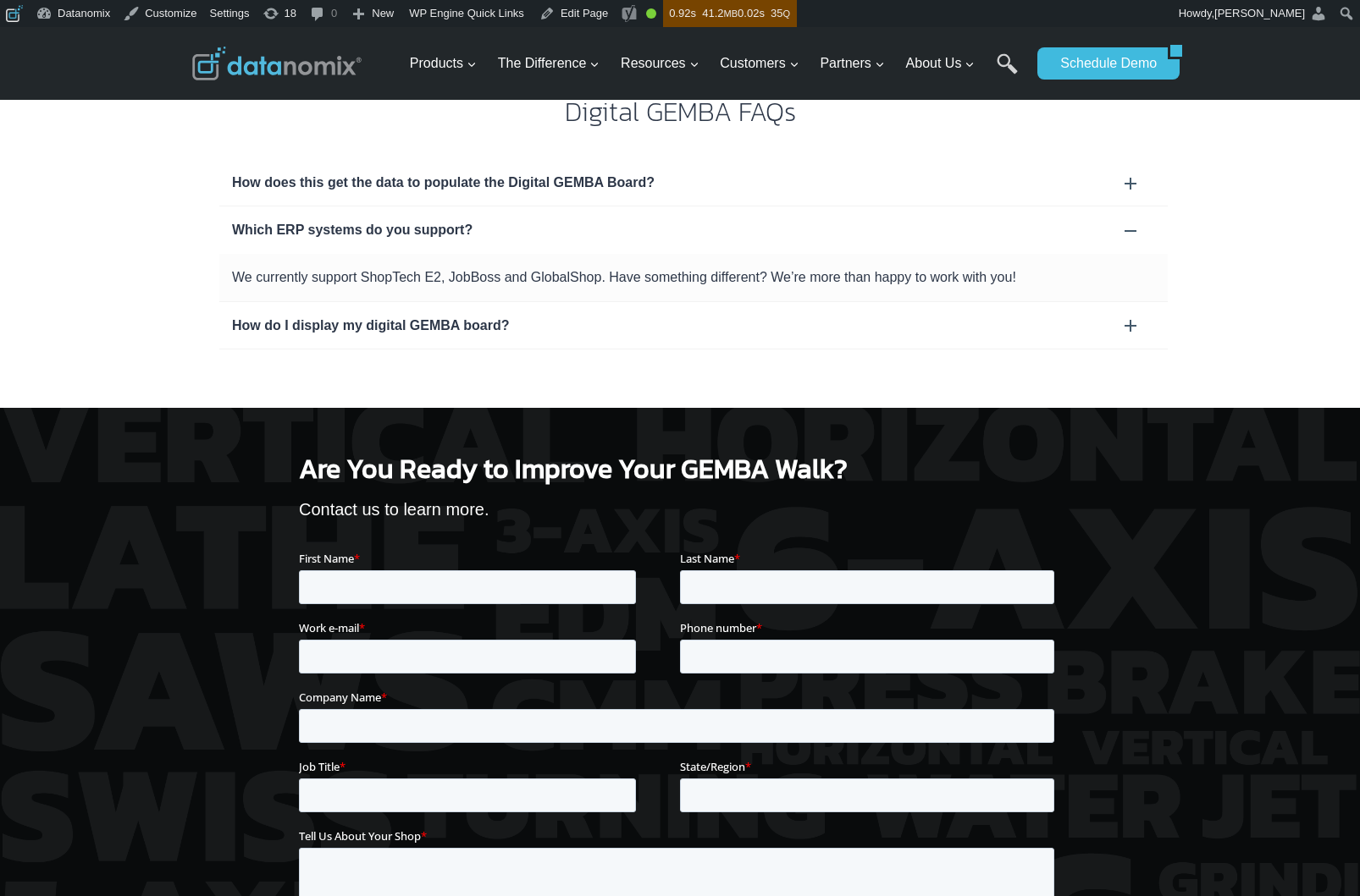
click at [402, 322] on div "How do I display my digital GEMBA board?" at bounding box center [694, 325] width 923 height 22
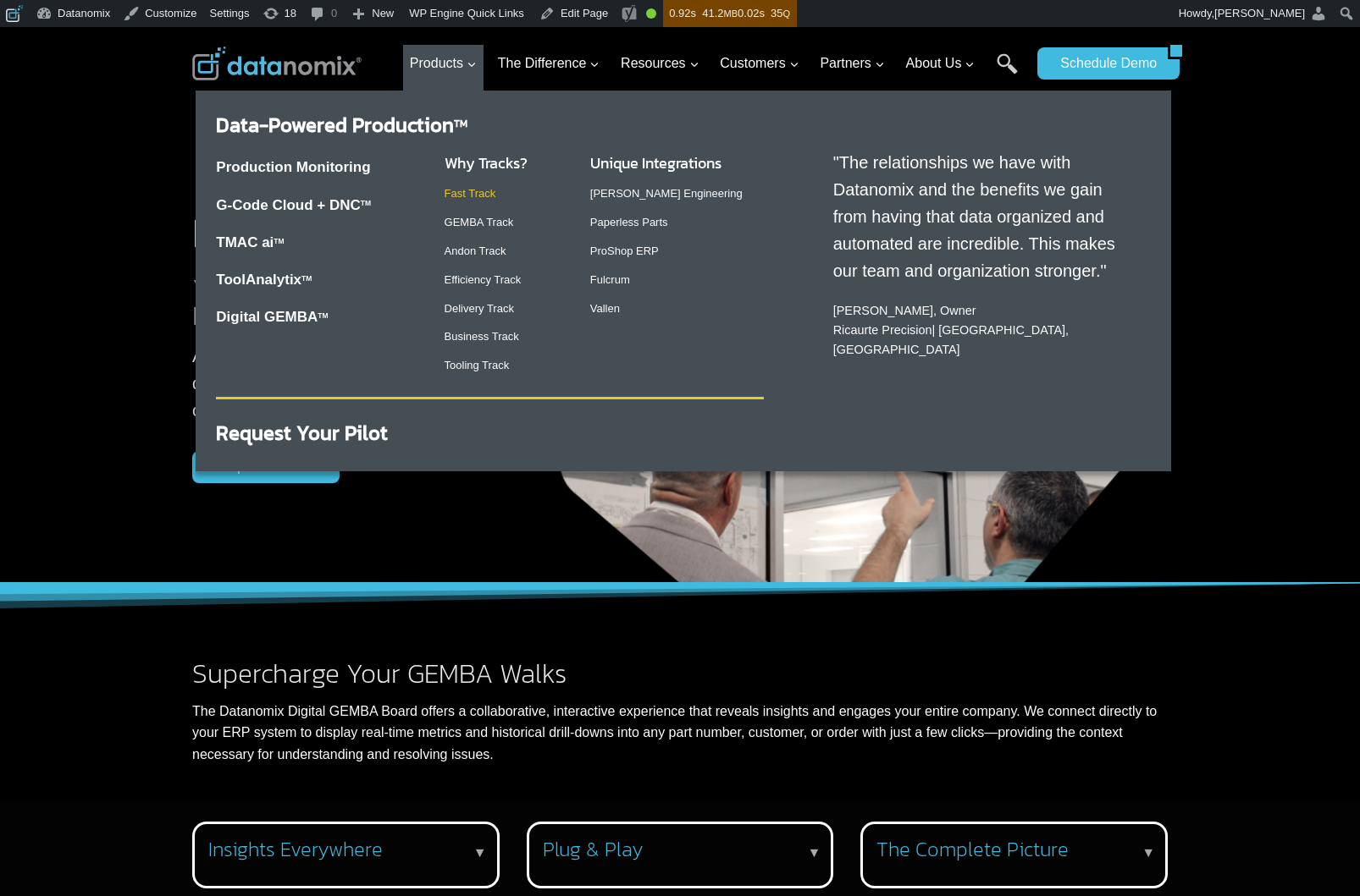
click at [480, 192] on link "Fast Track" at bounding box center [471, 193] width 52 height 13
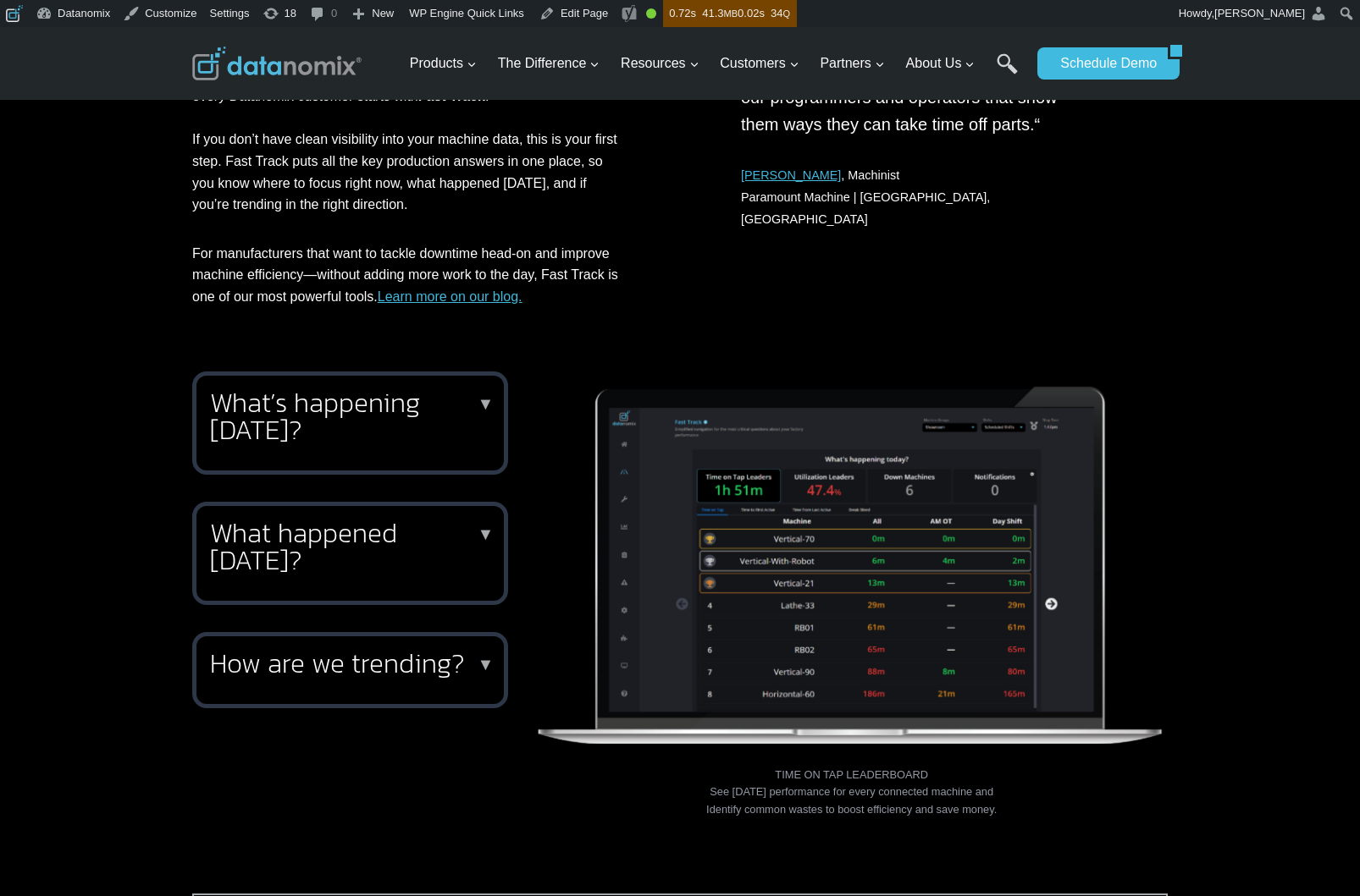
click at [447, 417] on h2 "What’s happening [DATE]?" at bounding box center [347, 416] width 274 height 55
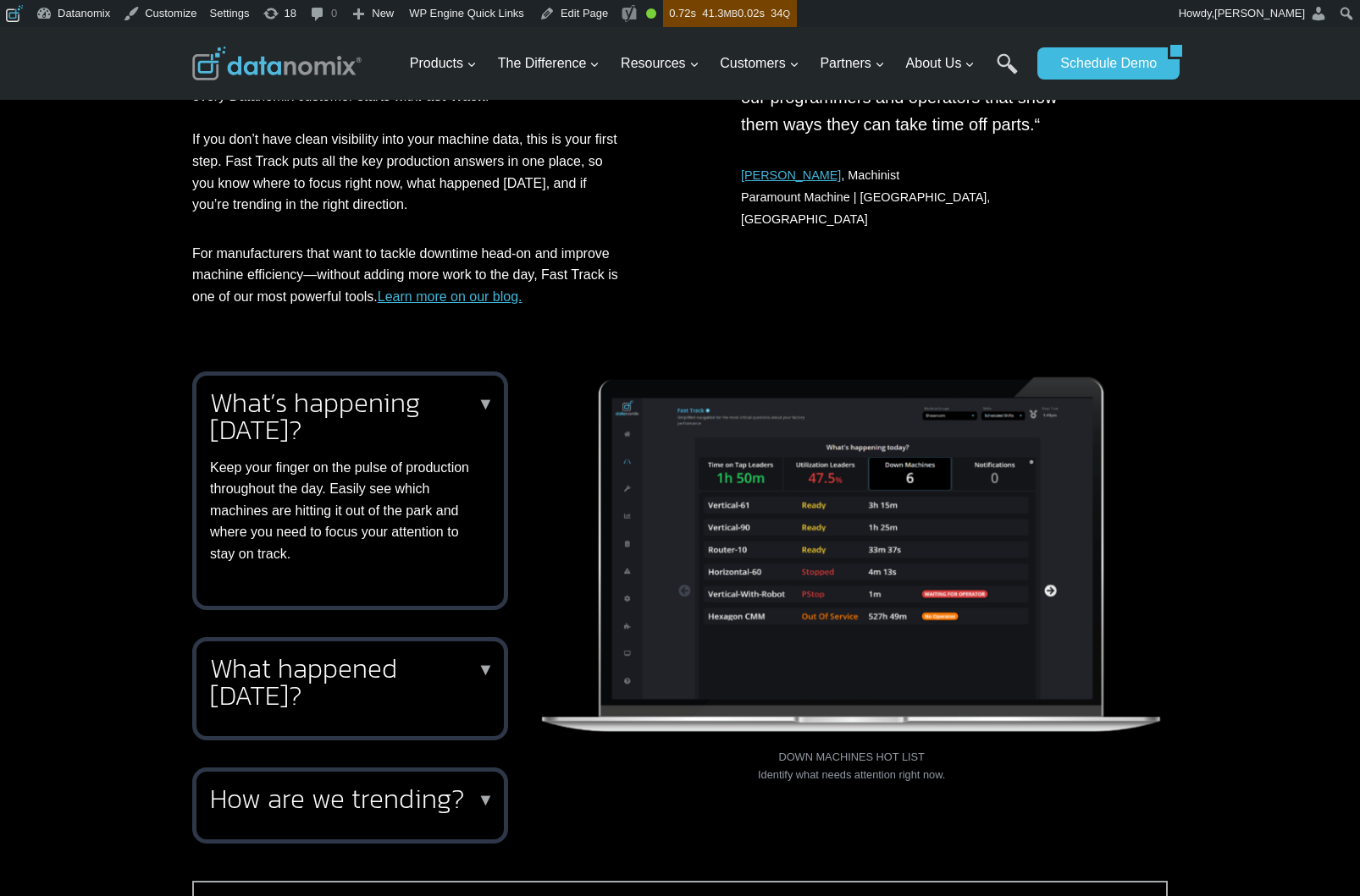
click at [361, 699] on h2 "What happened [DATE]?" at bounding box center [347, 682] width 274 height 55
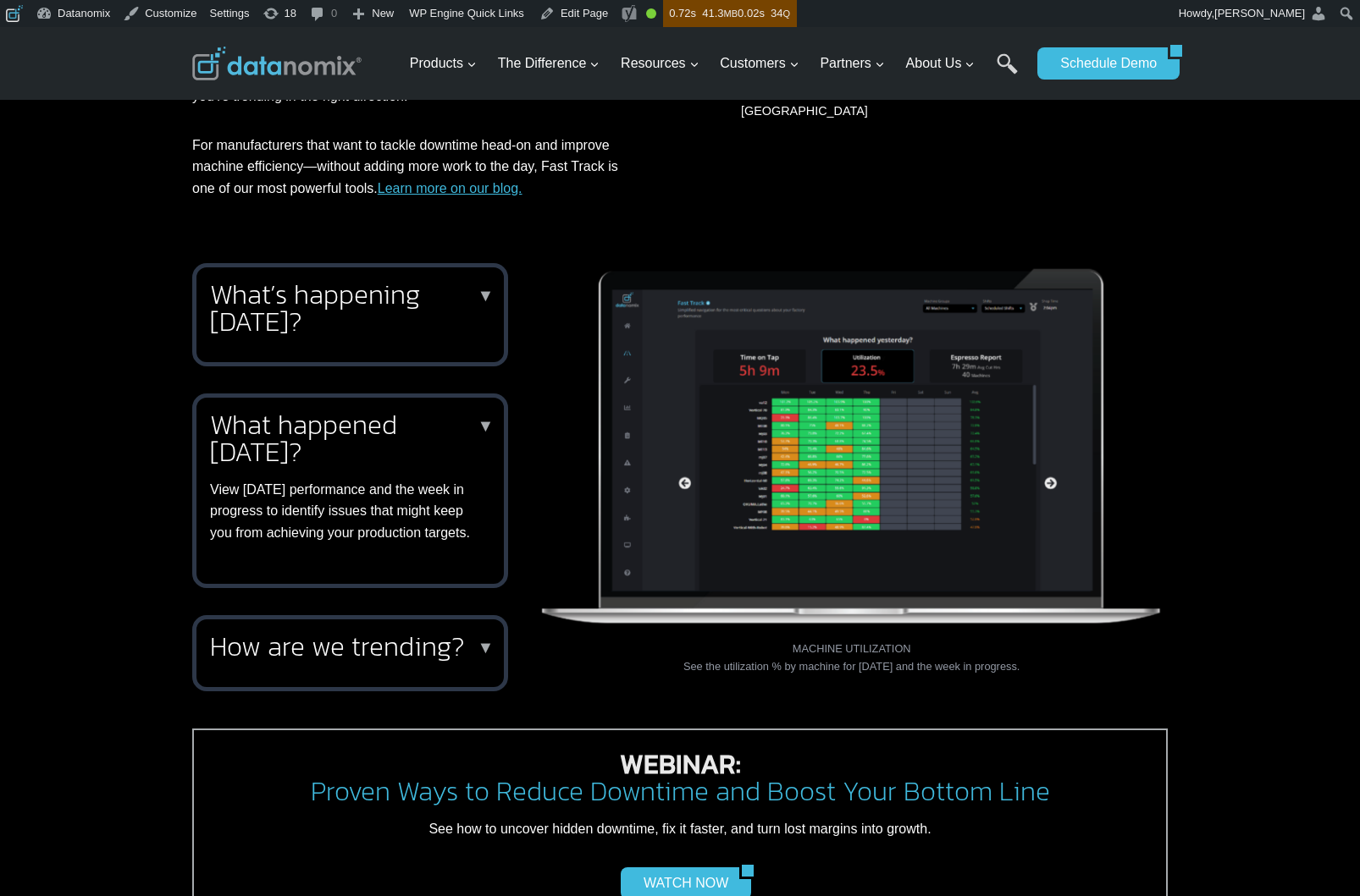
scroll to position [791, 0]
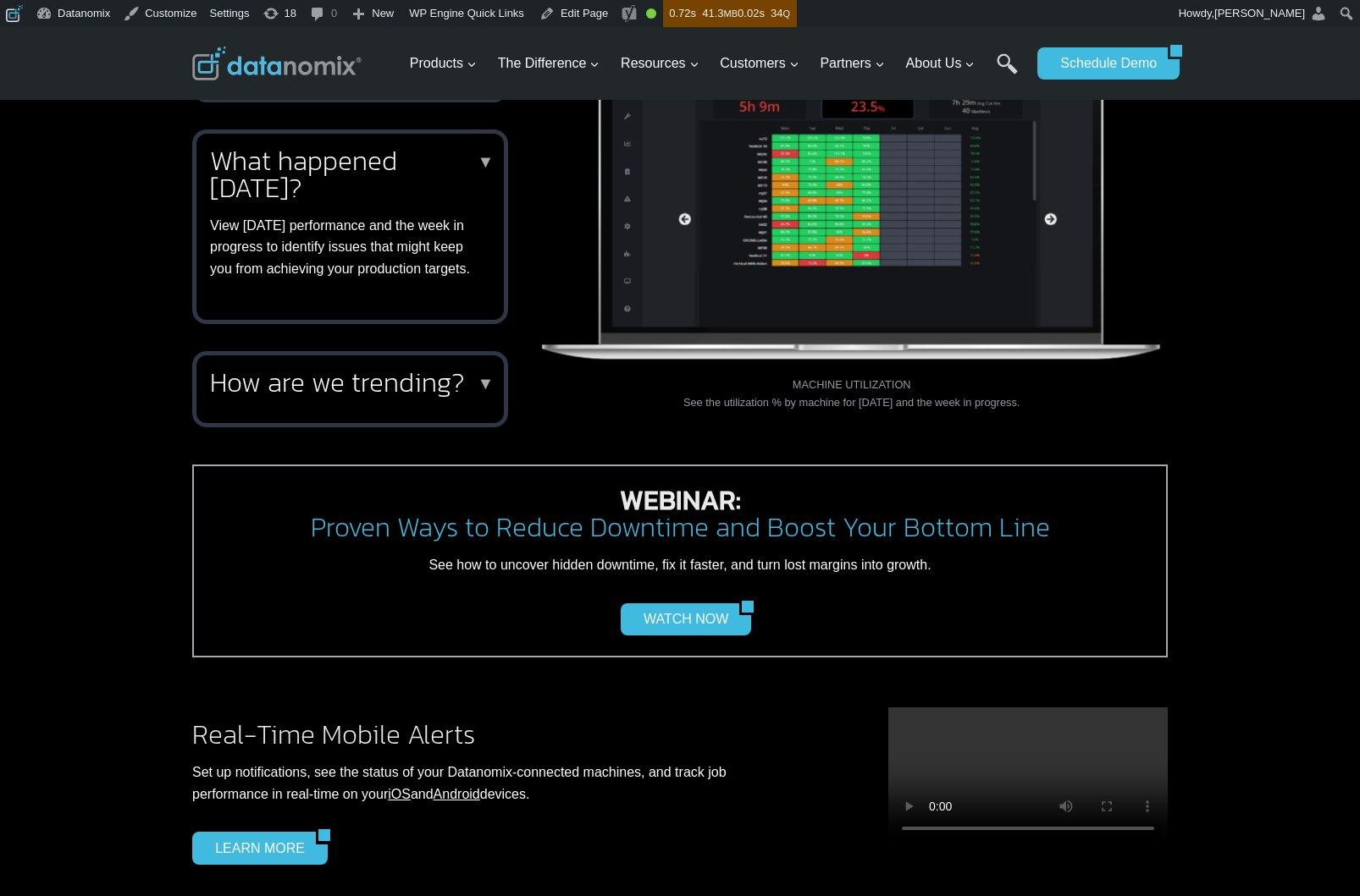
click at [348, 380] on div "How are we trending? ▼ Knowing how your performance trends are critical to vali…" at bounding box center [350, 389] width 316 height 76
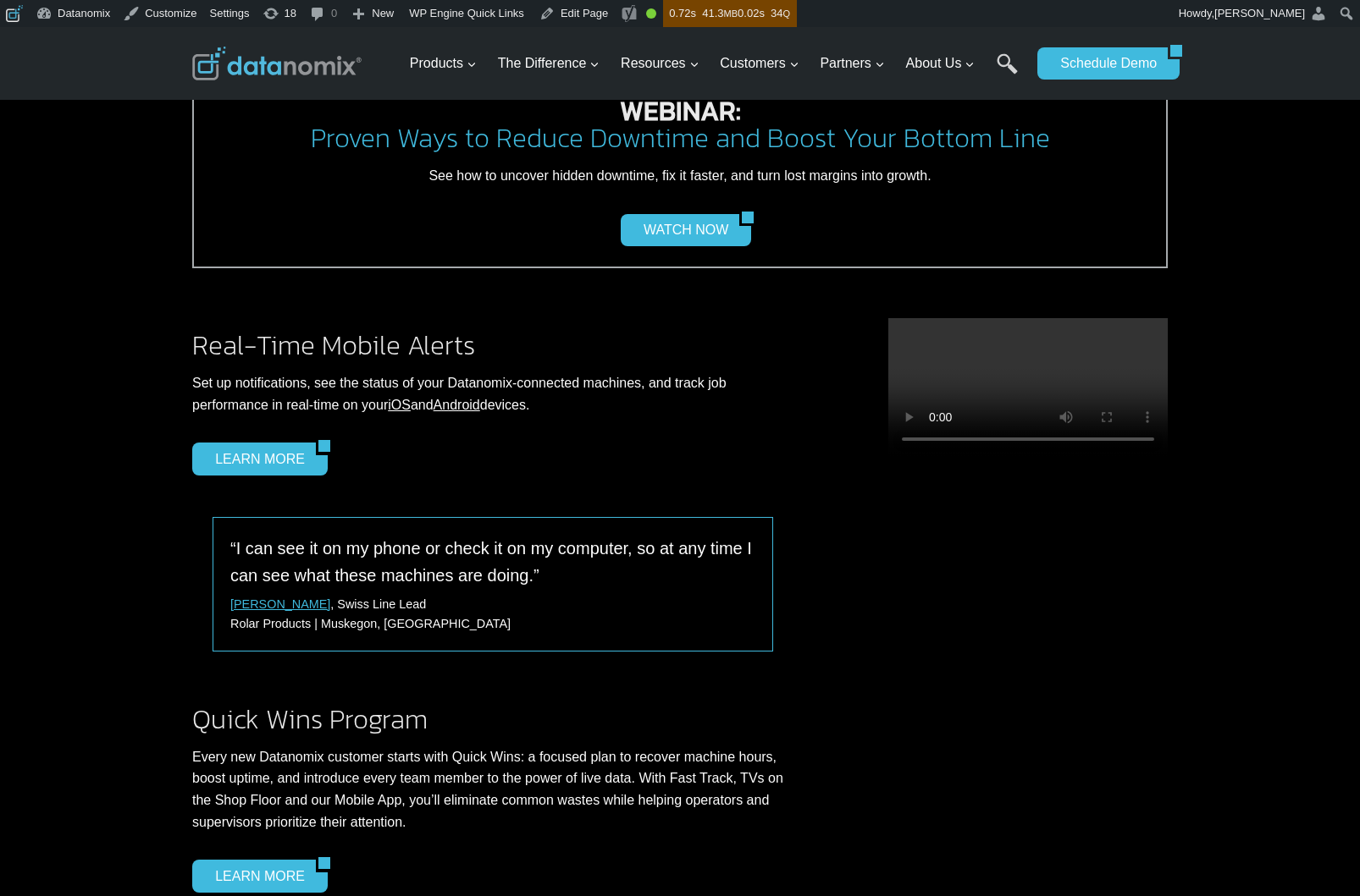
scroll to position [1384, 0]
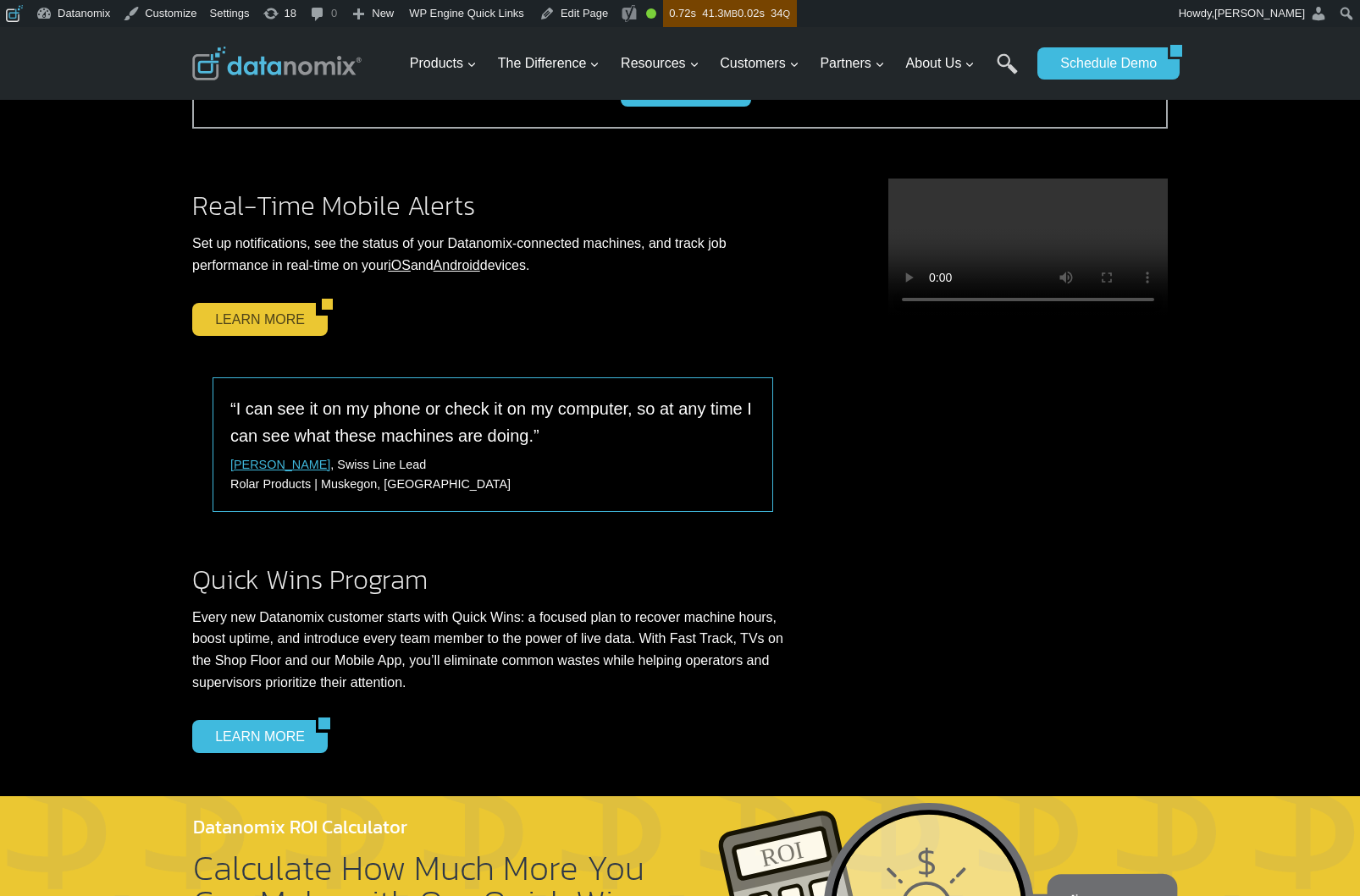
click at [262, 313] on link "LEARN MORE" at bounding box center [254, 319] width 124 height 32
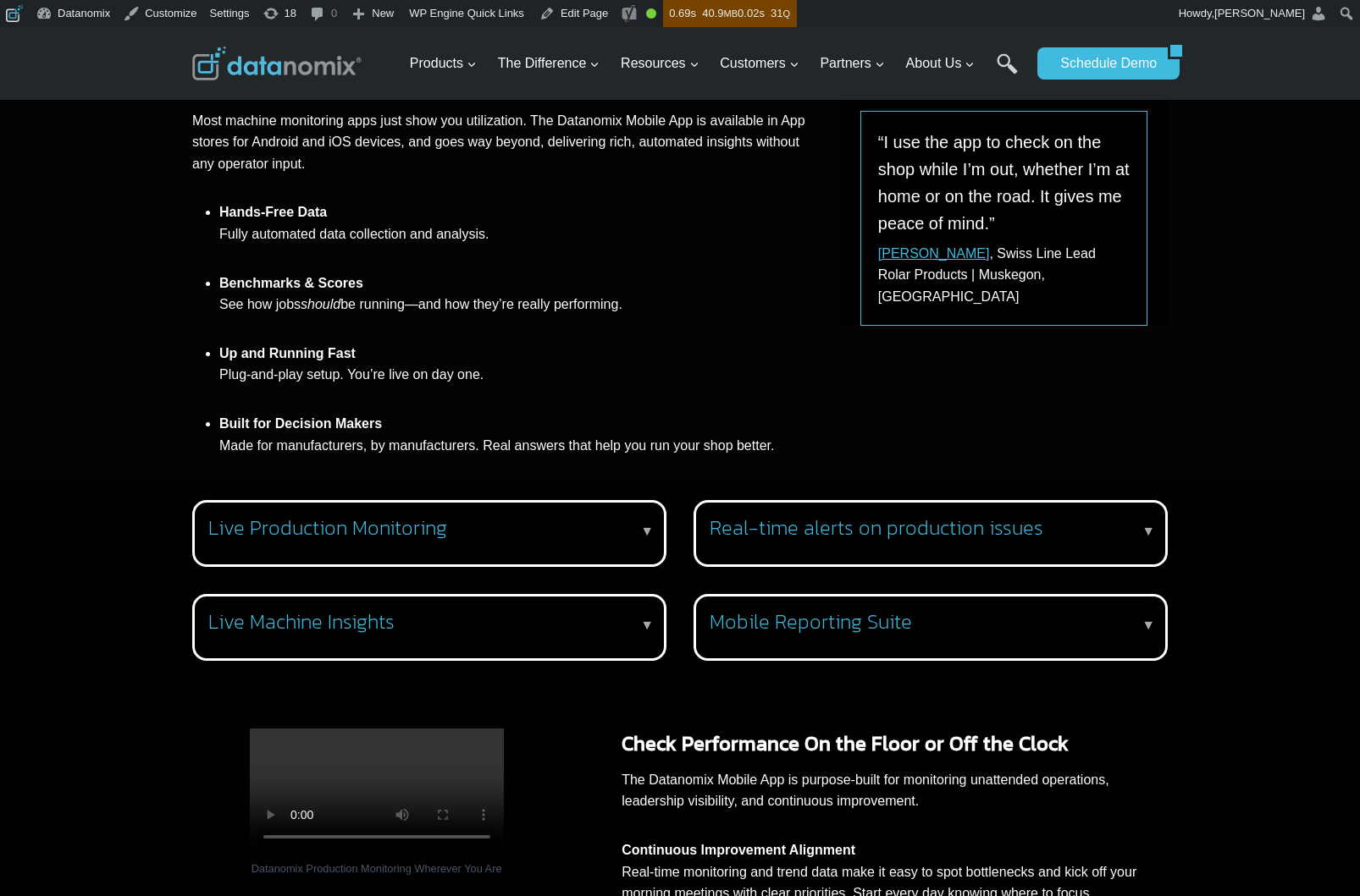
scroll to position [831, 0]
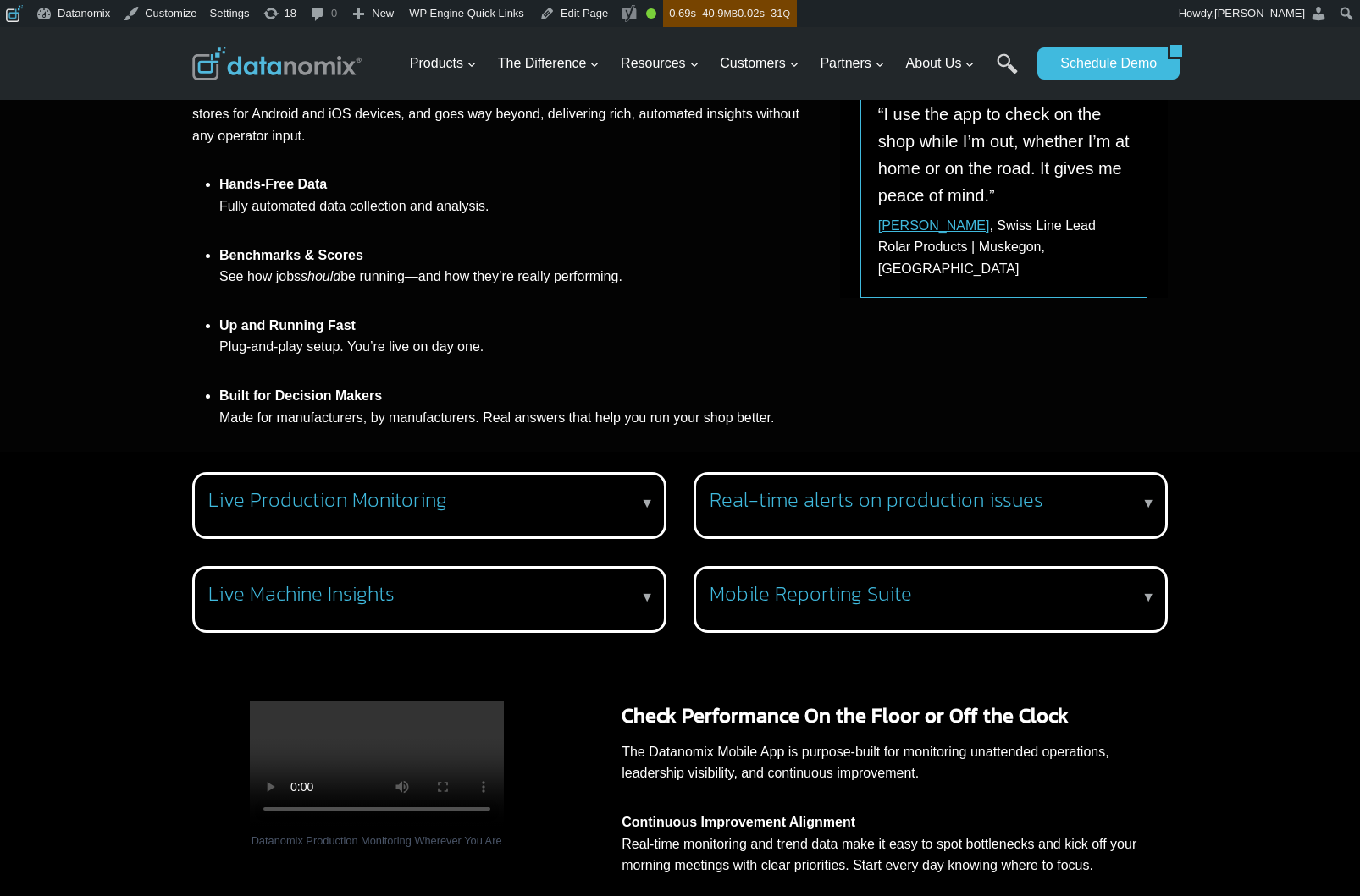
click at [313, 502] on h3 "Live Production Monitoring" at bounding box center [426, 500] width 435 height 25
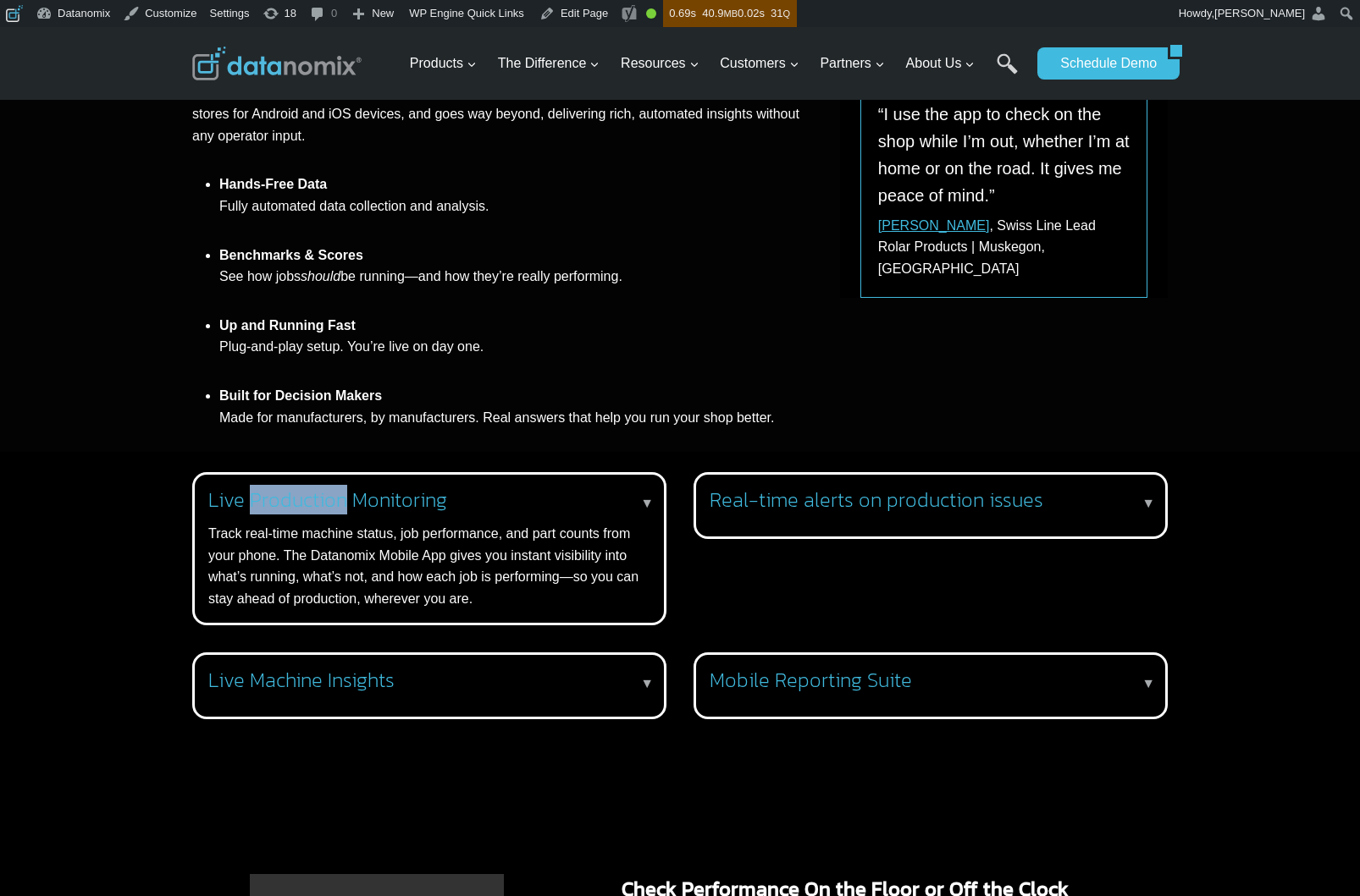
click at [313, 503] on h3 "Live Production Monitoring" at bounding box center [426, 500] width 435 height 25
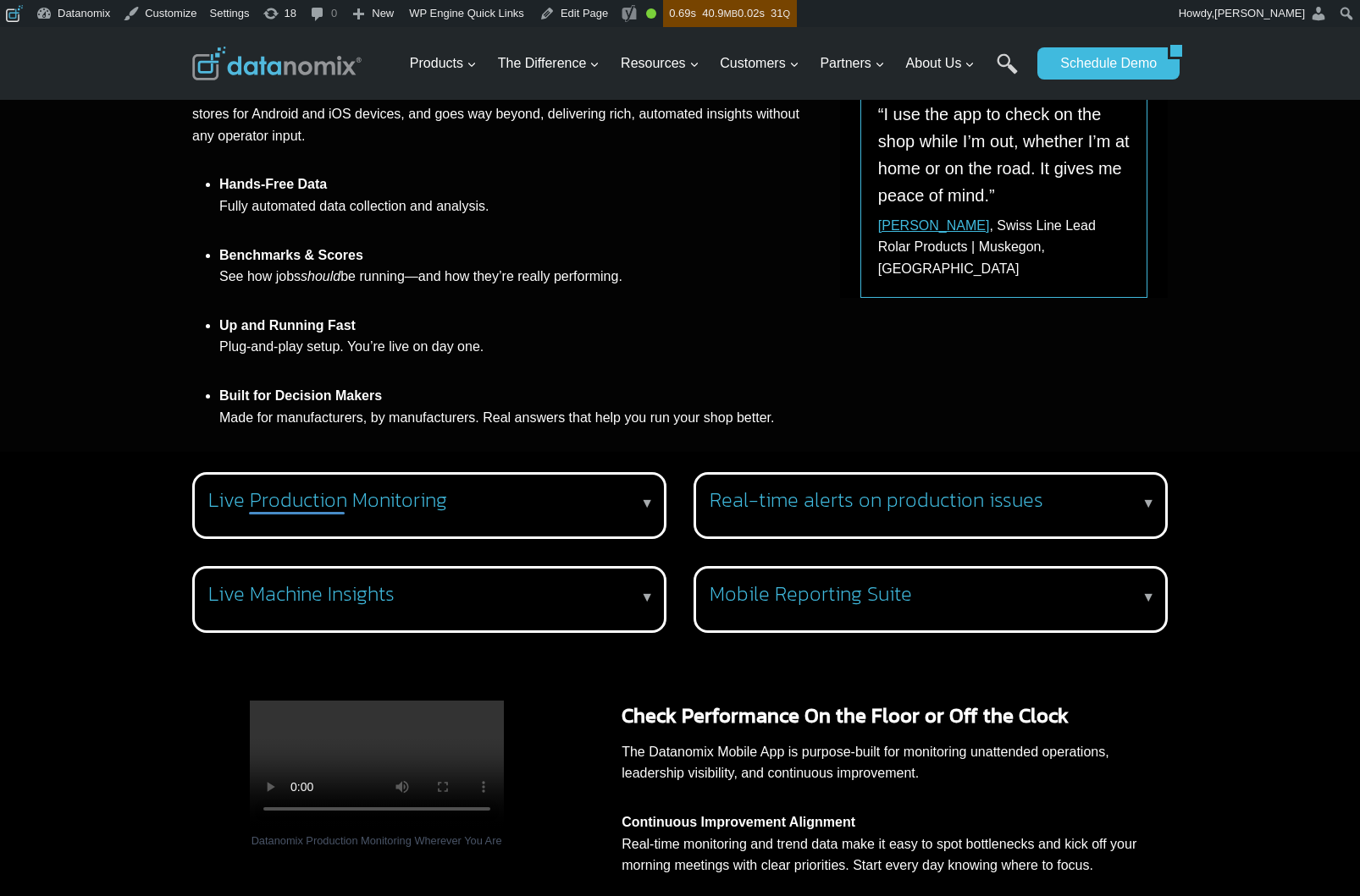
click at [853, 500] on h3 "Real-time alerts on production issues" at bounding box center [927, 500] width 435 height 25
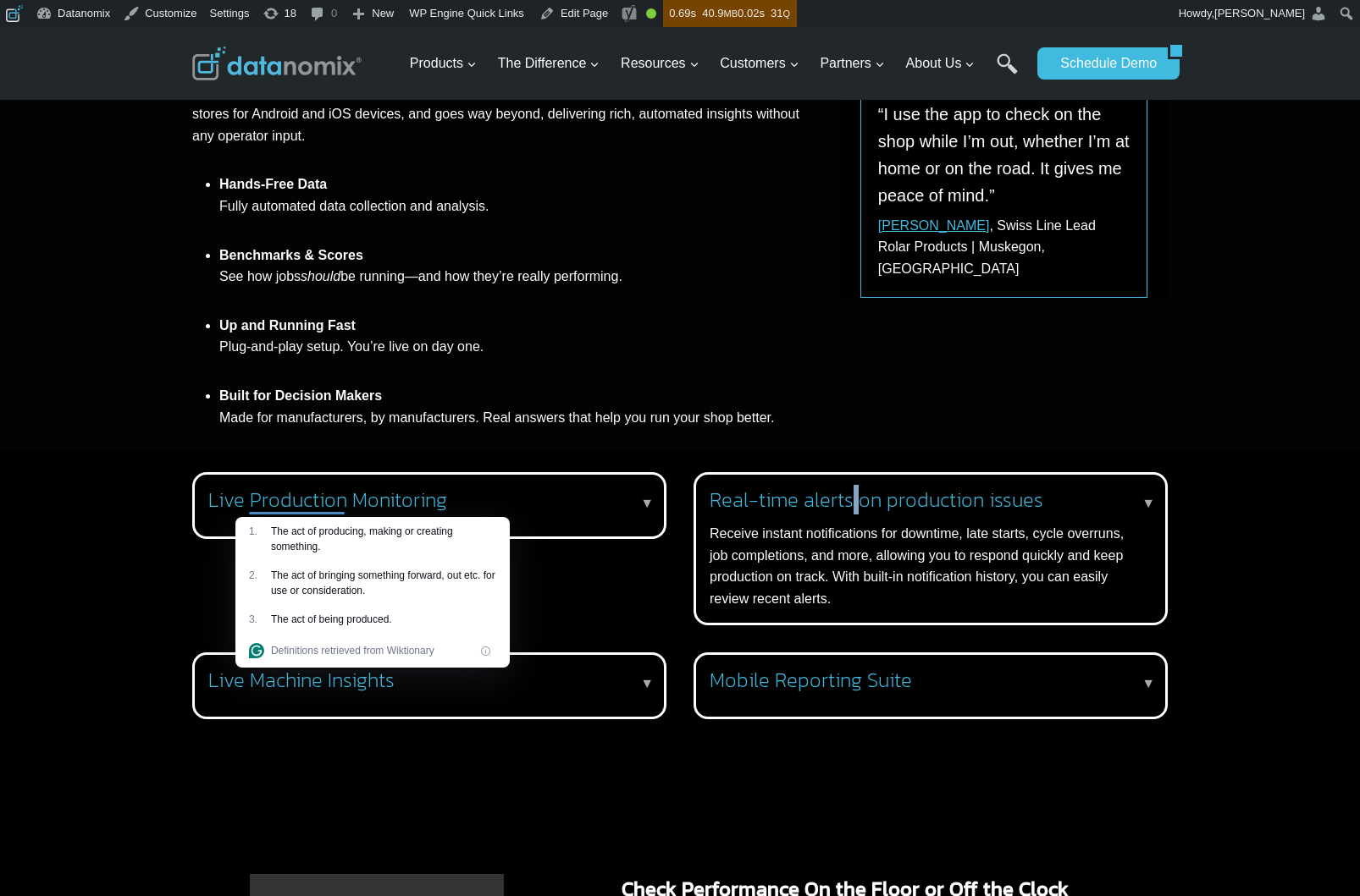
click at [853, 500] on h3 "Real-time alerts on production issues" at bounding box center [927, 500] width 435 height 25
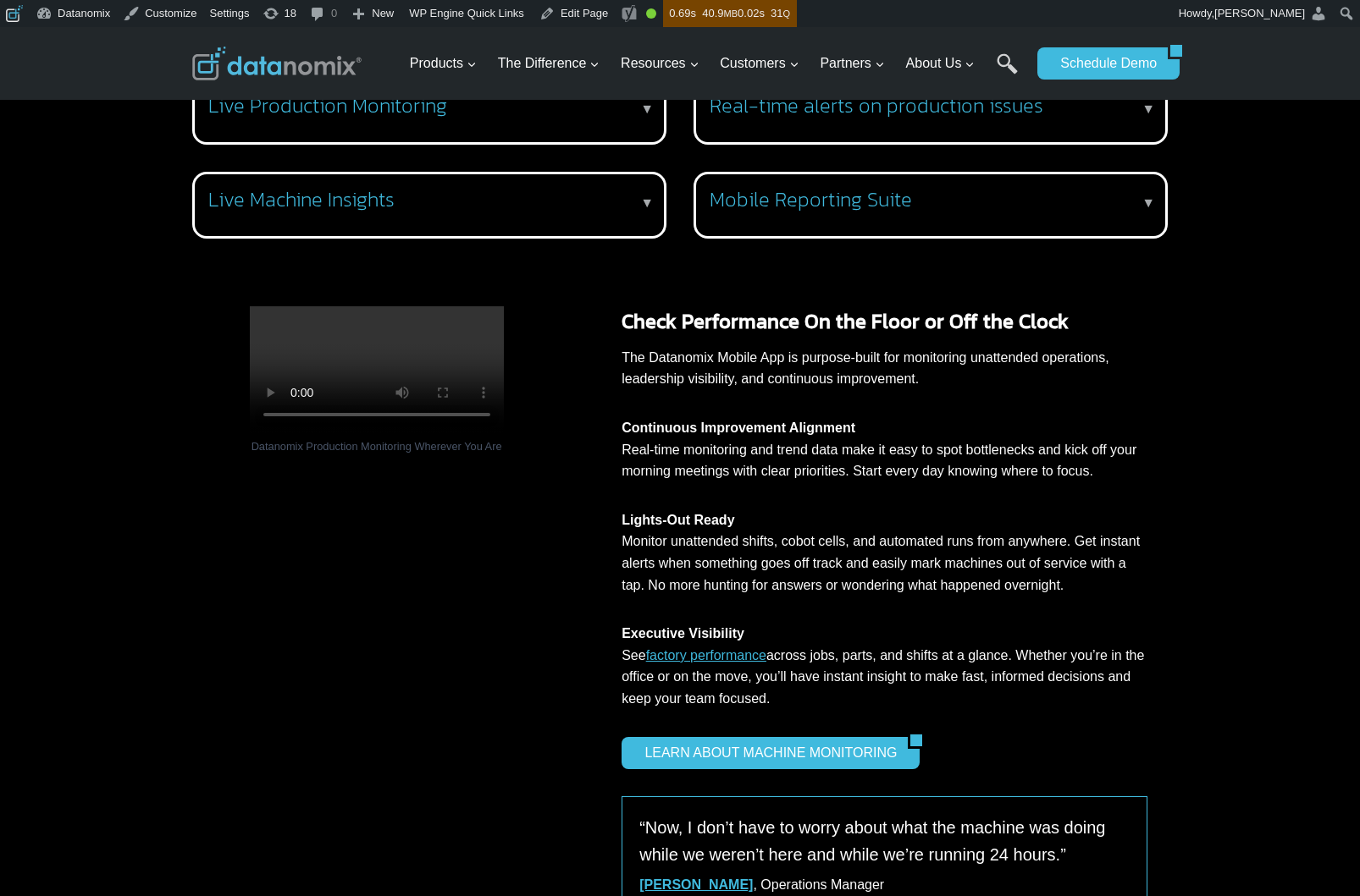
click at [1130, 328] on div "Datanomix Production Monitoring Wherever You Are Check Performance On the Floor…" at bounding box center [680, 600] width 1017 height 723
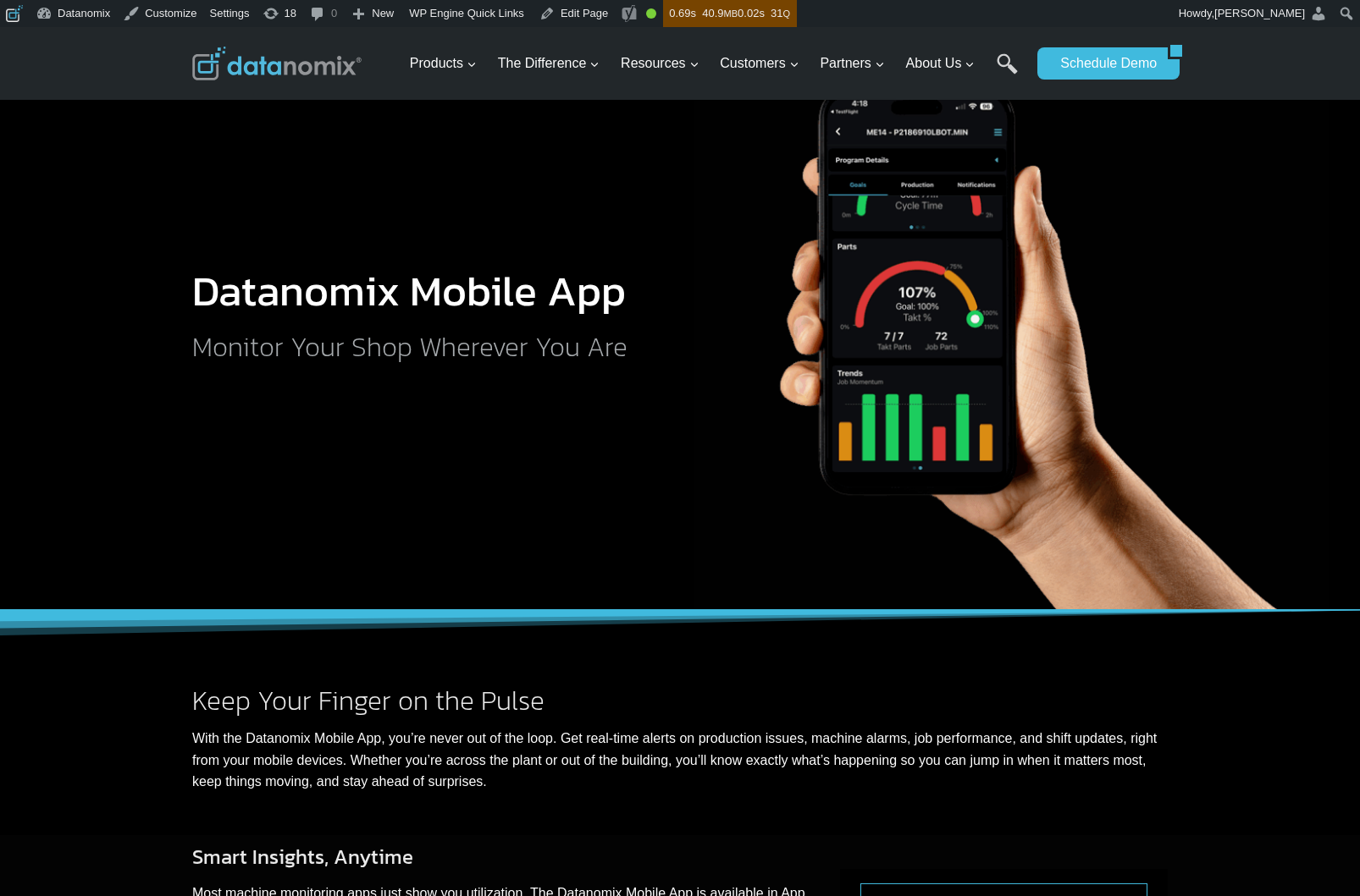
scroll to position [0, 0]
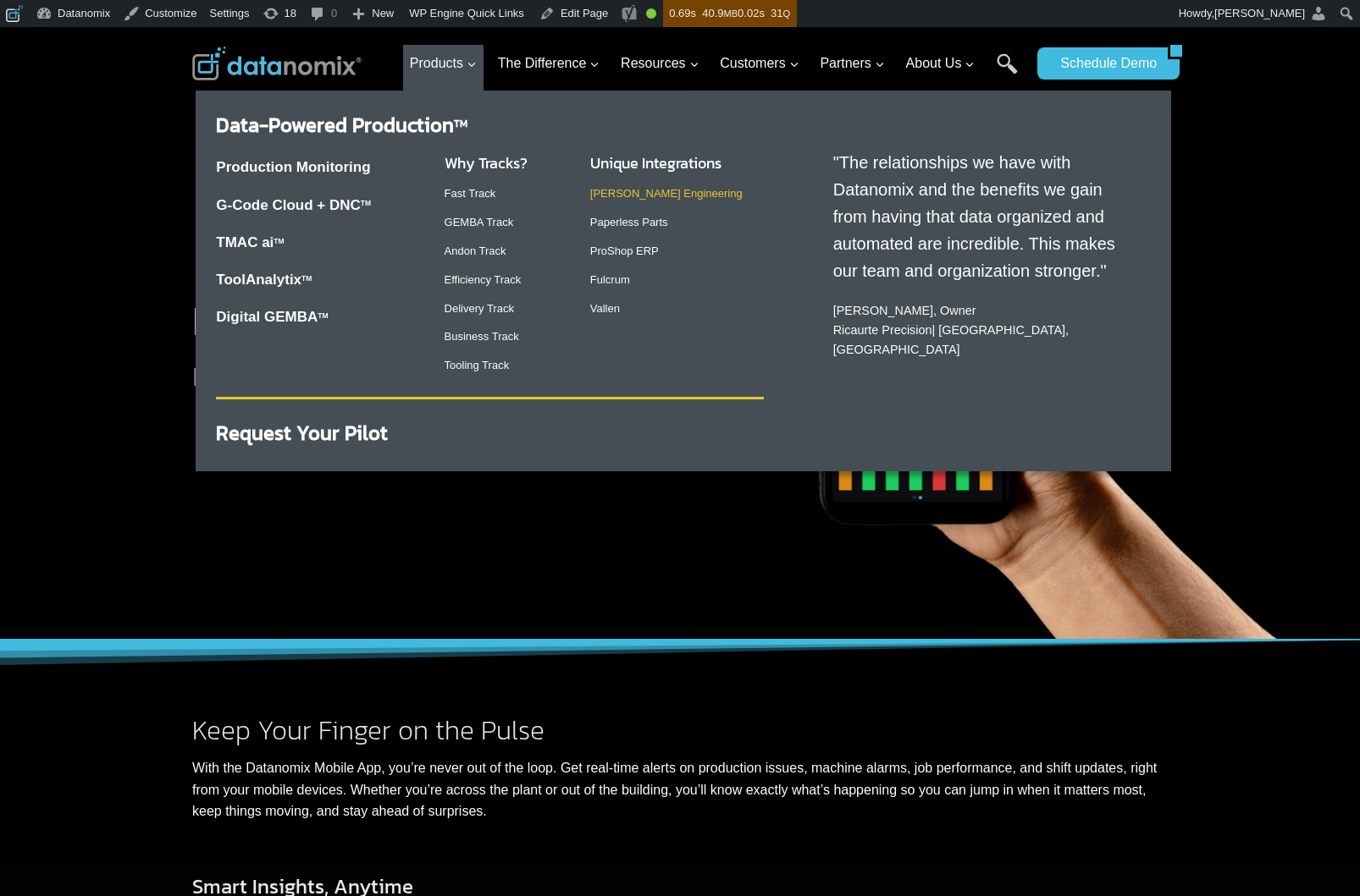
click at [642, 193] on link "[PERSON_NAME] Engineering" at bounding box center [667, 193] width 153 height 13
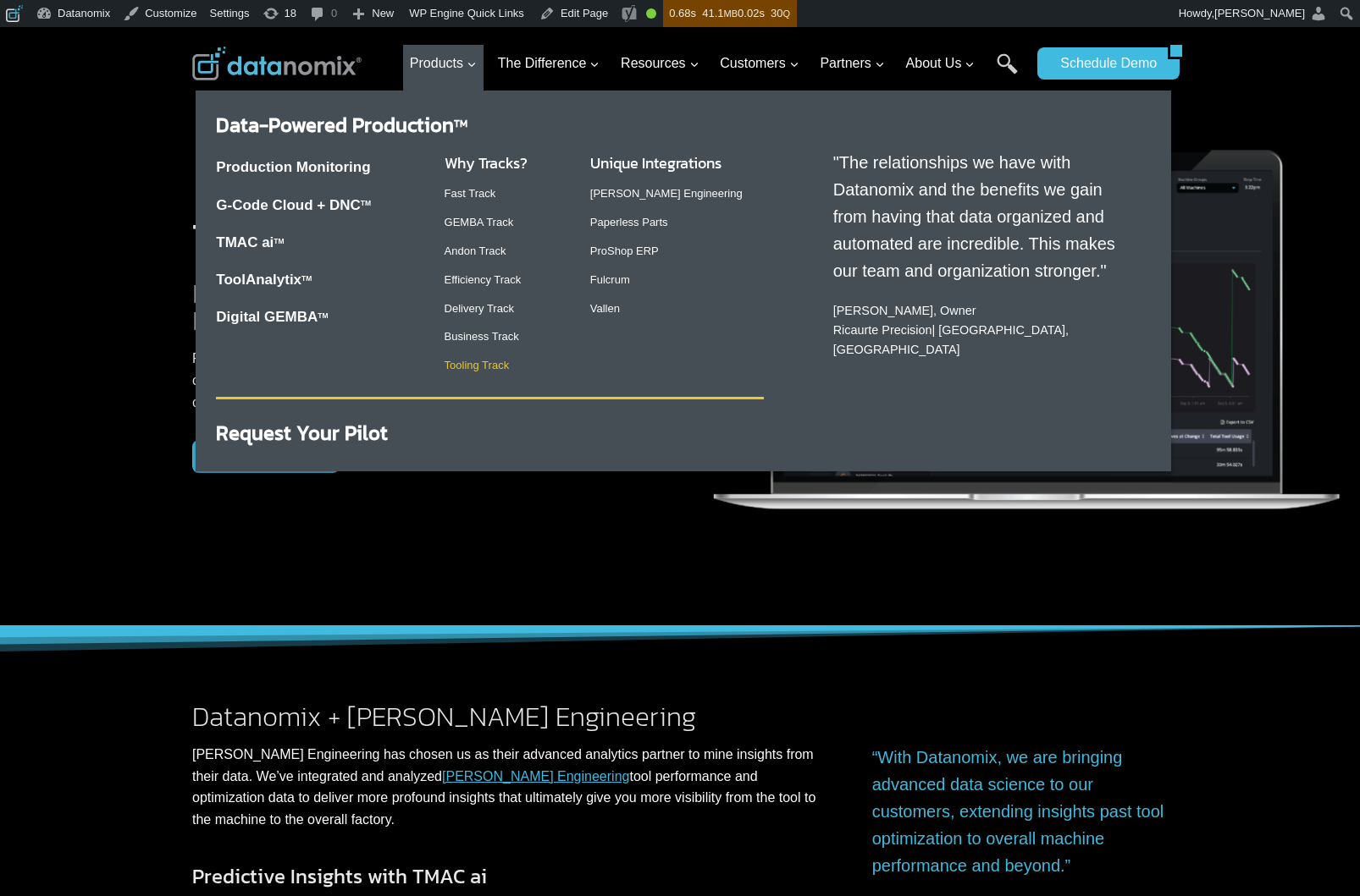
click at [477, 365] on link "Tooling Track" at bounding box center [477, 365] width 66 height 13
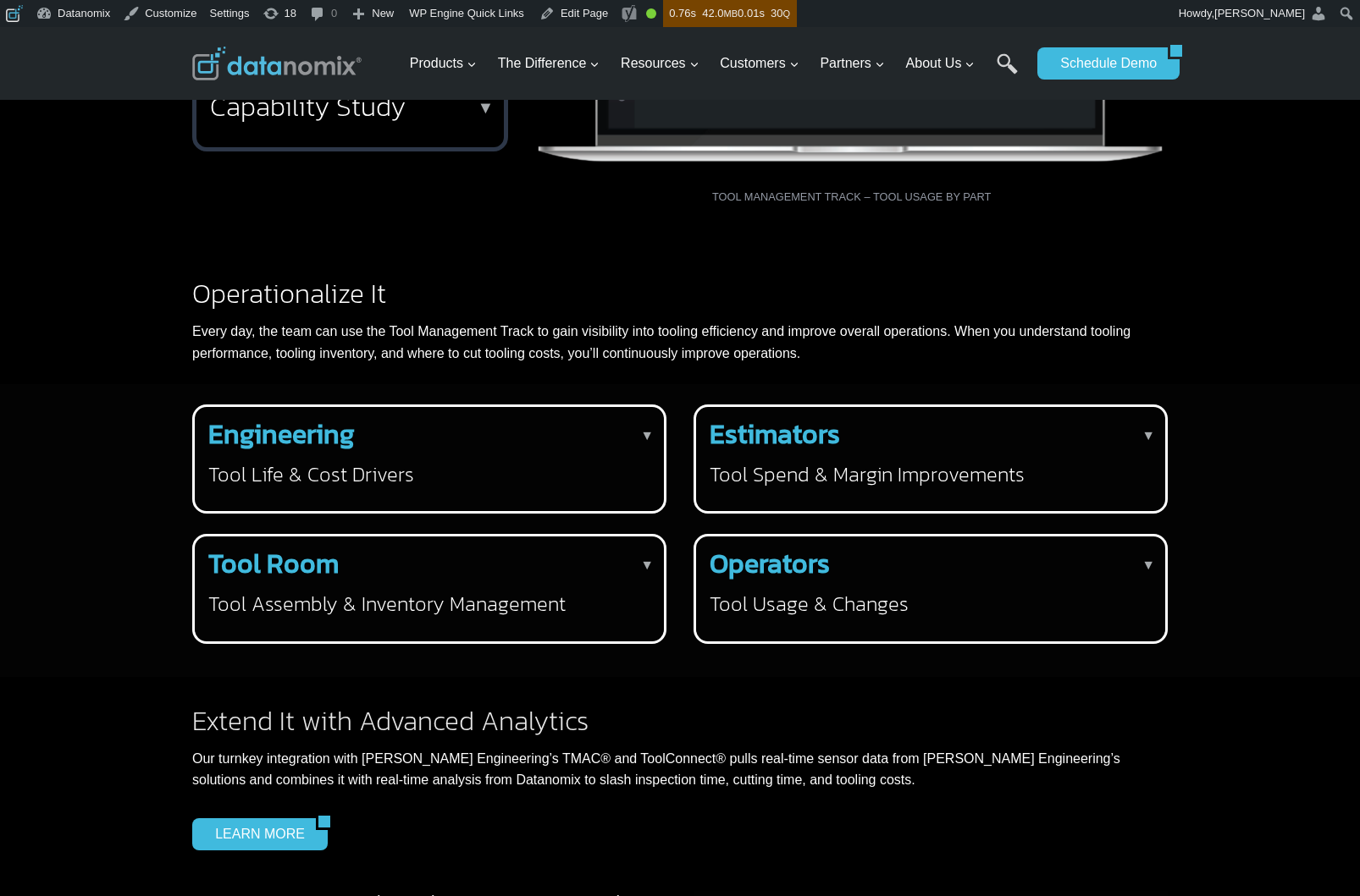
scroll to position [1653, 0]
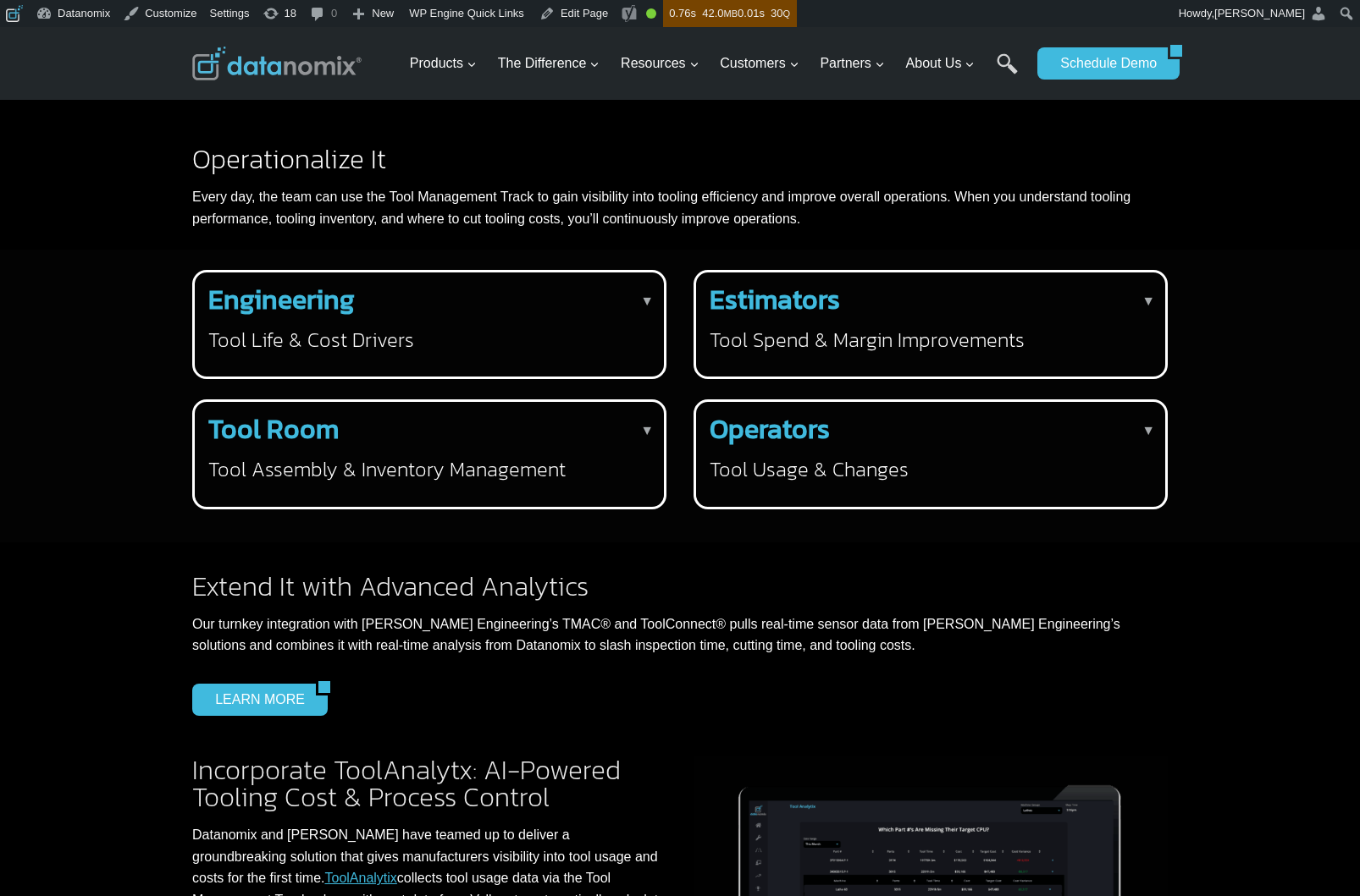
click at [480, 353] on h3 "Tool Life & Cost Drivers" at bounding box center [426, 339] width 435 height 26
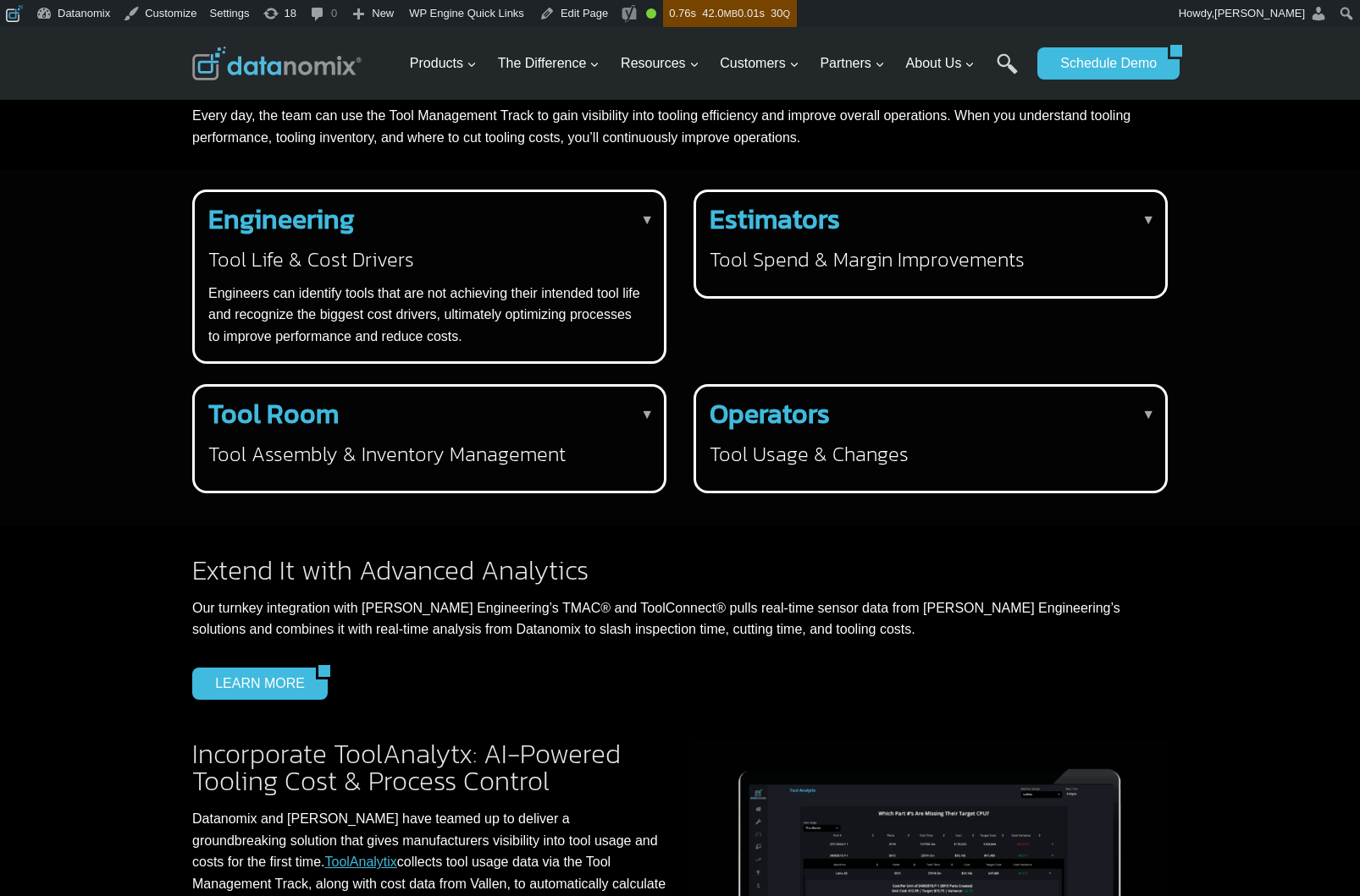
click at [500, 273] on h3 "Tool Life & Cost Drivers" at bounding box center [426, 259] width 435 height 26
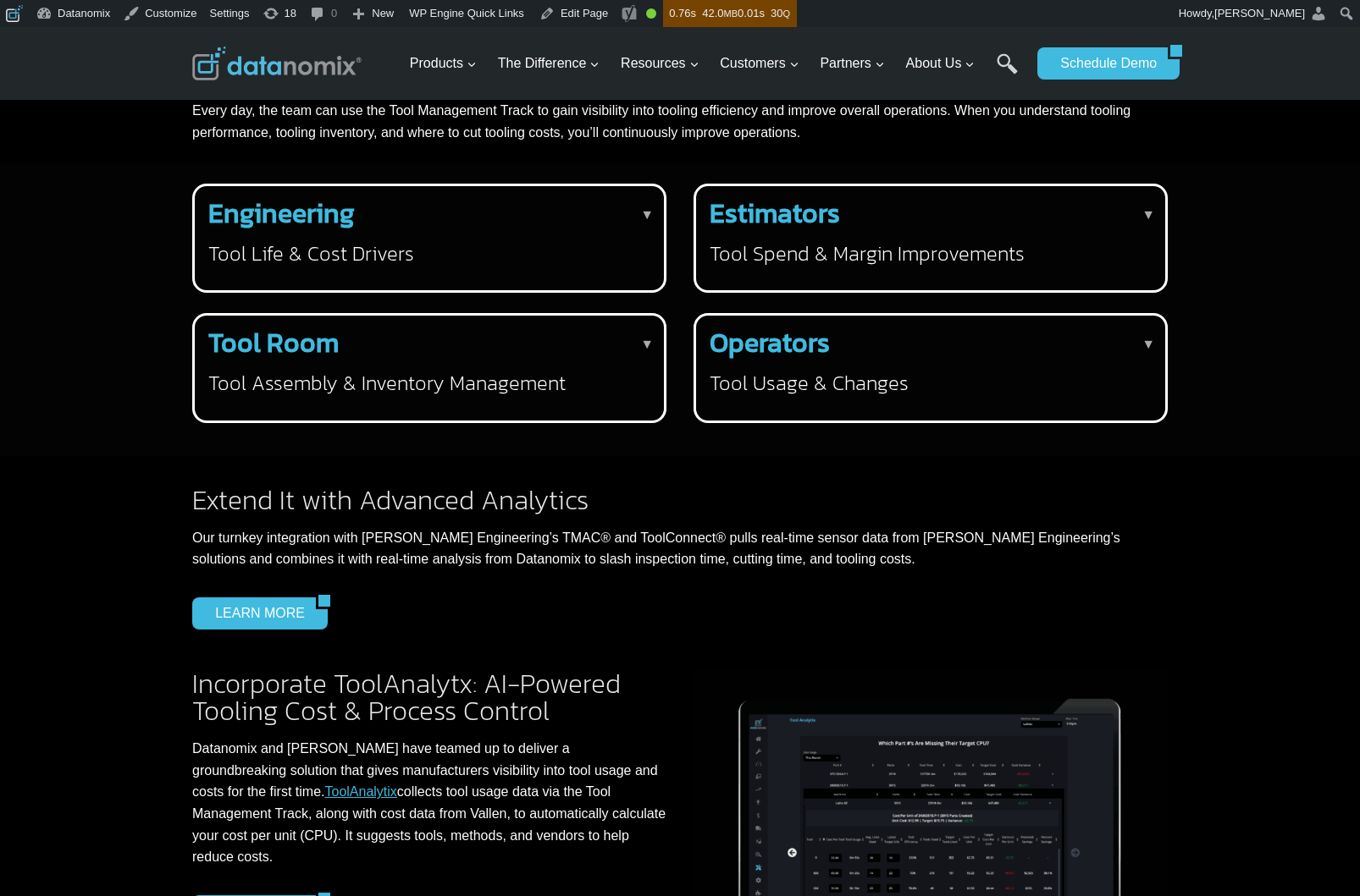
scroll to position [0, 0]
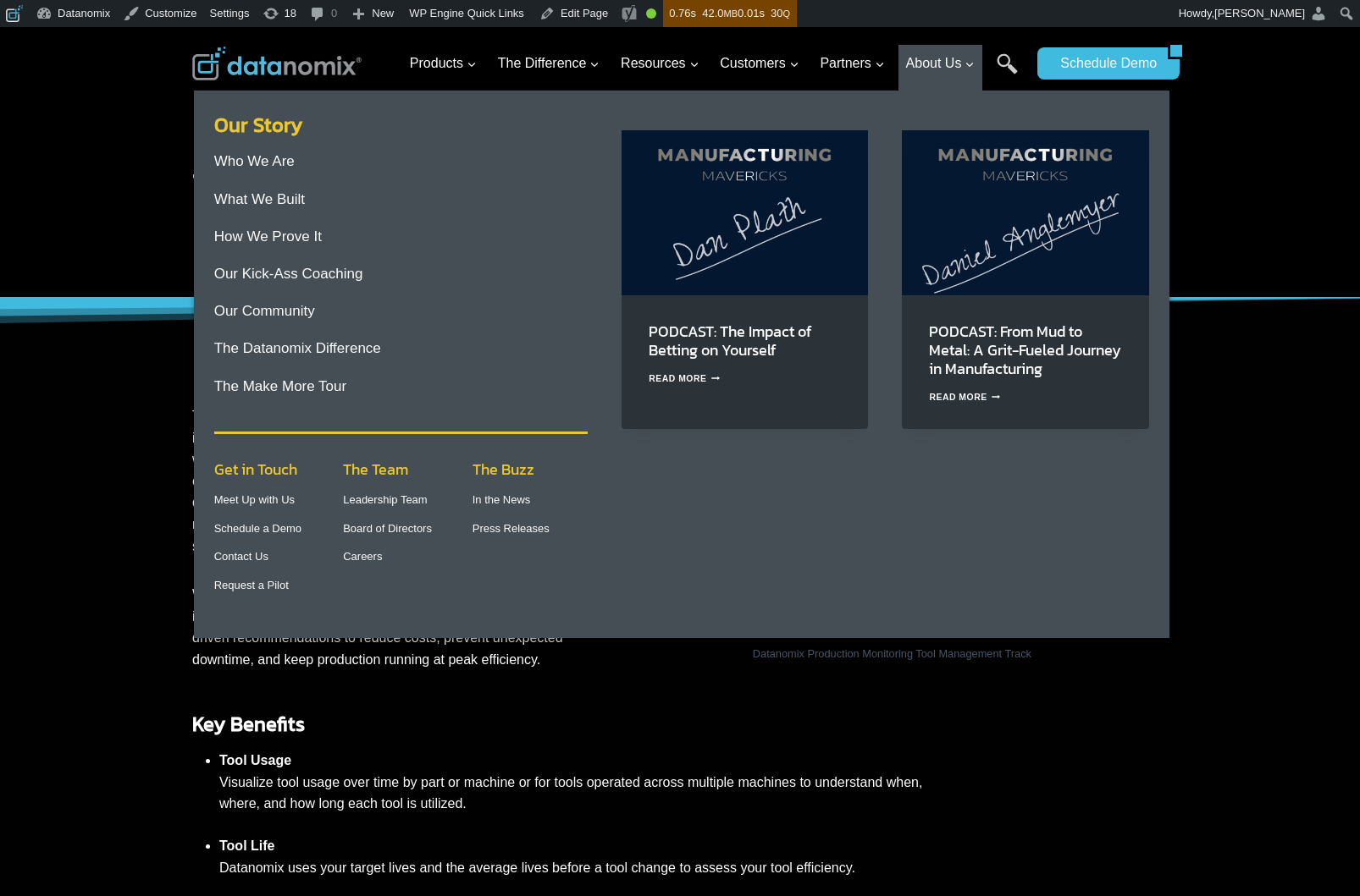
click at [235, 129] on link "Our Story" at bounding box center [258, 125] width 88 height 30
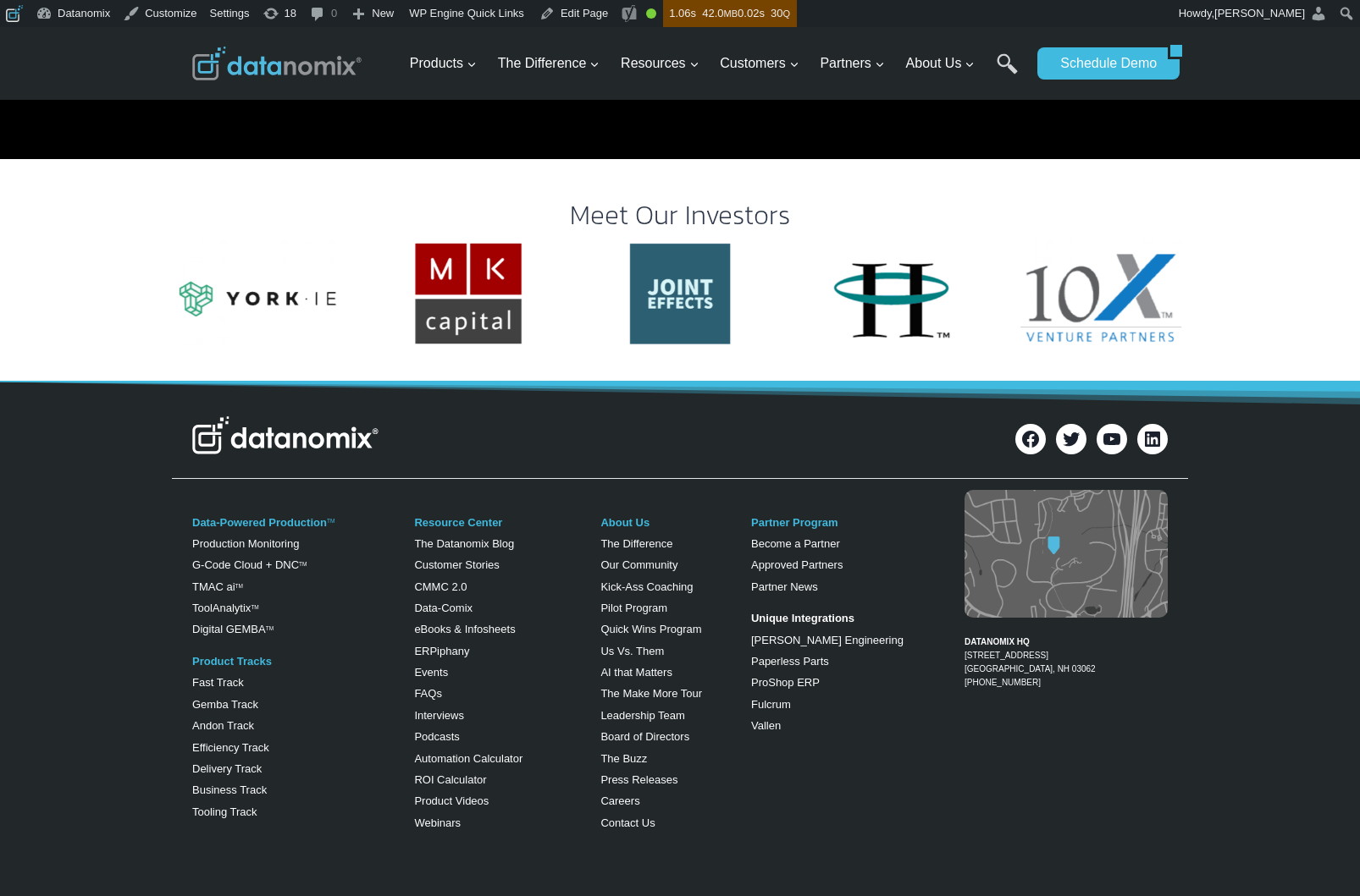
scroll to position [3349, 0]
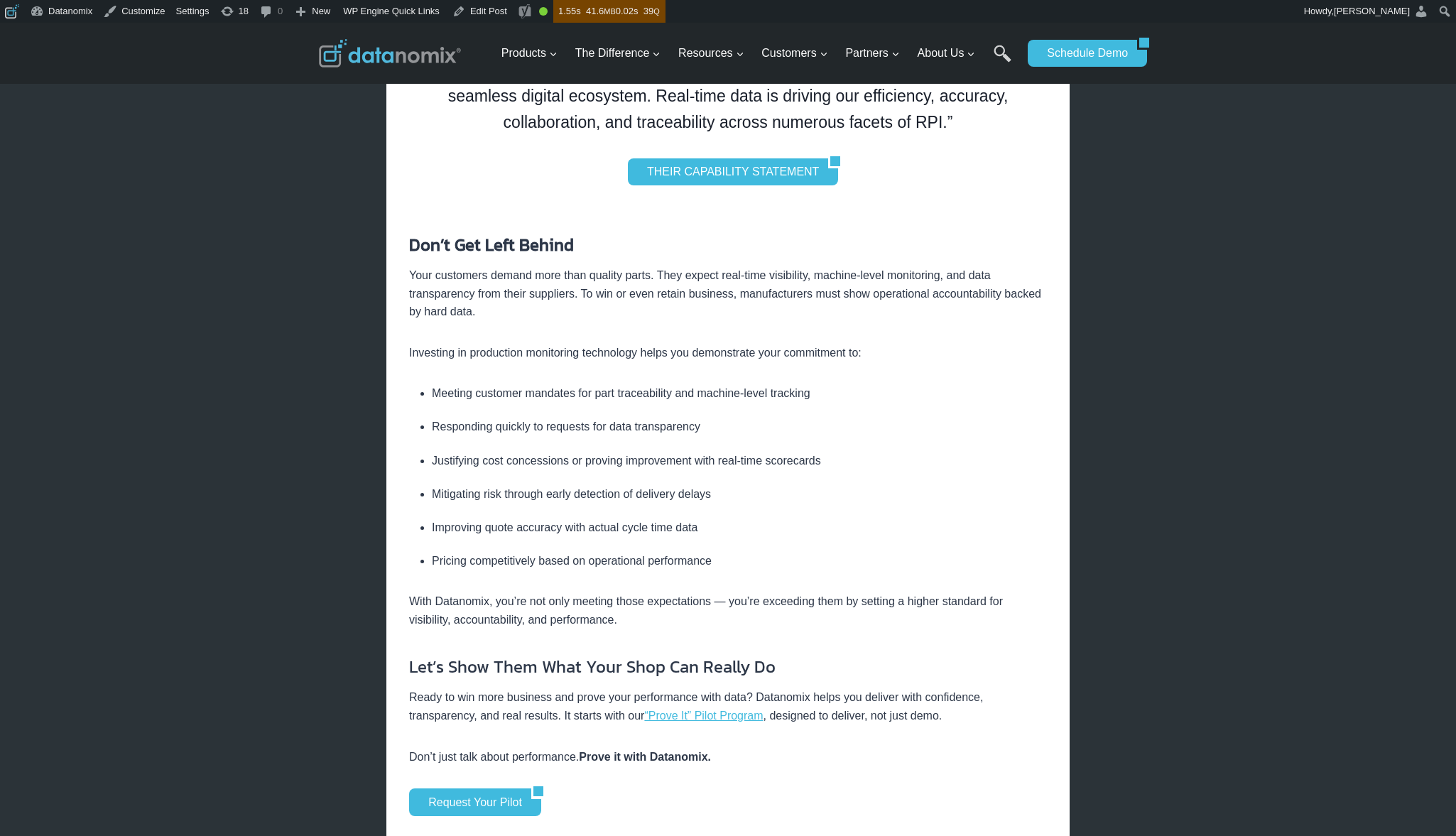
scroll to position [3292, 0]
